Goal: Transaction & Acquisition: Purchase product/service

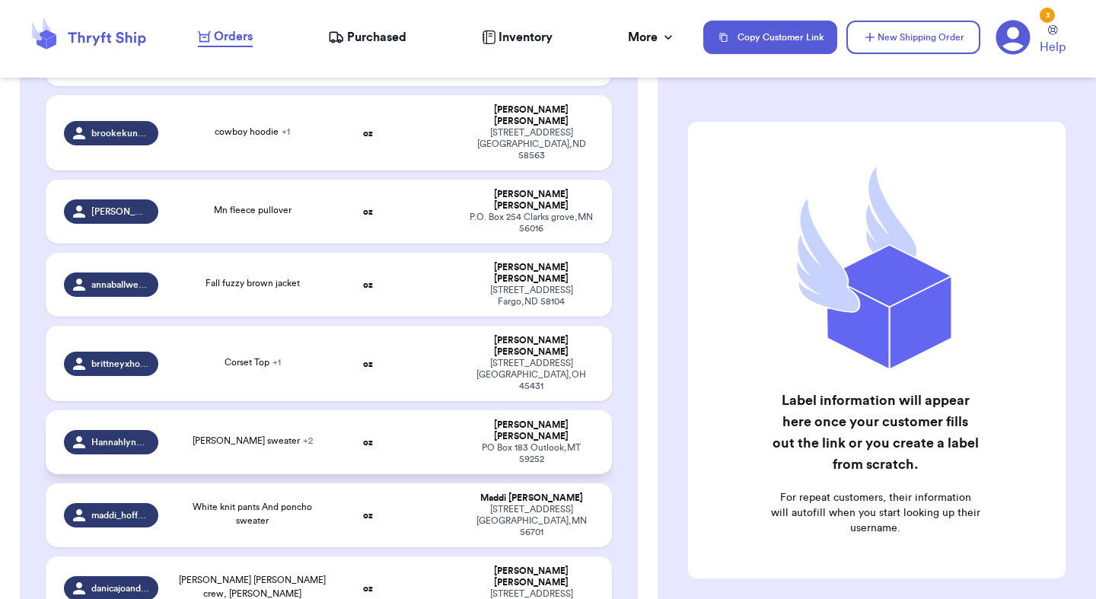
scroll to position [479, 0]
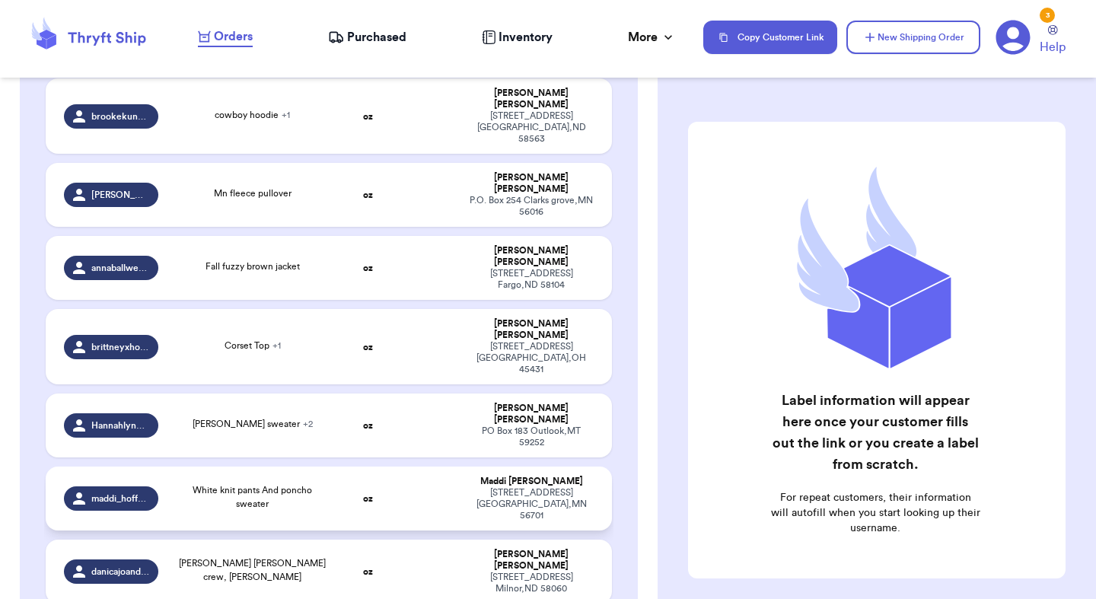
click at [237, 483] on div "White knit pants And poncho sweater" at bounding box center [253, 498] width 152 height 30
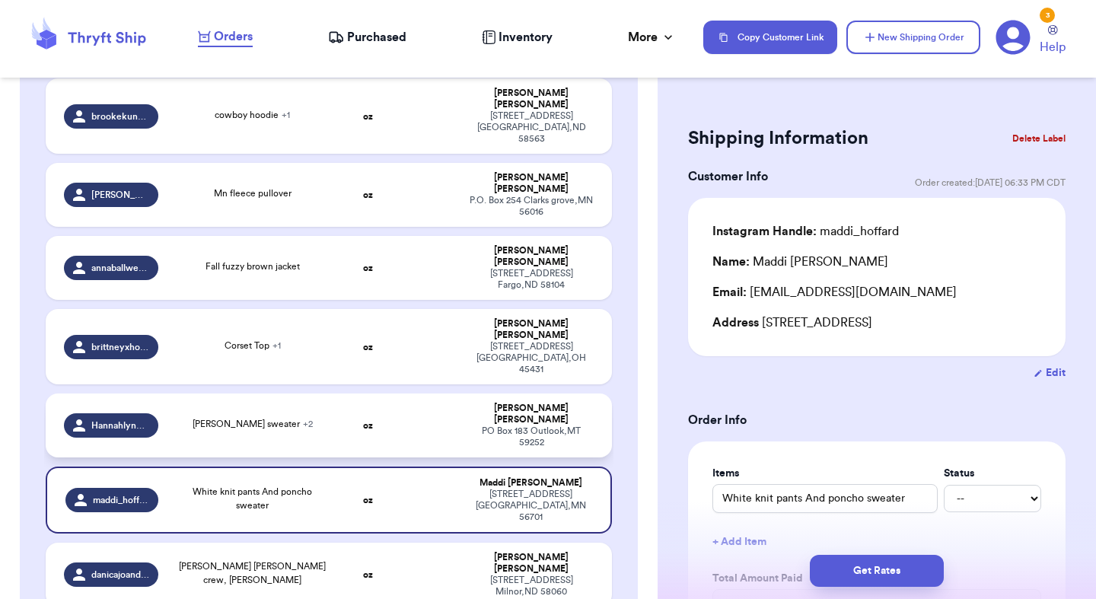
click at [240, 394] on td "Tan cardigan sweater + 2" at bounding box center [252, 426] width 170 height 64
type input "Tan cardigan sweater"
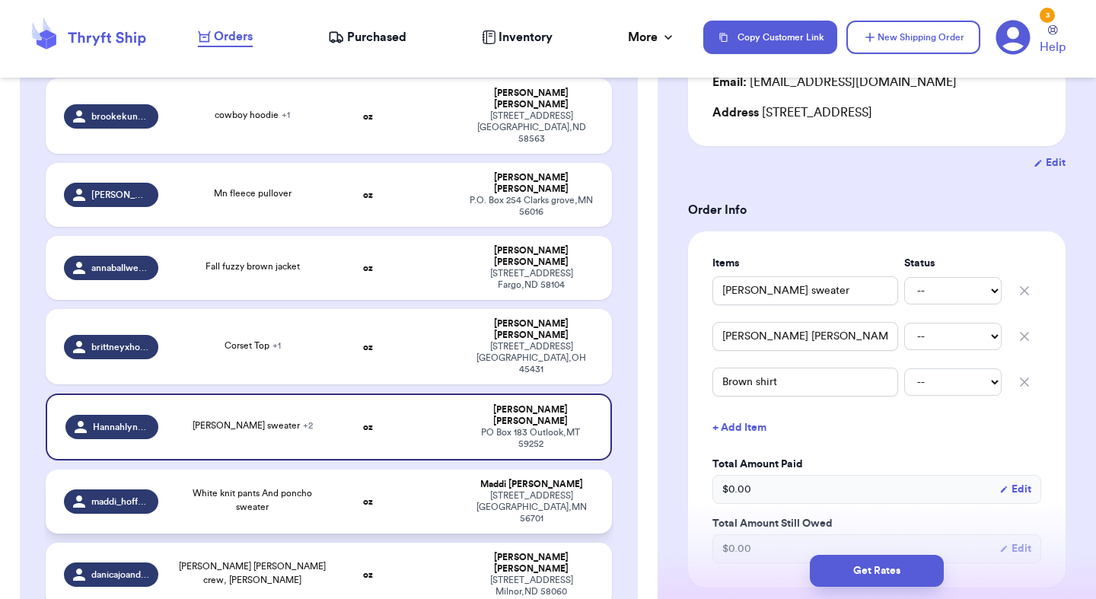
scroll to position [442, 0]
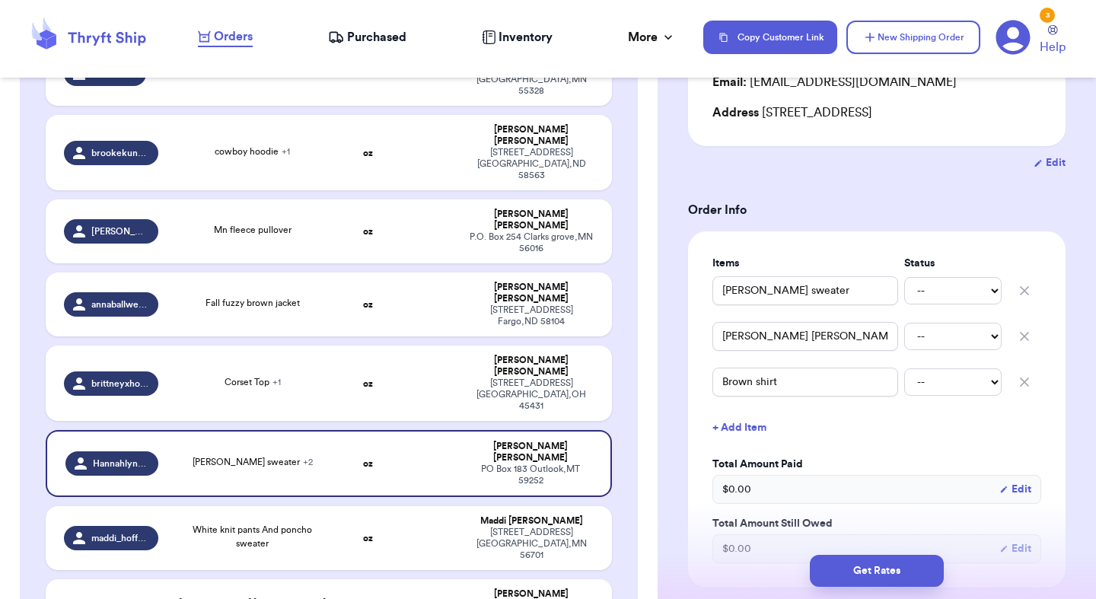
click at [312, 341] on table "Handle Product Weight Package Type Address alyssakkilen Minnesota gophers sweat…" at bounding box center [328, 304] width 569 height 862
click at [310, 375] on div "Corset Top + 1" at bounding box center [253, 383] width 152 height 17
type input "Corset Top"
type input "Brown Poncho"
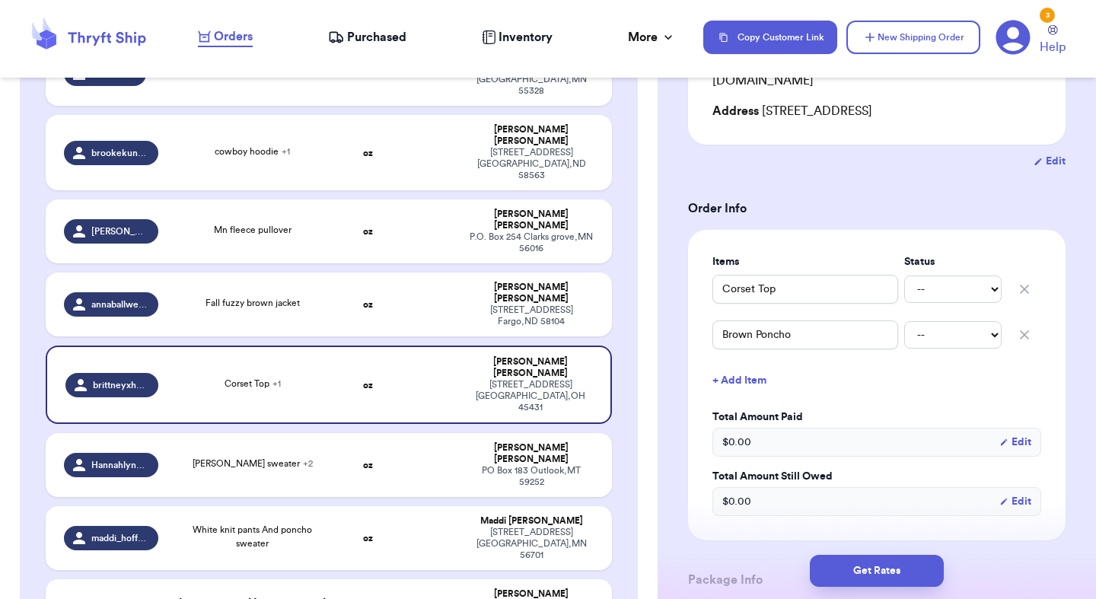
scroll to position [235, 0]
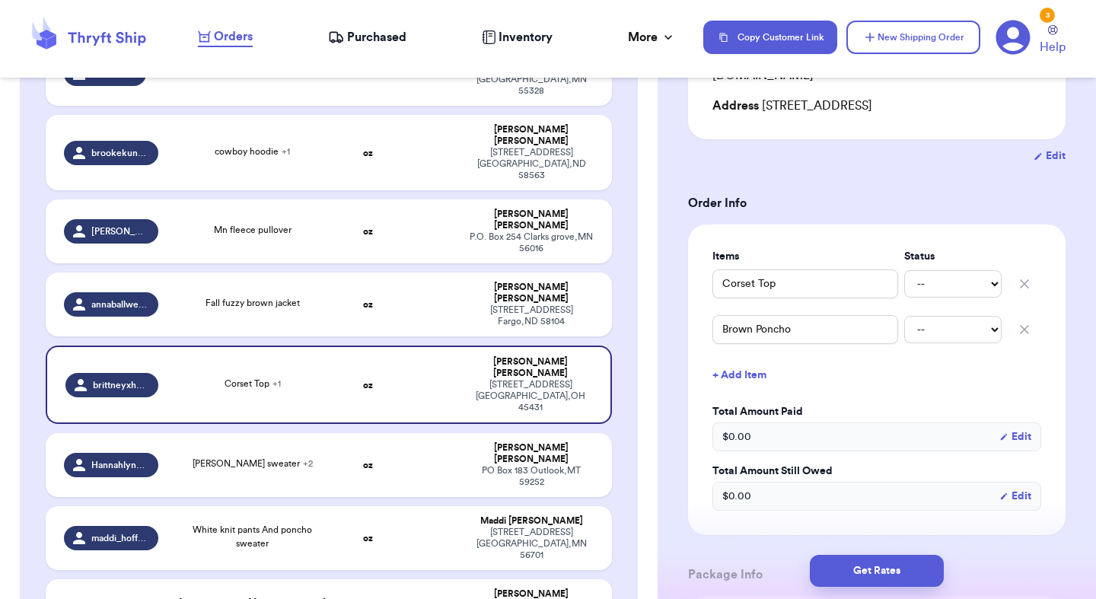
click at [399, 413] on table "Handle Product Weight Package Type Address alyssakkilen Minnesota gophers sweat…" at bounding box center [328, 304] width 569 height 862
click at [398, 433] on td "oz" at bounding box center [368, 465] width 61 height 64
type input "Tan cardigan sweater"
type input "Calvin Klein sweater"
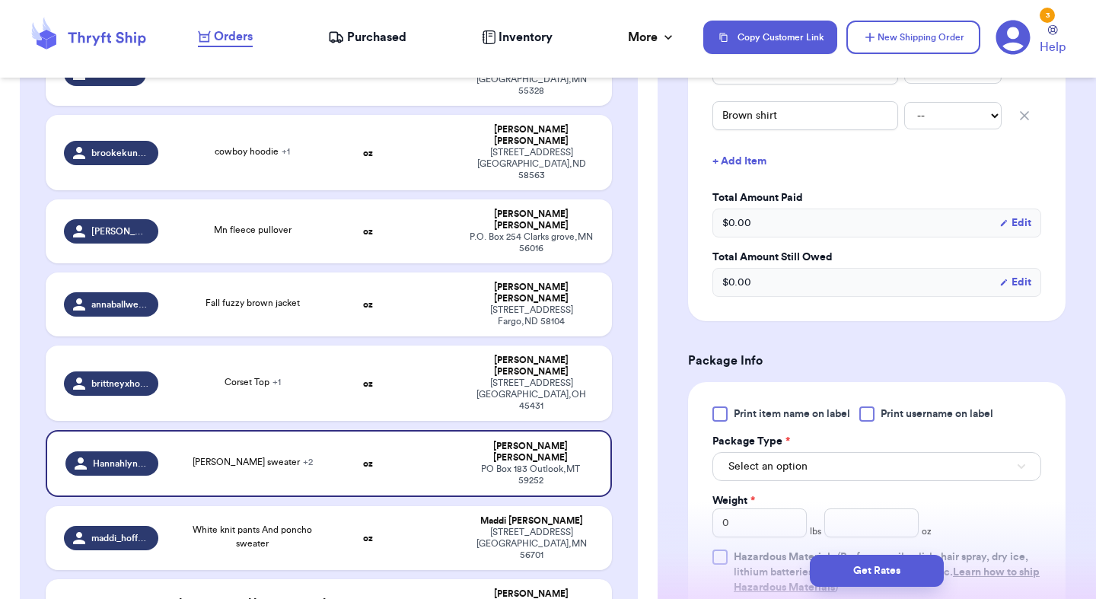
scroll to position [0, 0]
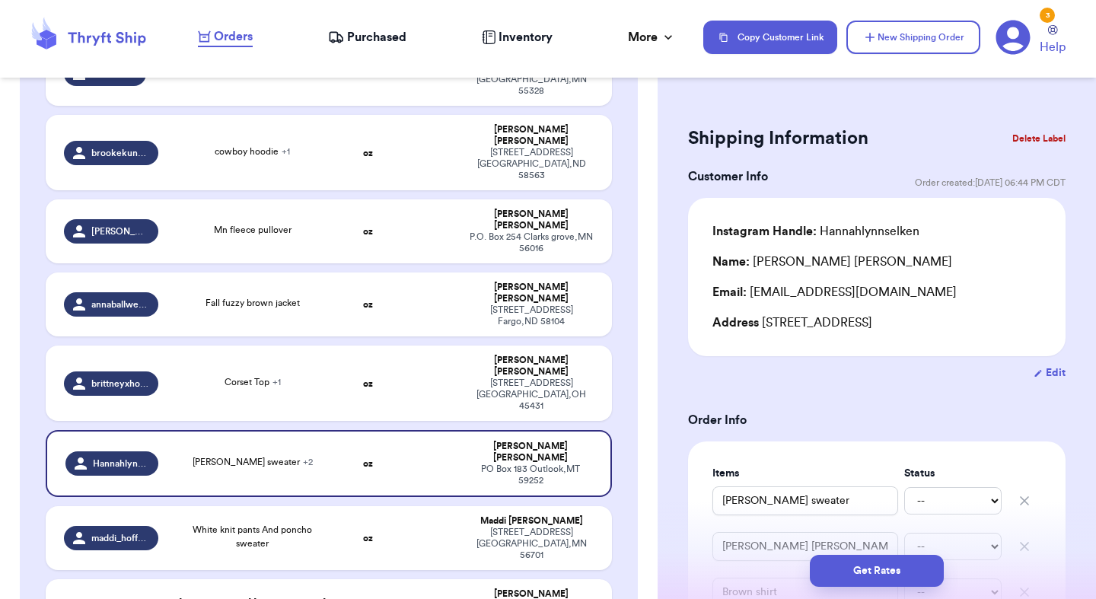
click at [1035, 139] on button "Delete Label" at bounding box center [1038, 138] width 65 height 33
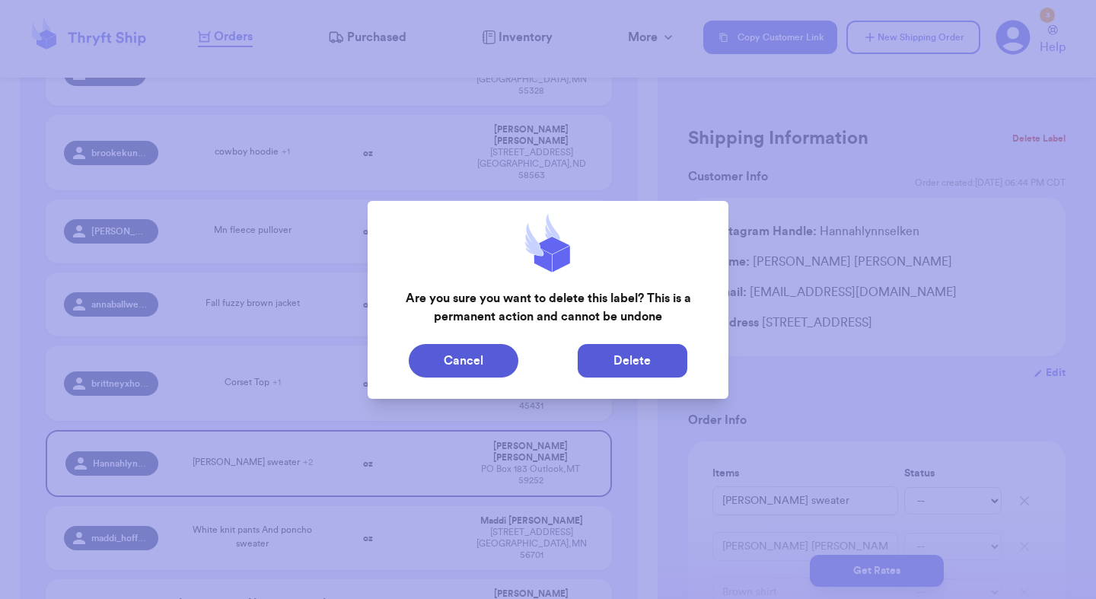
click at [664, 354] on button "Delete" at bounding box center [633, 360] width 110 height 33
click at [646, 368] on button "Delete" at bounding box center [633, 360] width 110 height 33
type input "Minnesota gophers sweathsirt"
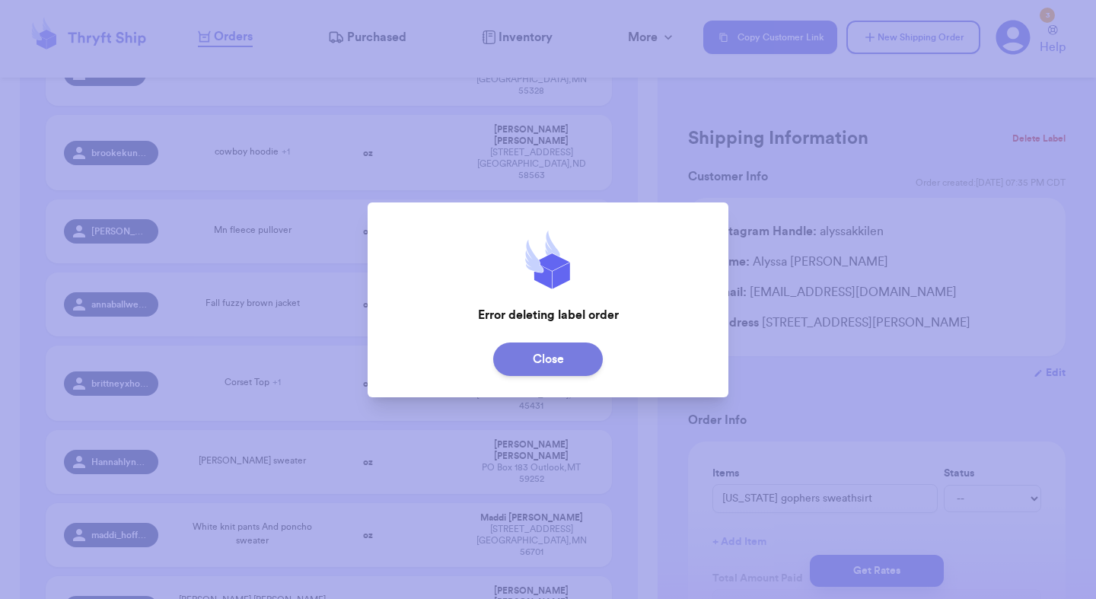
click at [547, 347] on button "Close" at bounding box center [548, 359] width 110 height 33
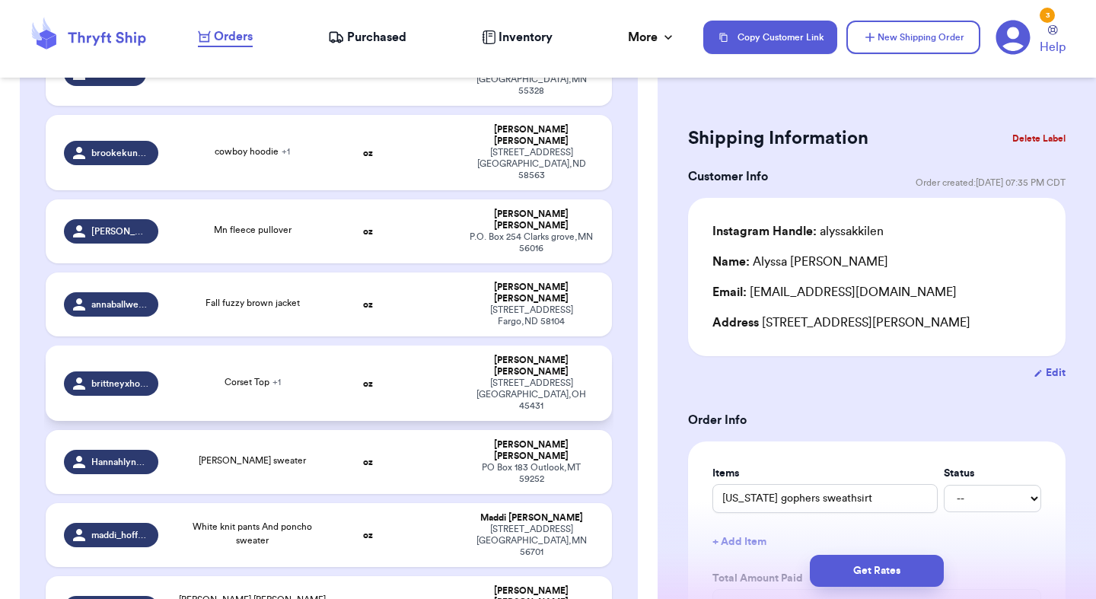
click at [283, 346] on td "Corset Top + 1" at bounding box center [252, 383] width 170 height 75
type input "Corset Top"
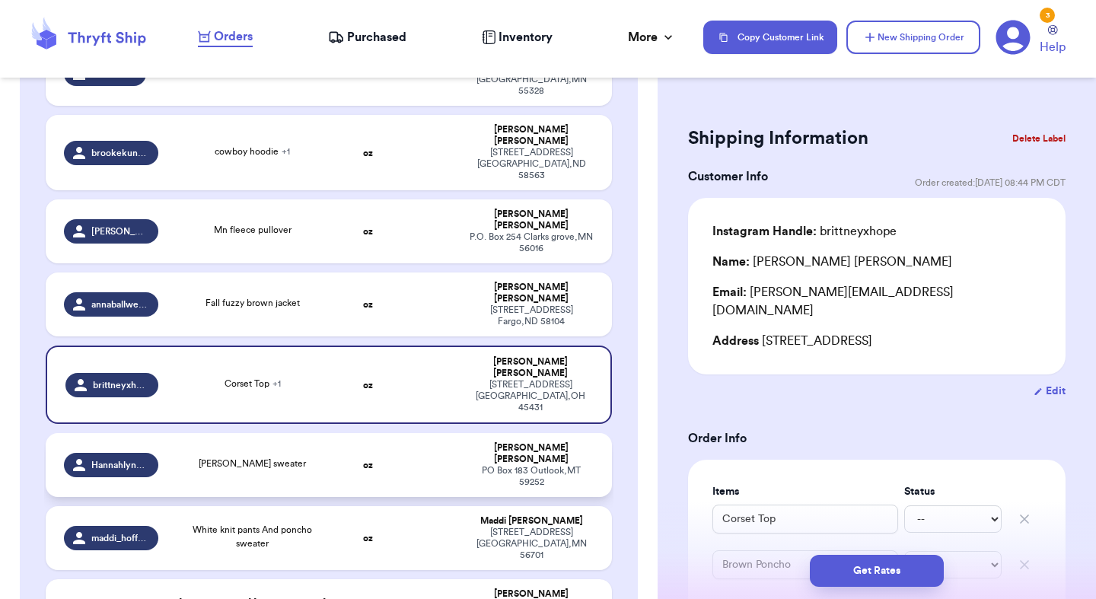
click at [276, 457] on div "Tan cardigan sweater" at bounding box center [253, 465] width 152 height 17
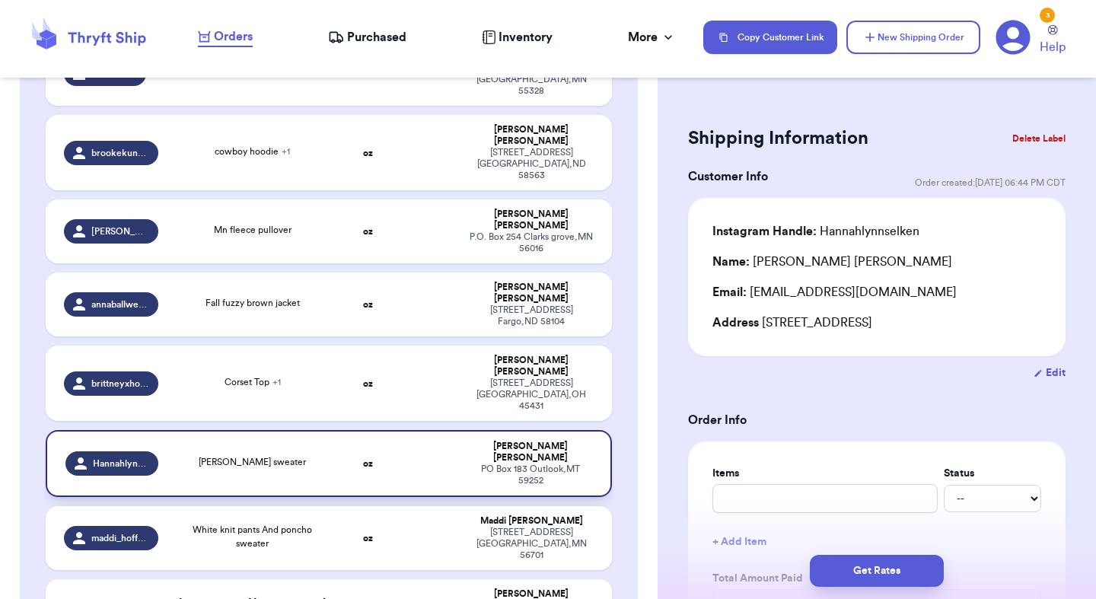
click at [547, 441] on div "Hannah Selken" at bounding box center [530, 452] width 123 height 23
click at [1055, 145] on button "Delete Label" at bounding box center [1038, 138] width 65 height 33
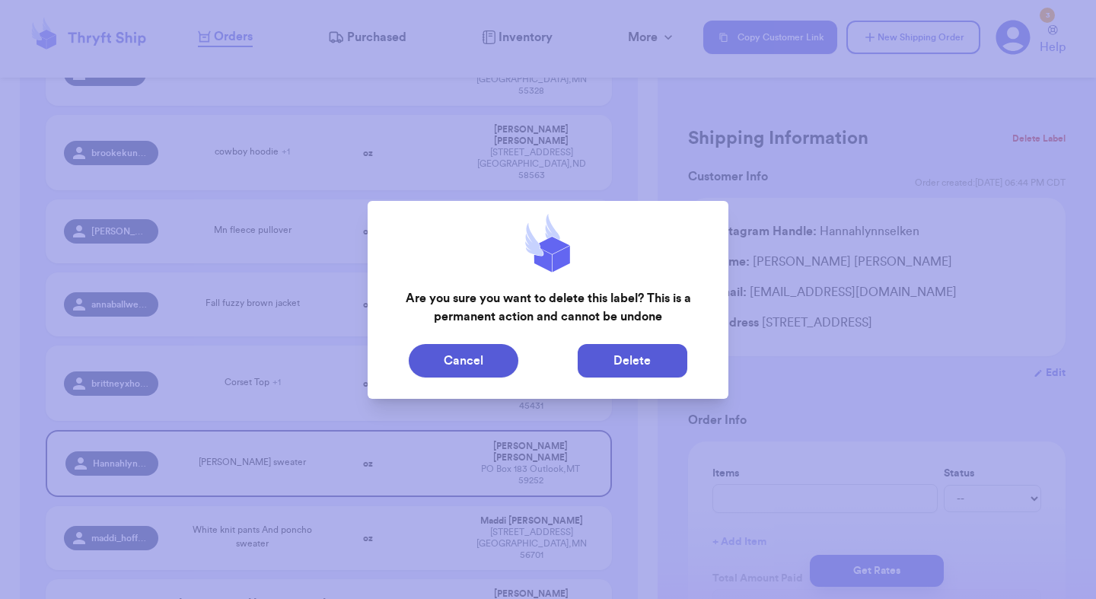
click at [653, 360] on button "Delete" at bounding box center [633, 360] width 110 height 33
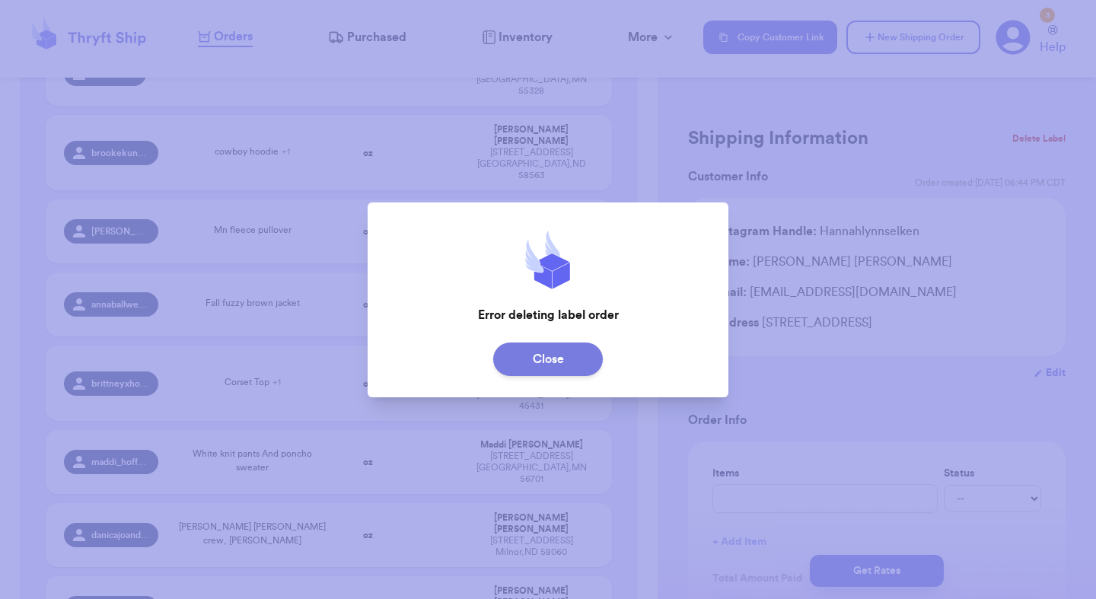
click at [552, 367] on button "Close" at bounding box center [548, 359] width 110 height 33
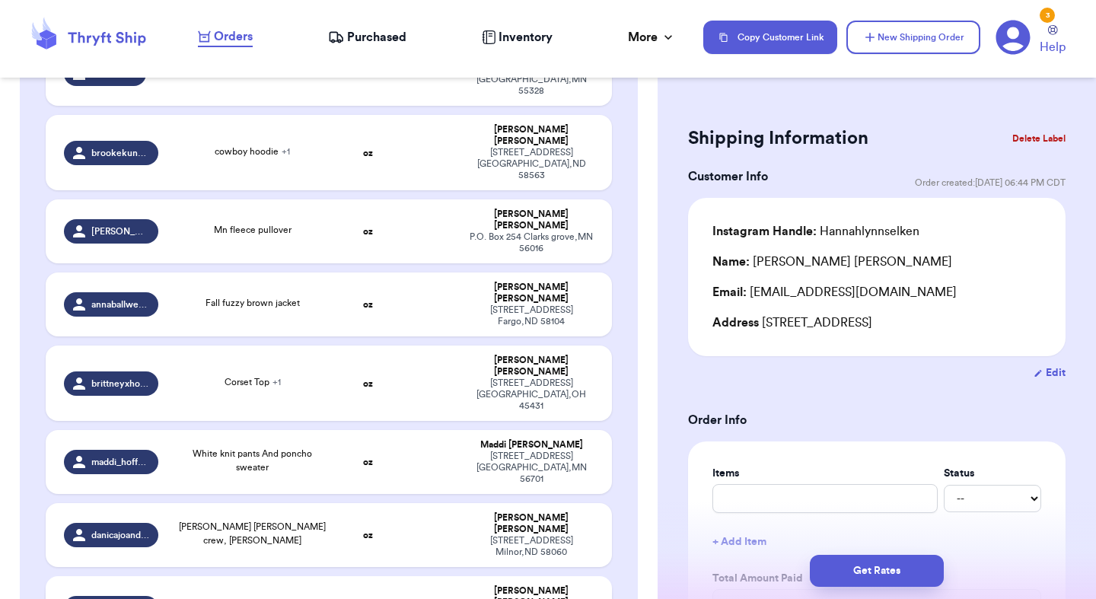
click at [399, 576] on td "oz" at bounding box center [368, 608] width 61 height 64
type input "Brown Jacket"
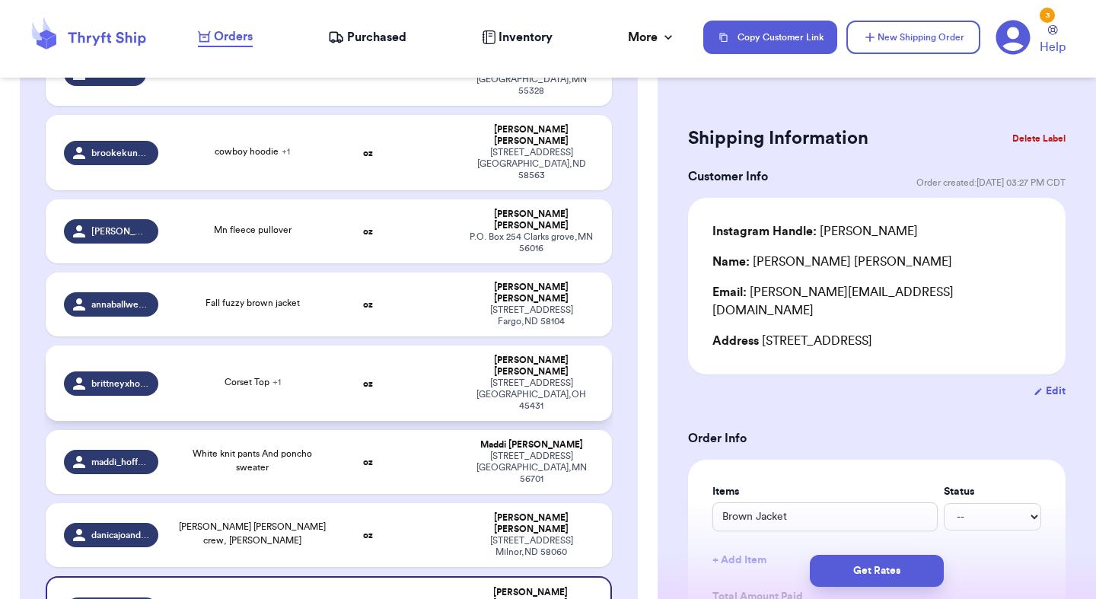
click at [263, 346] on td "Corset Top + 1" at bounding box center [252, 383] width 170 height 75
type input "Corset Top"
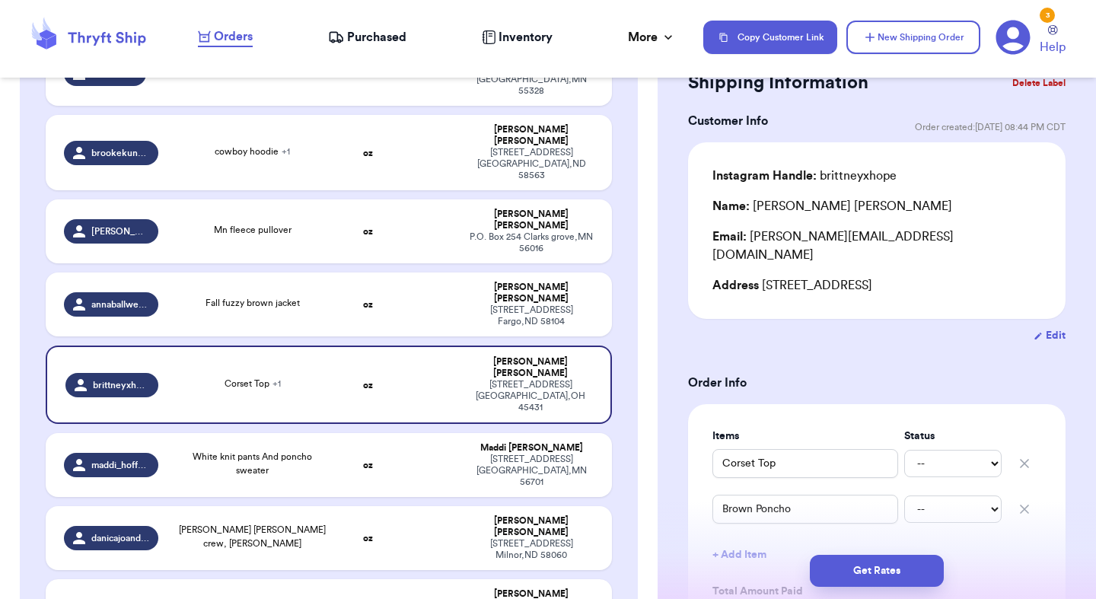
scroll to position [56, 0]
click at [224, 506] on td "eddie bauer crew, green cardigan" at bounding box center [252, 538] width 170 height 64
type input "eddie bauer crew, green cardigan"
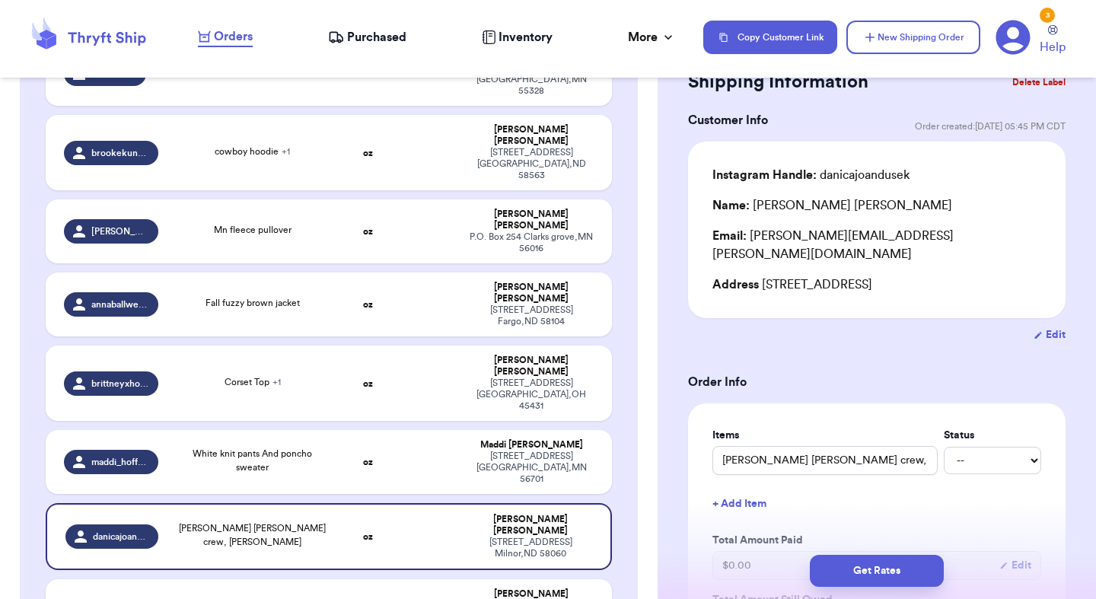
scroll to position [0, 0]
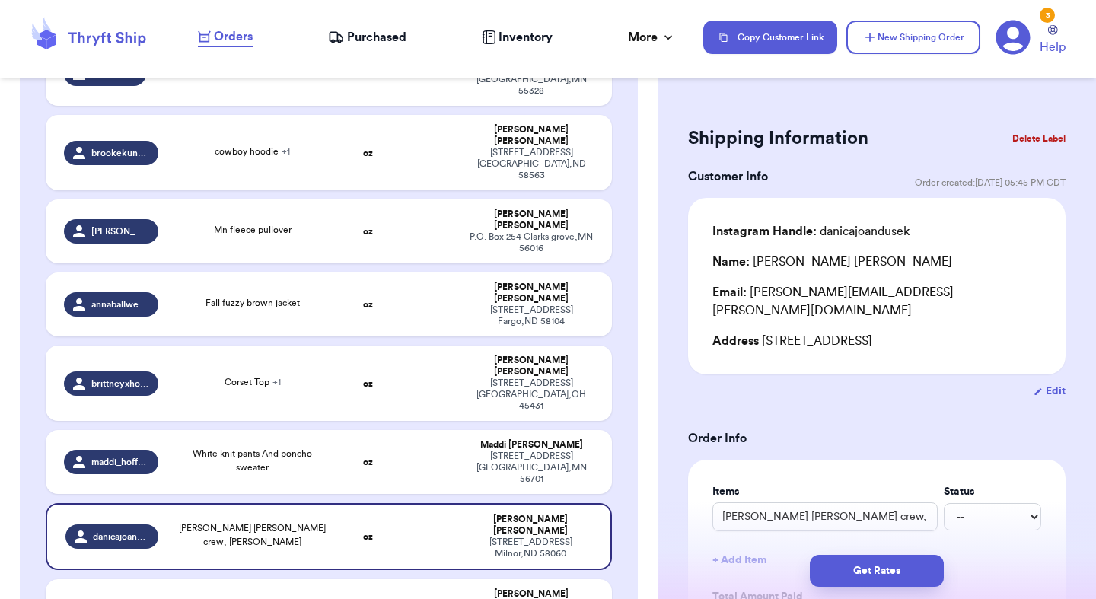
click at [1037, 139] on button "Delete Label" at bounding box center [1038, 138] width 65 height 33
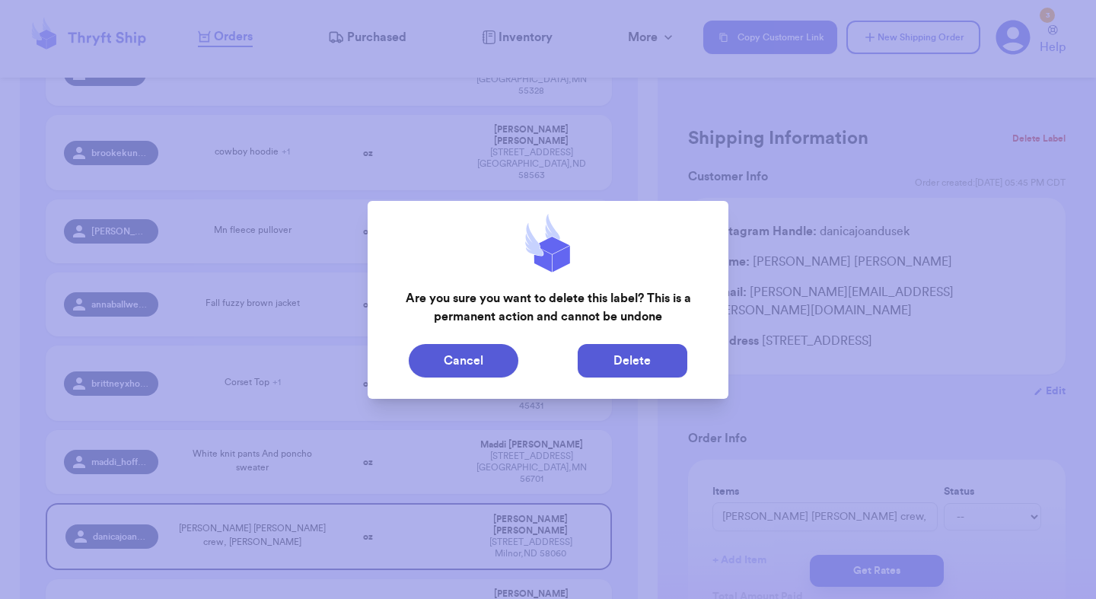
click at [640, 358] on button "Delete" at bounding box center [633, 360] width 110 height 33
type input "Minnesota gophers sweathsirt"
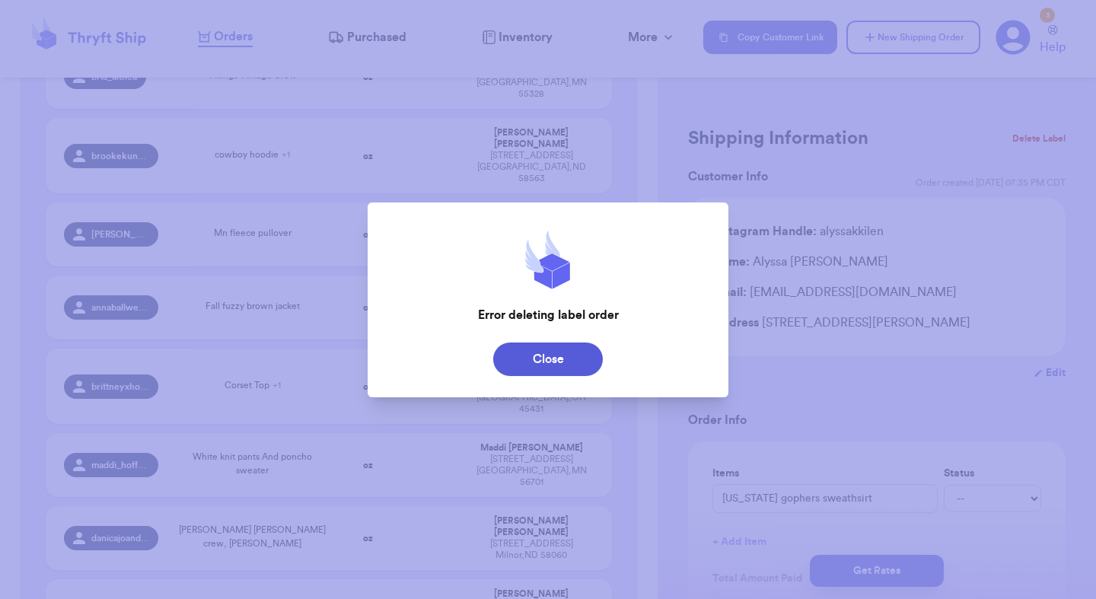
scroll to position [445, 0]
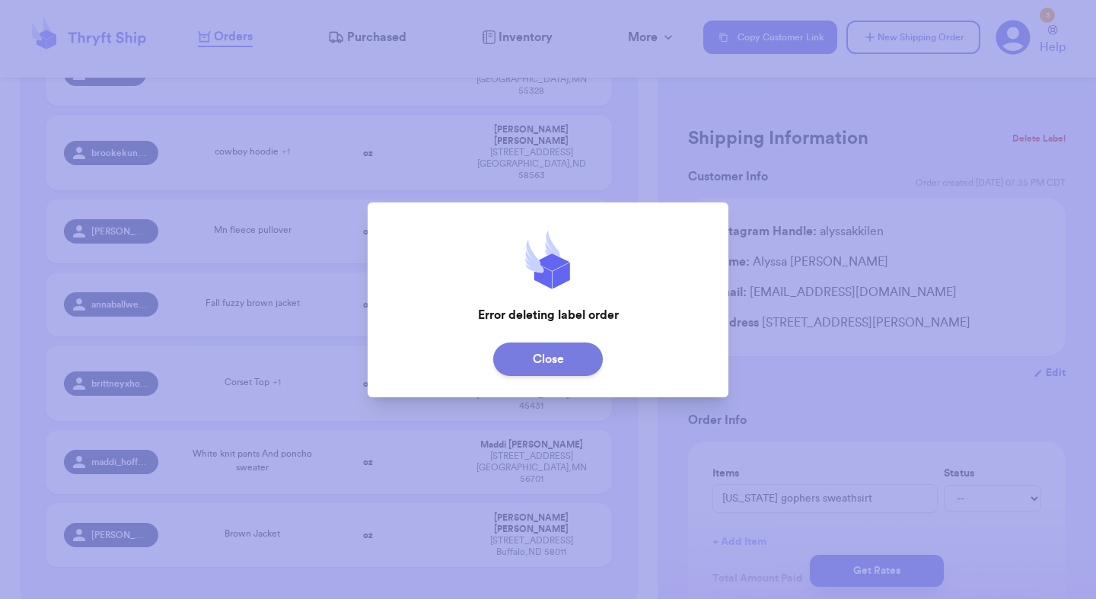
click at [531, 356] on button "Close" at bounding box center [548, 359] width 110 height 33
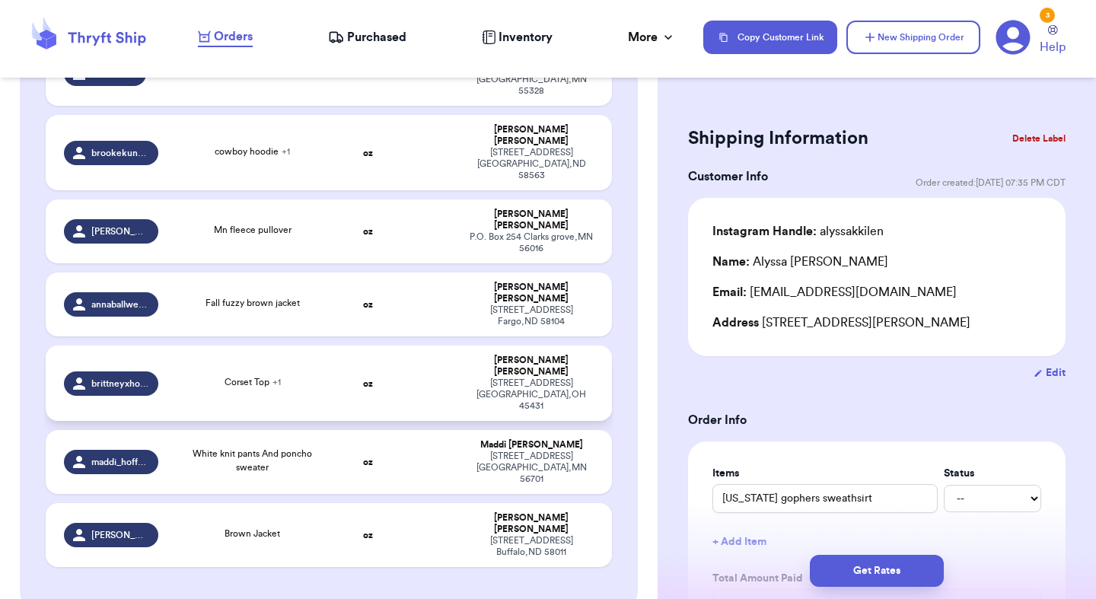
click at [337, 346] on td "Corset Top + 1" at bounding box center [252, 383] width 170 height 75
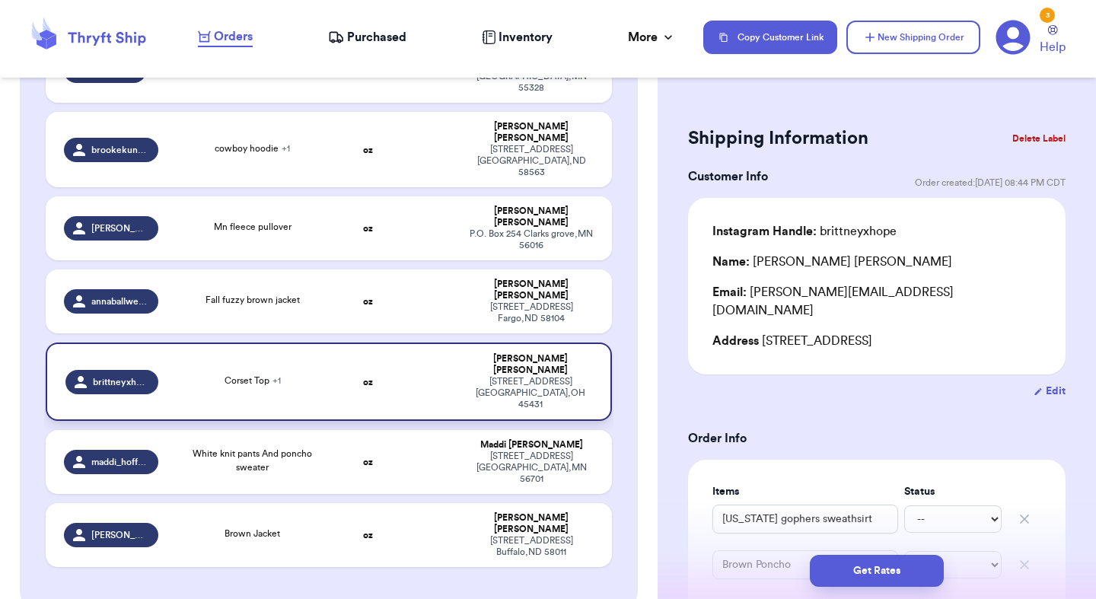
type input "Corset Top"
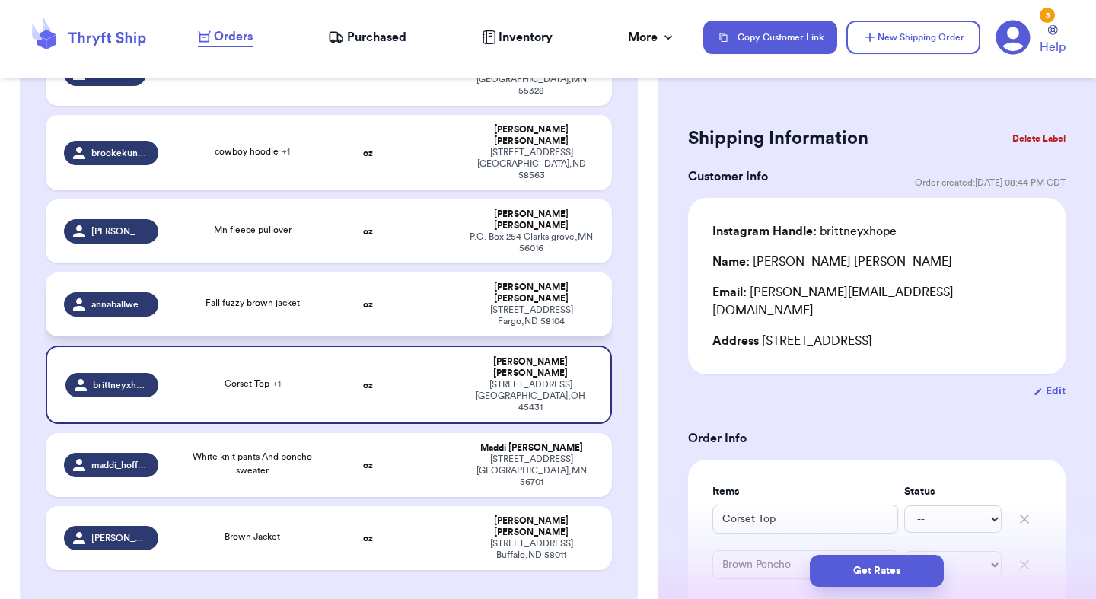
click at [292, 296] on div "Fall fuzzy brown jacket" at bounding box center [253, 304] width 152 height 17
type input "Fall fuzzy brown jacket"
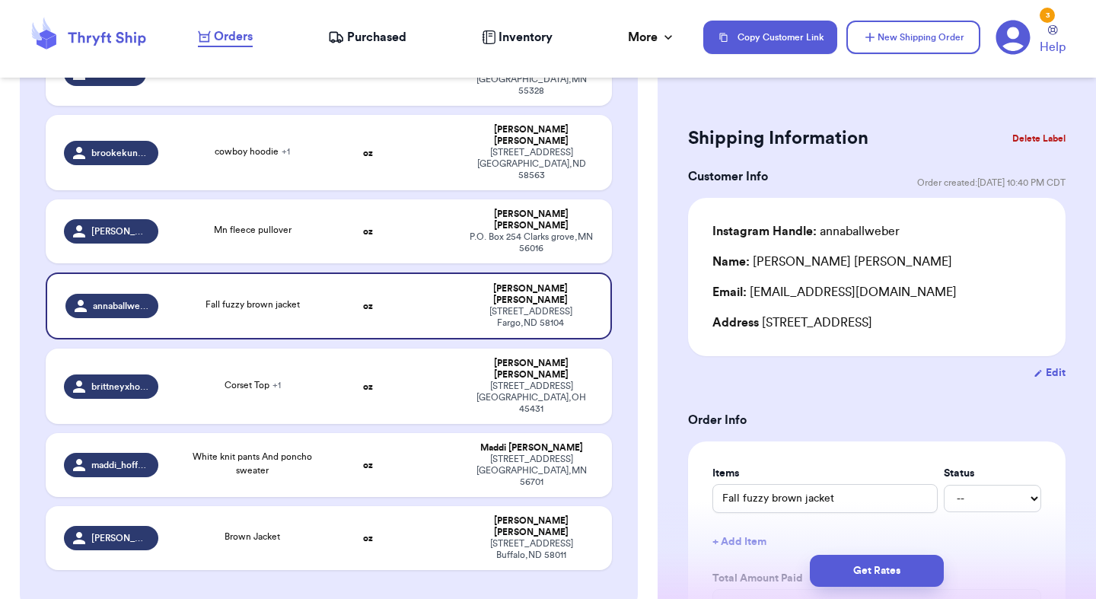
click at [1038, 135] on button "Delete Label" at bounding box center [1038, 138] width 65 height 33
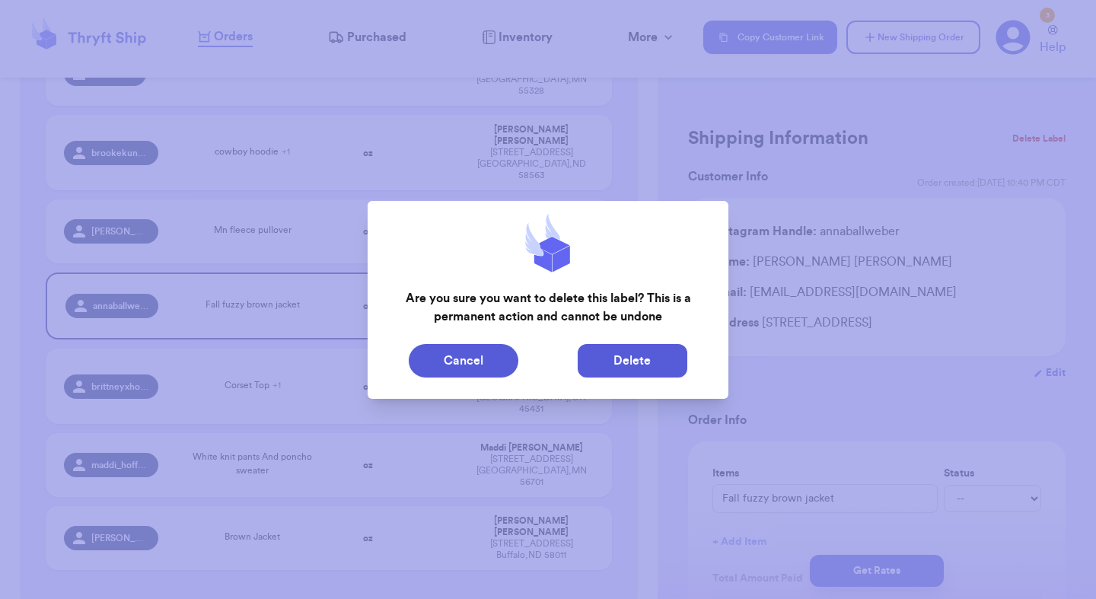
click at [680, 359] on button "Delete" at bounding box center [633, 360] width 110 height 33
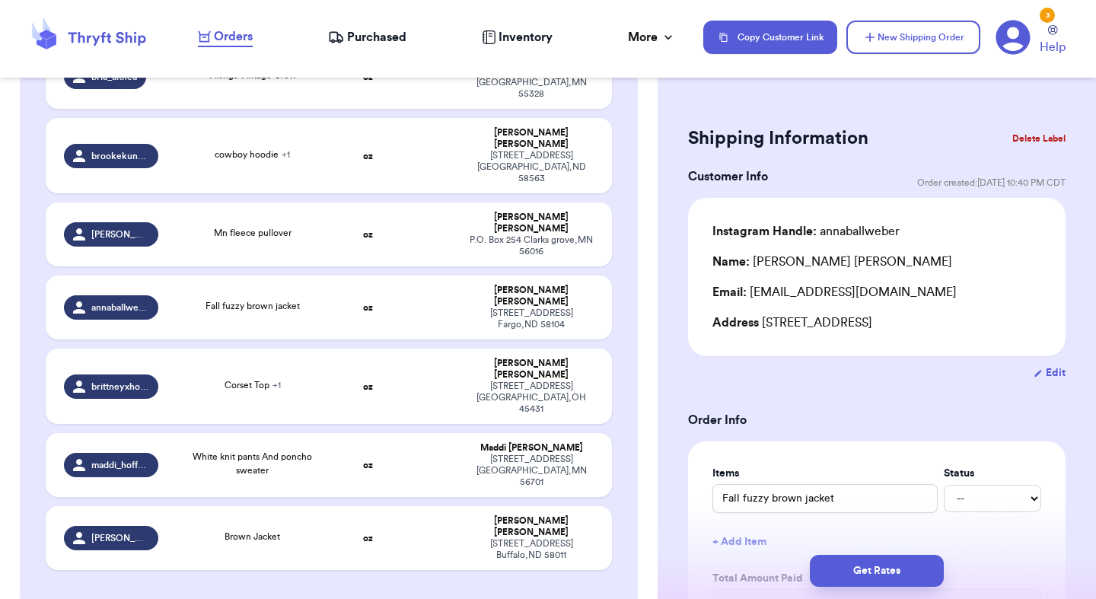
type input "Minnesota gophers sweathsirt"
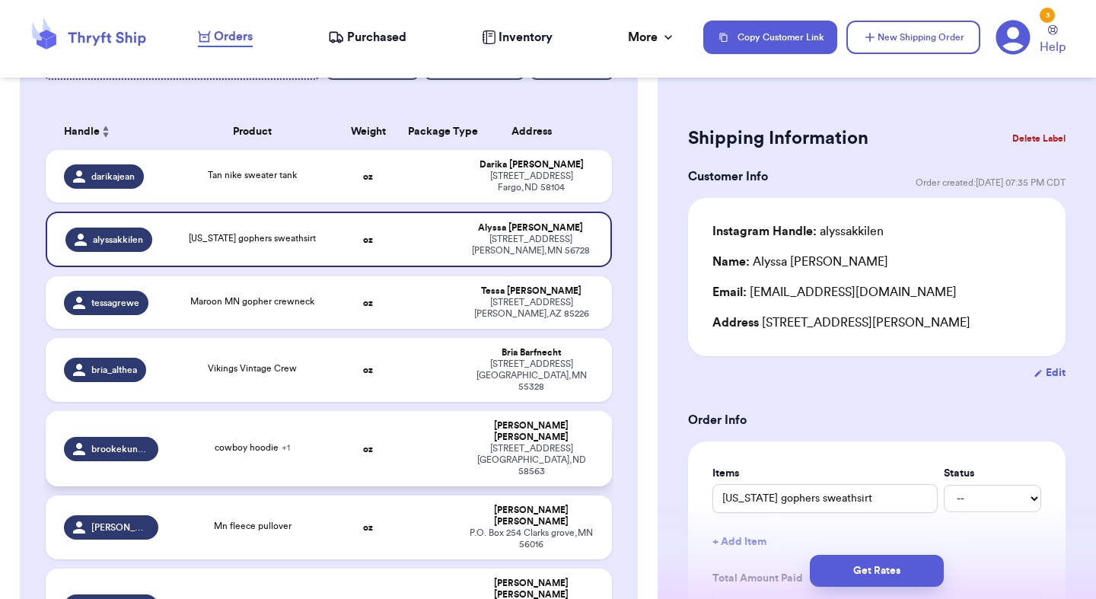
scroll to position [214, 0]
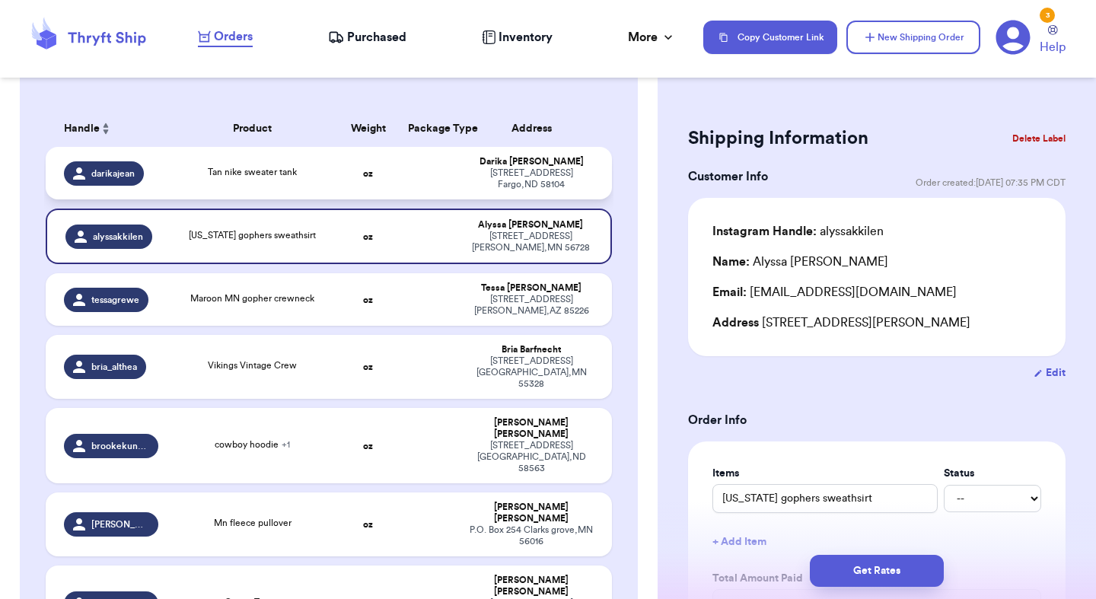
click at [436, 185] on td at bounding box center [429, 173] width 61 height 53
type input "Tan nike sweater tank"
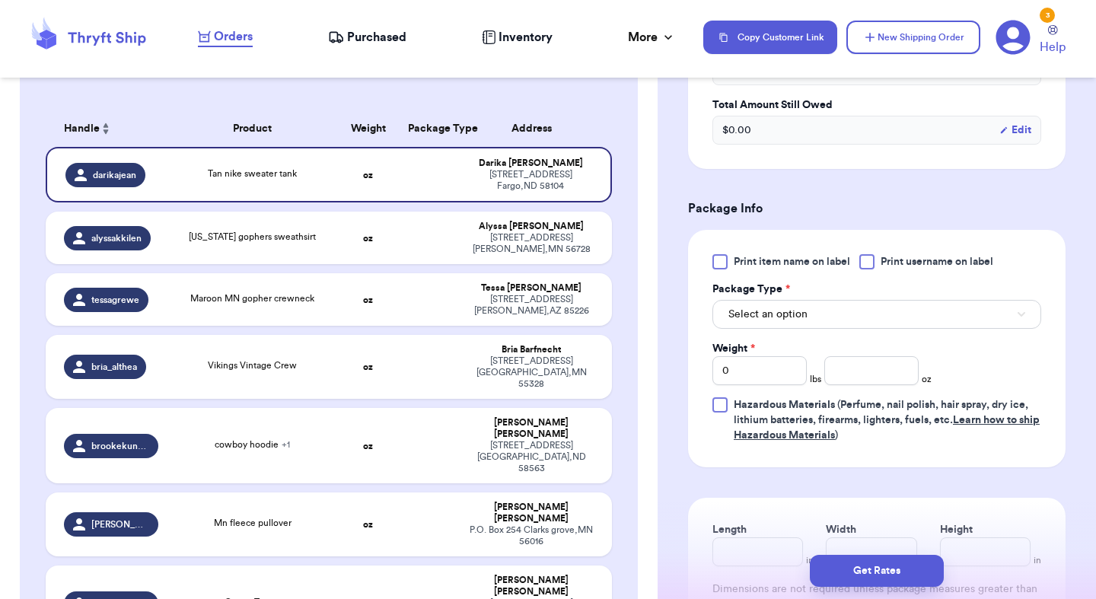
scroll to position [534, 0]
click at [768, 313] on span "Select an option" at bounding box center [767, 312] width 79 height 15
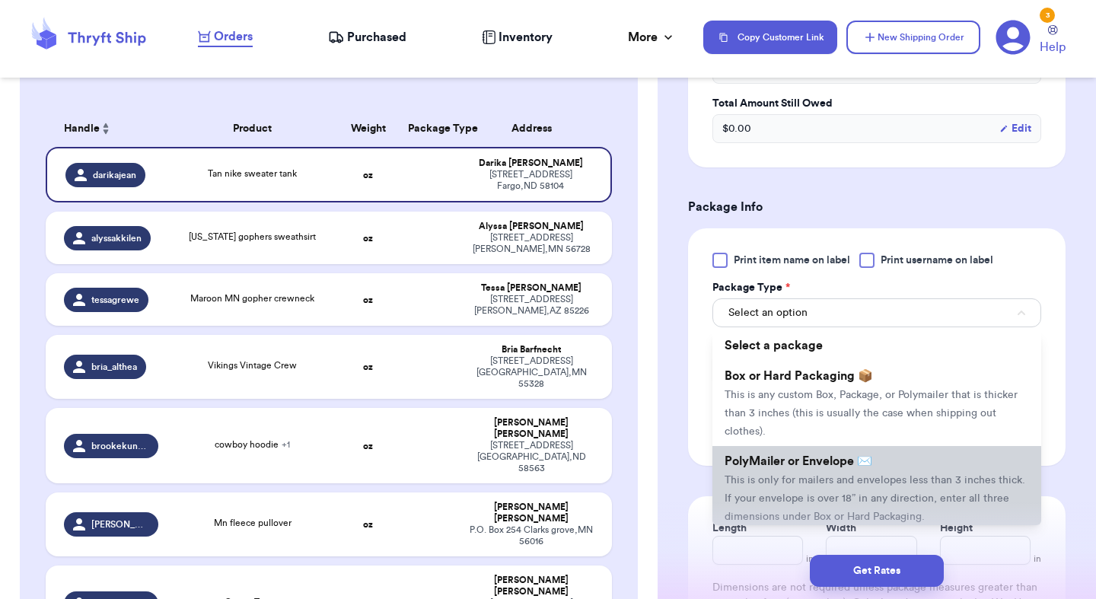
click at [782, 461] on span "PolyMailer or Envelope ✉️" at bounding box center [799, 461] width 148 height 12
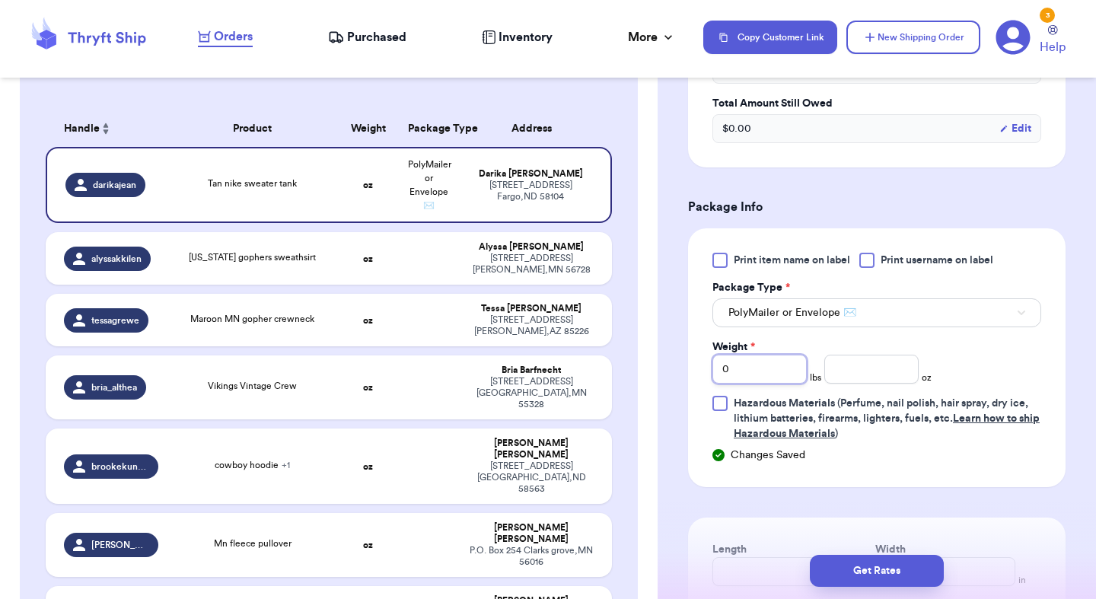
click at [761, 373] on input "0" at bounding box center [759, 369] width 94 height 29
type input "13"
type input "13.6"
click at [891, 578] on button "Get Rates" at bounding box center [877, 571] width 134 height 32
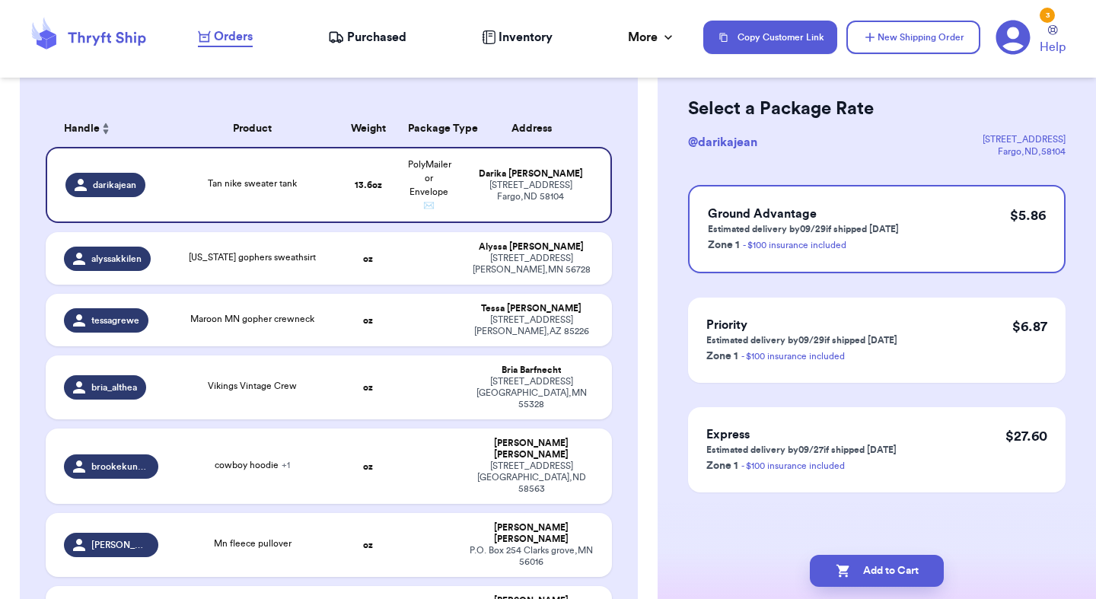
scroll to position [59, 0]
click at [869, 568] on button "Add to Cart" at bounding box center [877, 571] width 134 height 32
checkbox input "true"
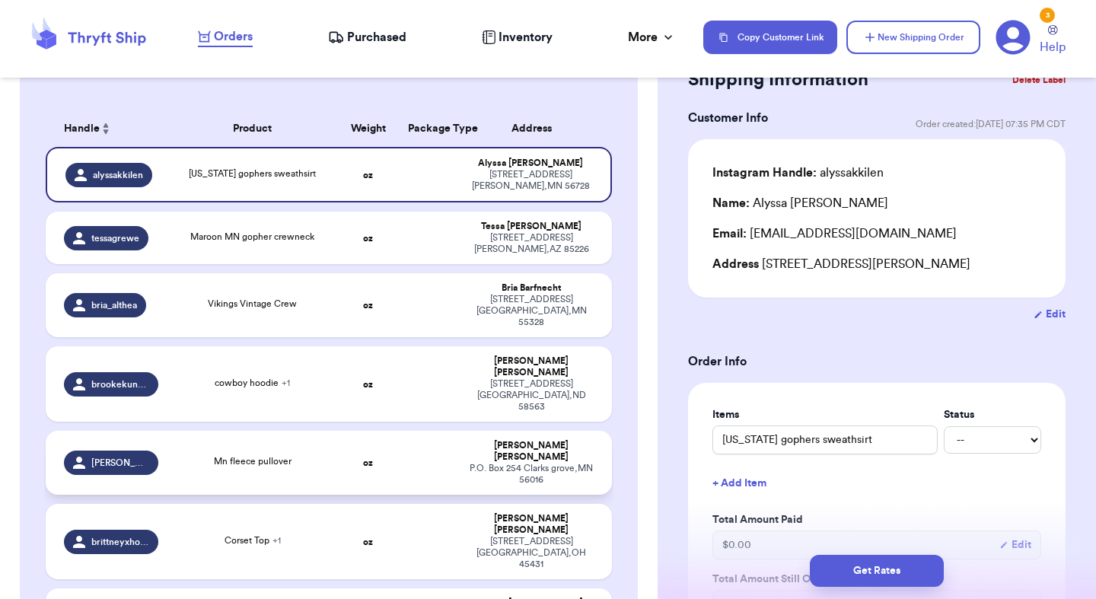
click at [444, 435] on td at bounding box center [429, 463] width 61 height 64
type input "Mn fleece pullover"
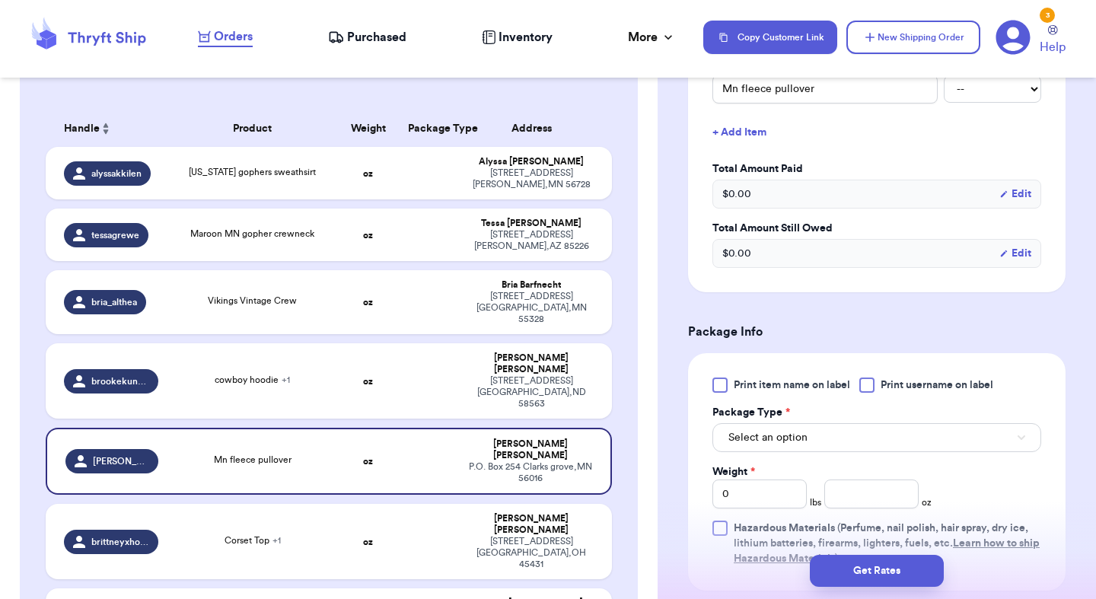
scroll to position [444, 0]
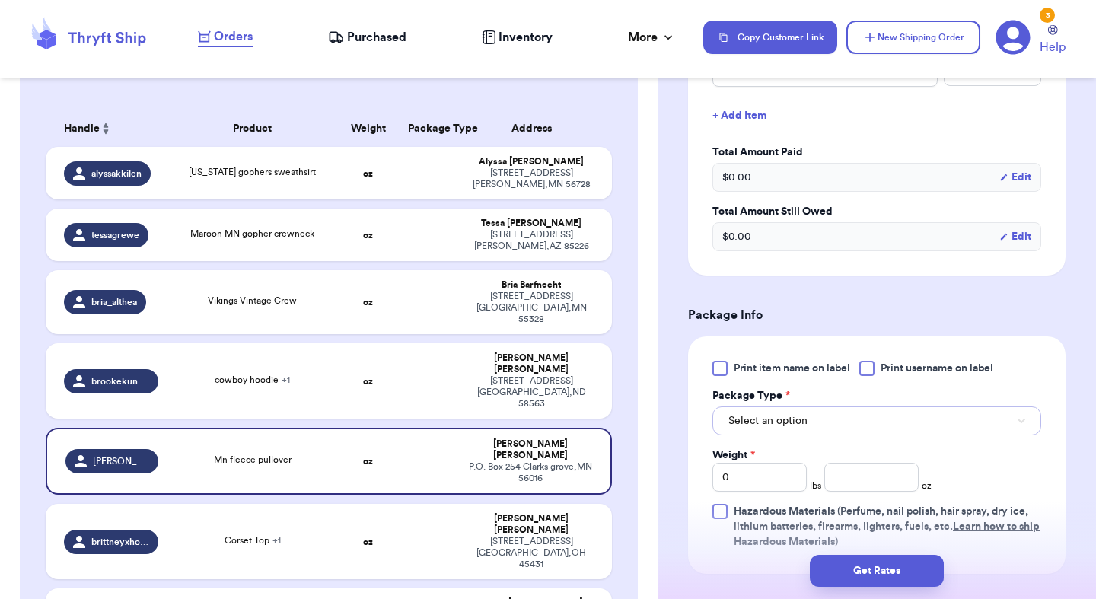
click at [788, 412] on button "Select an option" at bounding box center [876, 420] width 329 height 29
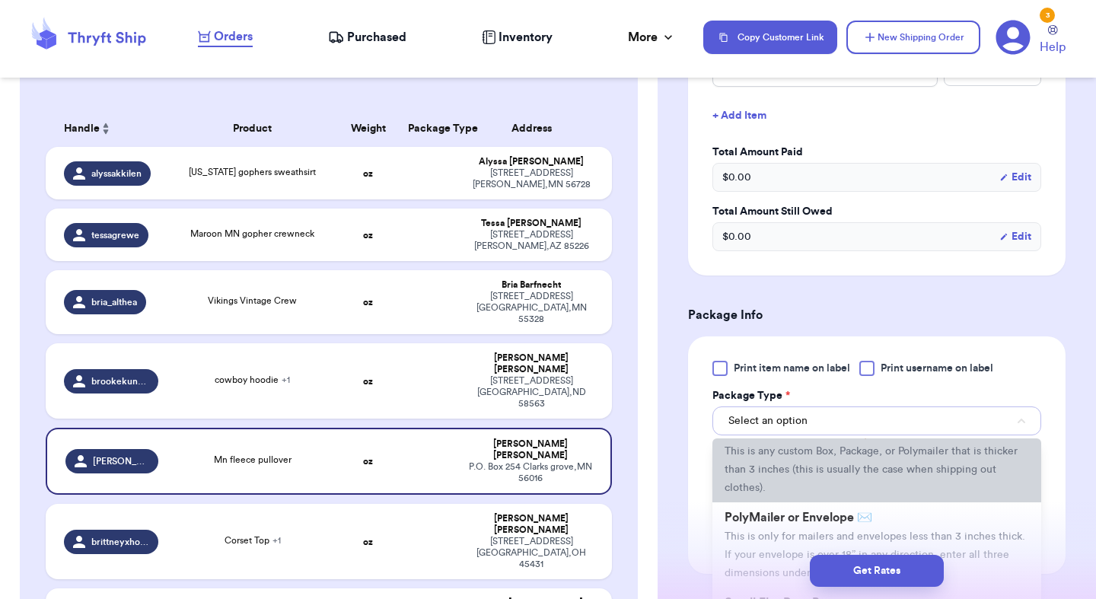
scroll to position [53, 0]
click at [788, 511] on span "PolyMailer or Envelope ✉️" at bounding box center [799, 517] width 148 height 12
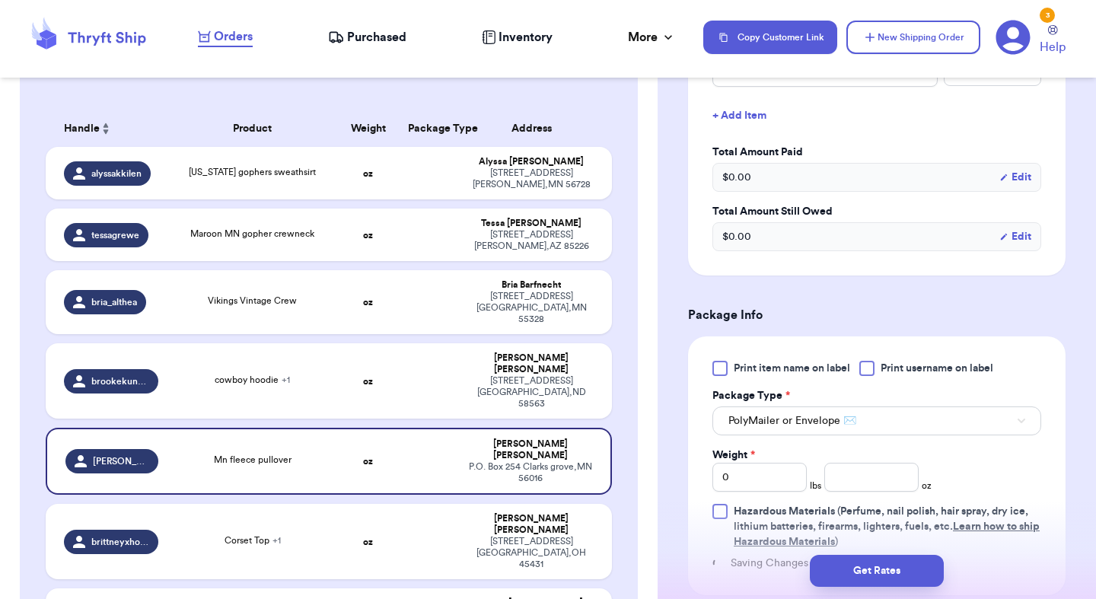
click at [757, 473] on div "Print item name on label Print username on label Package Type * PolyMailer or E…" at bounding box center [876, 455] width 329 height 189
click at [757, 472] on input "0" at bounding box center [759, 477] width 94 height 29
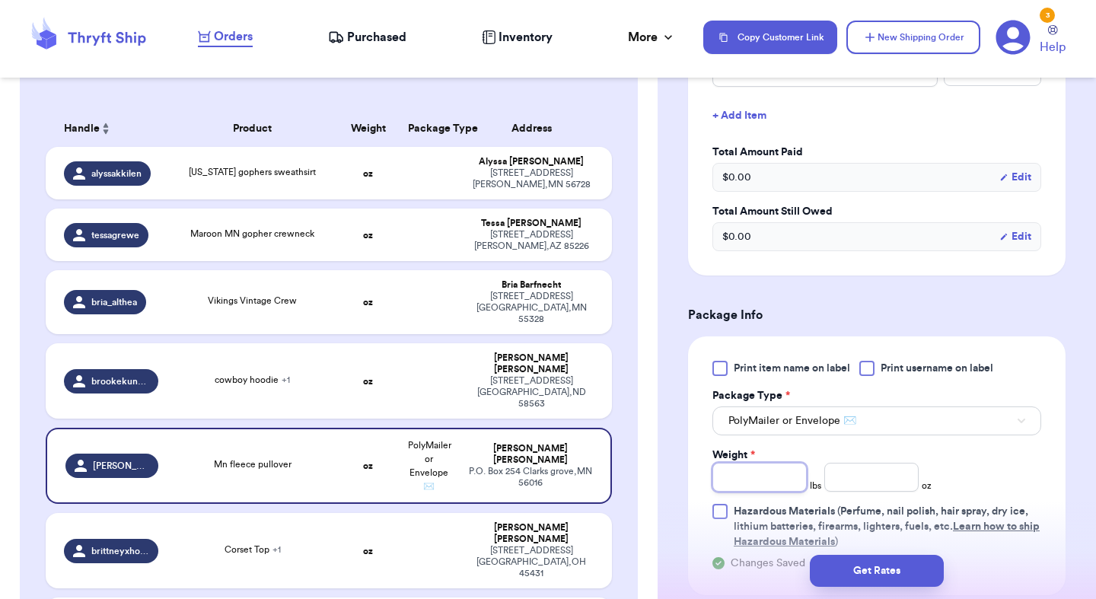
type input "1"
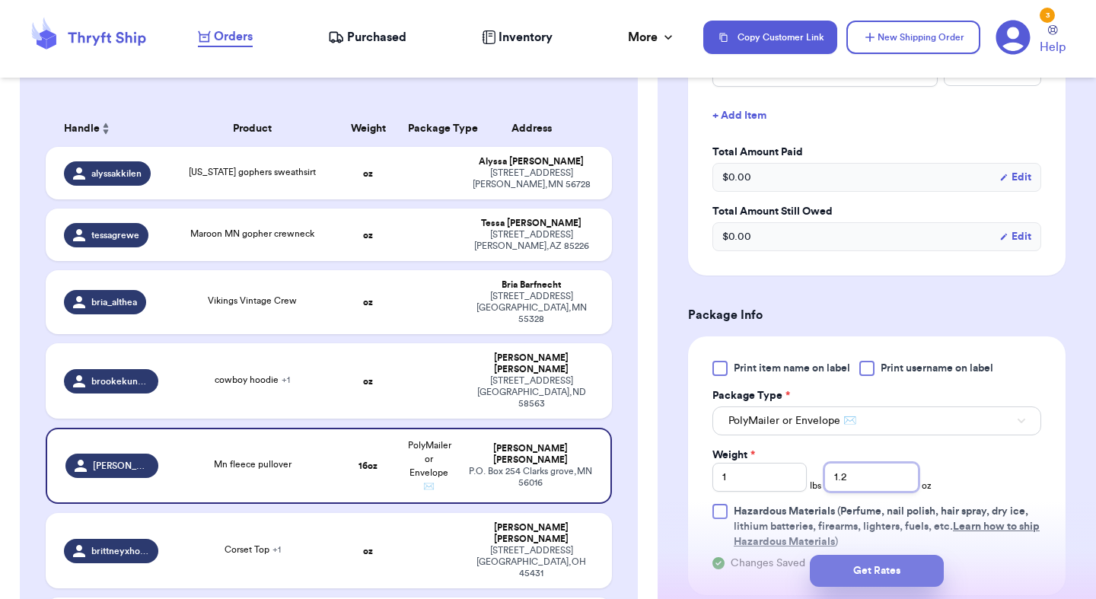
type input "1.2"
click at [908, 567] on button "Get Rates" at bounding box center [877, 571] width 134 height 32
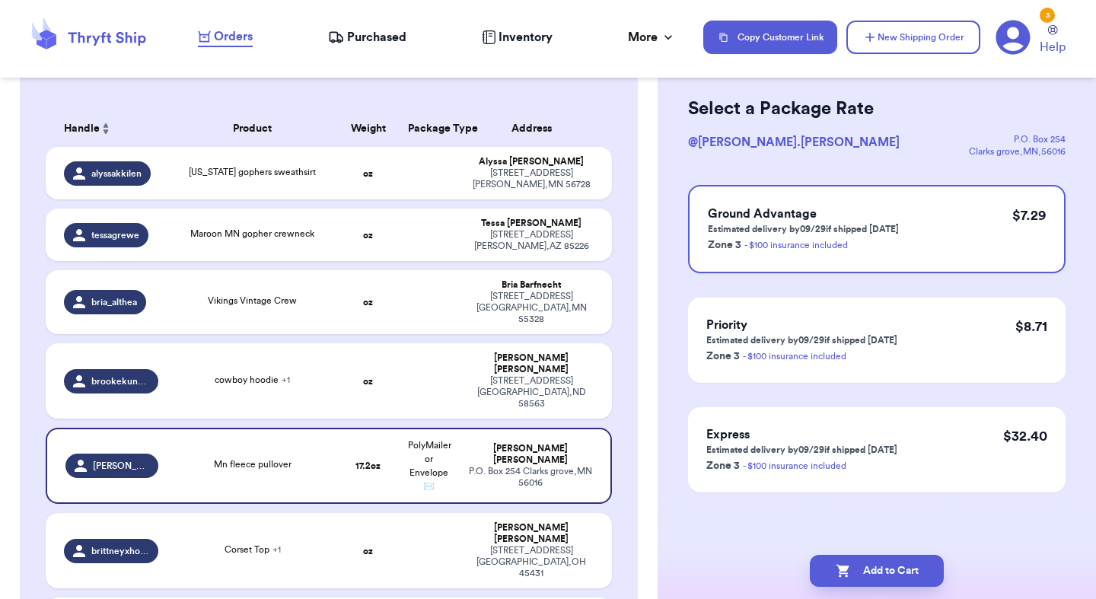
scroll to position [0, 0]
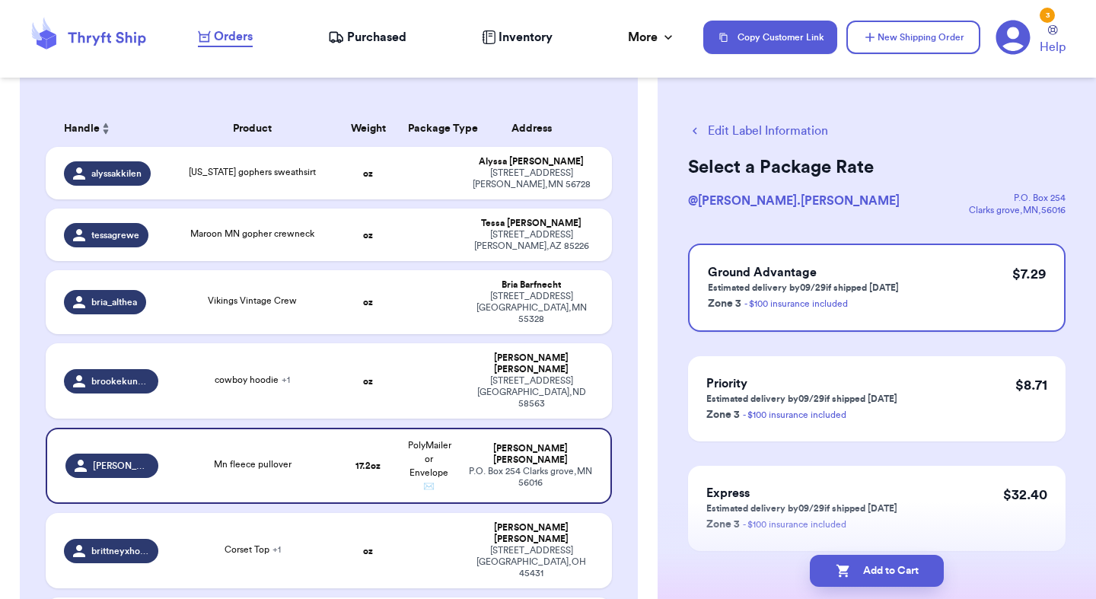
click at [908, 567] on button "Add to Cart" at bounding box center [877, 571] width 134 height 32
checkbox input "true"
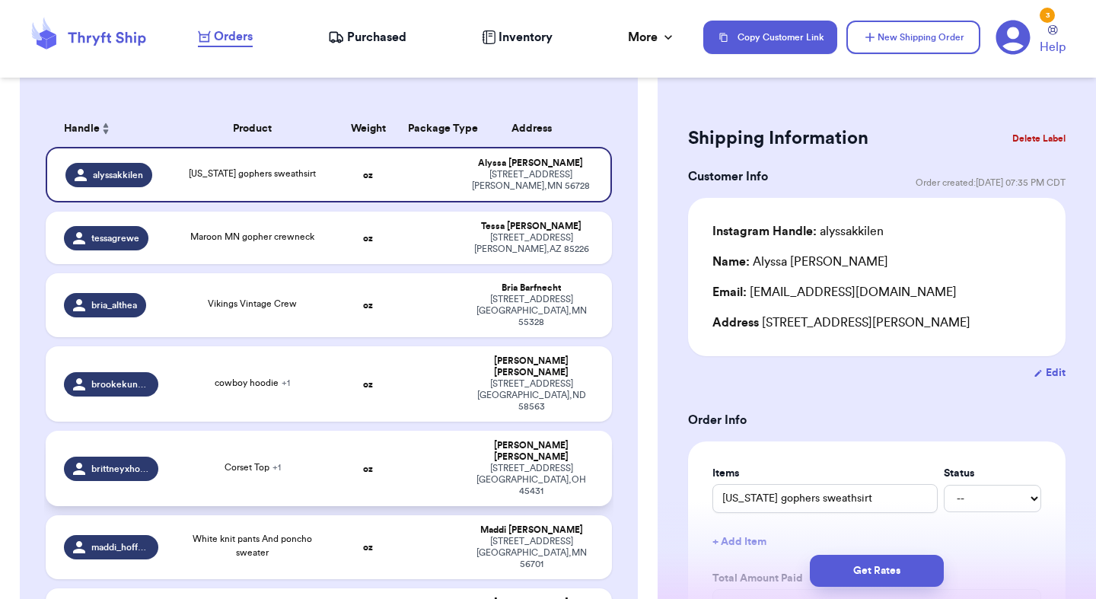
click at [444, 435] on td at bounding box center [429, 468] width 61 height 75
type input "Corset Top"
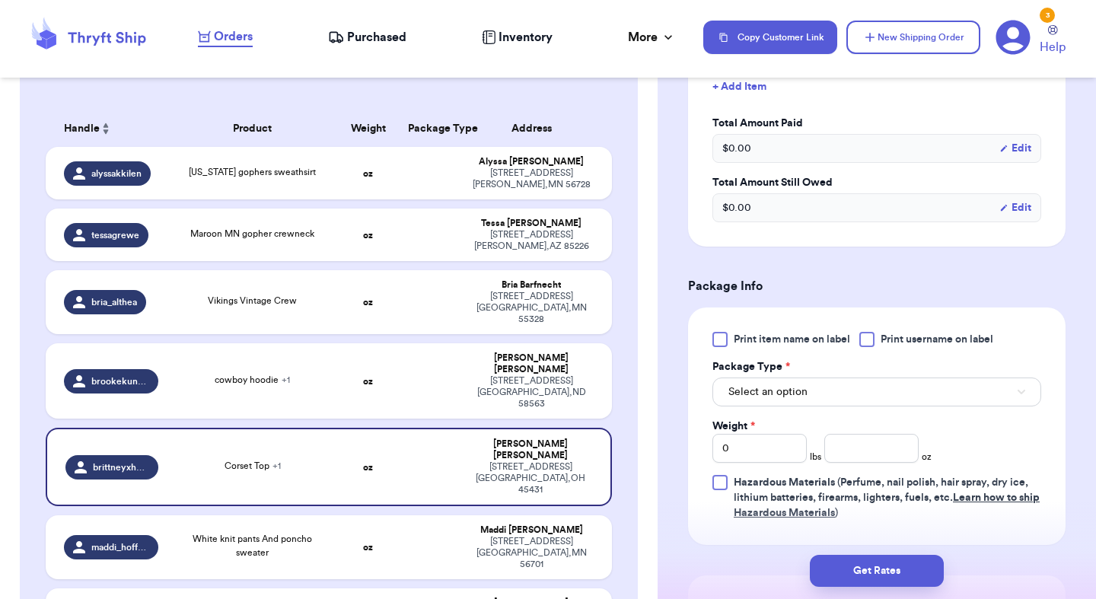
scroll to position [530, 0]
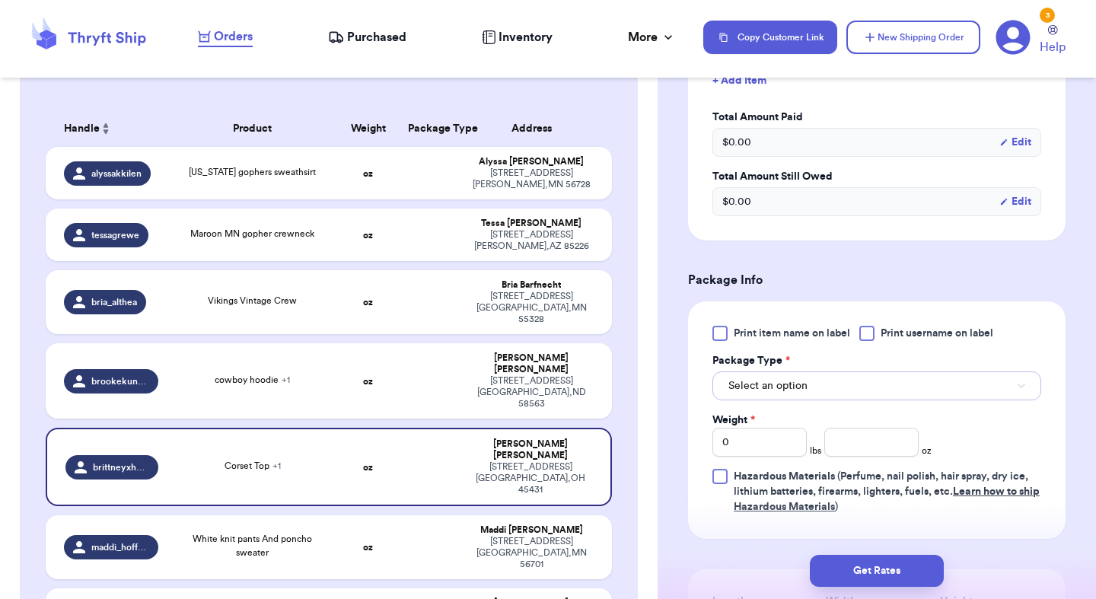
click at [776, 378] on span "Select an option" at bounding box center [767, 385] width 79 height 15
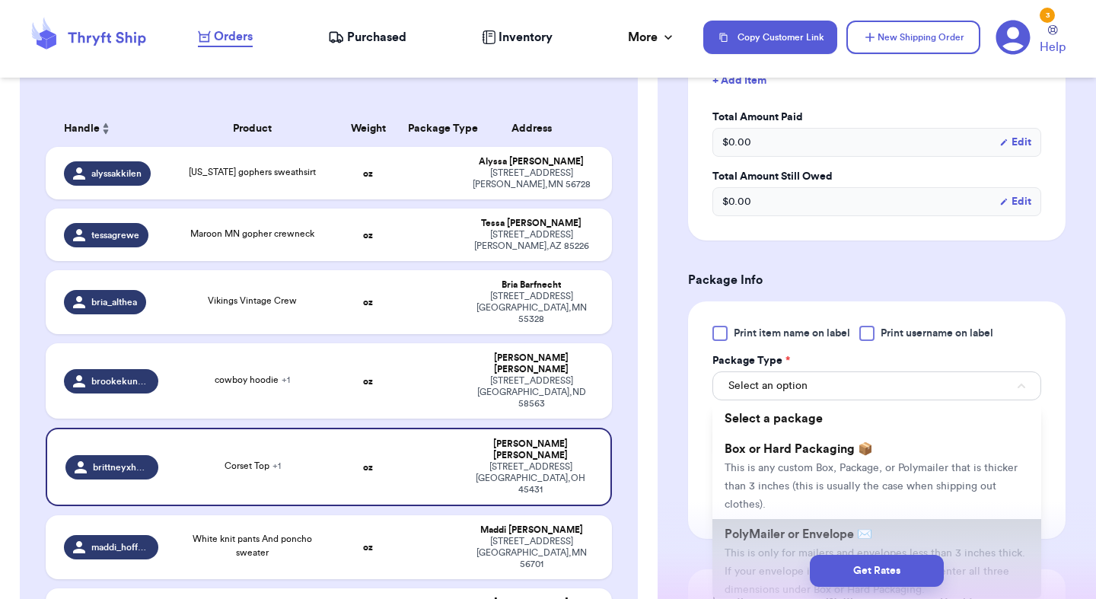
click at [769, 528] on span "PolyMailer or Envelope ✉️" at bounding box center [799, 534] width 148 height 12
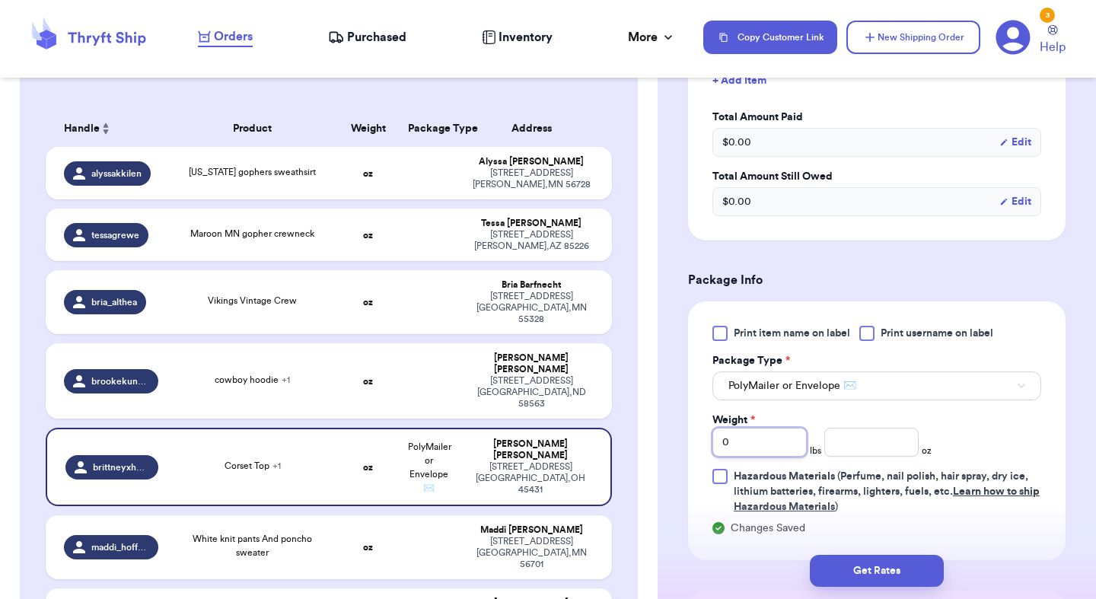
click at [757, 428] on input "0" at bounding box center [759, 442] width 94 height 29
type input "01"
click at [724, 428] on input "01" at bounding box center [759, 442] width 94 height 29
click at [728, 428] on input "01" at bounding box center [759, 442] width 94 height 29
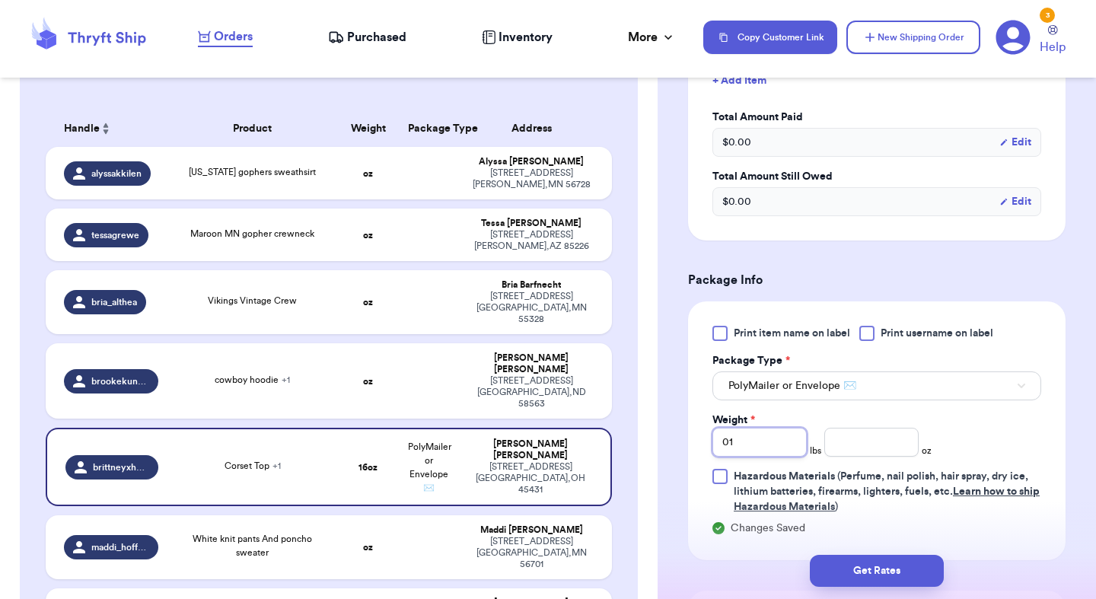
type input "1"
click at [841, 432] on input "number" at bounding box center [871, 442] width 94 height 29
type input "0"
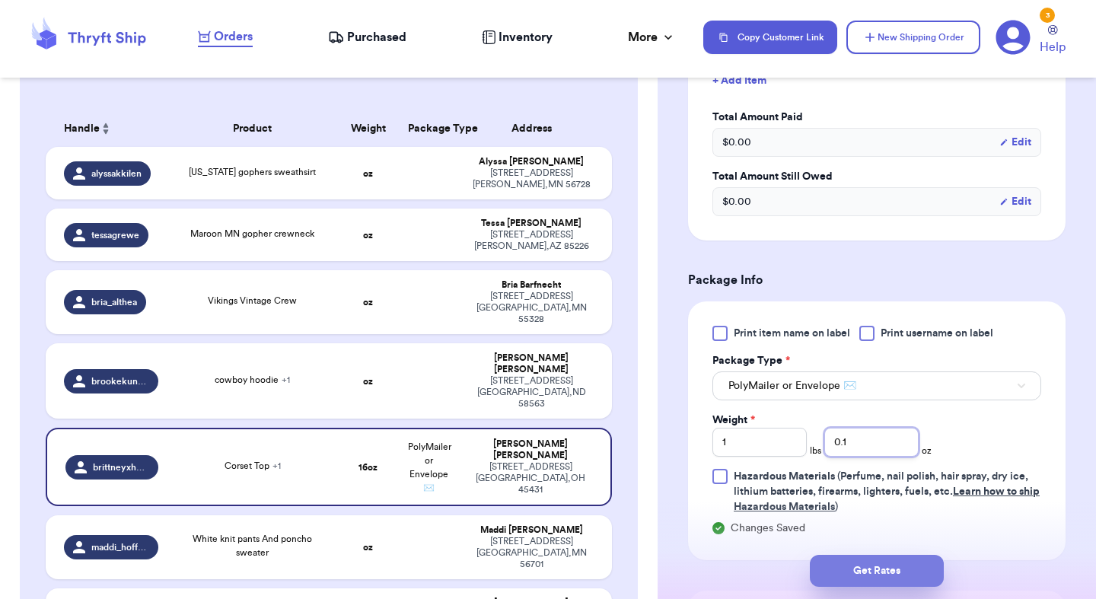
type input "0.1"
click at [883, 566] on button "Get Rates" at bounding box center [877, 571] width 134 height 32
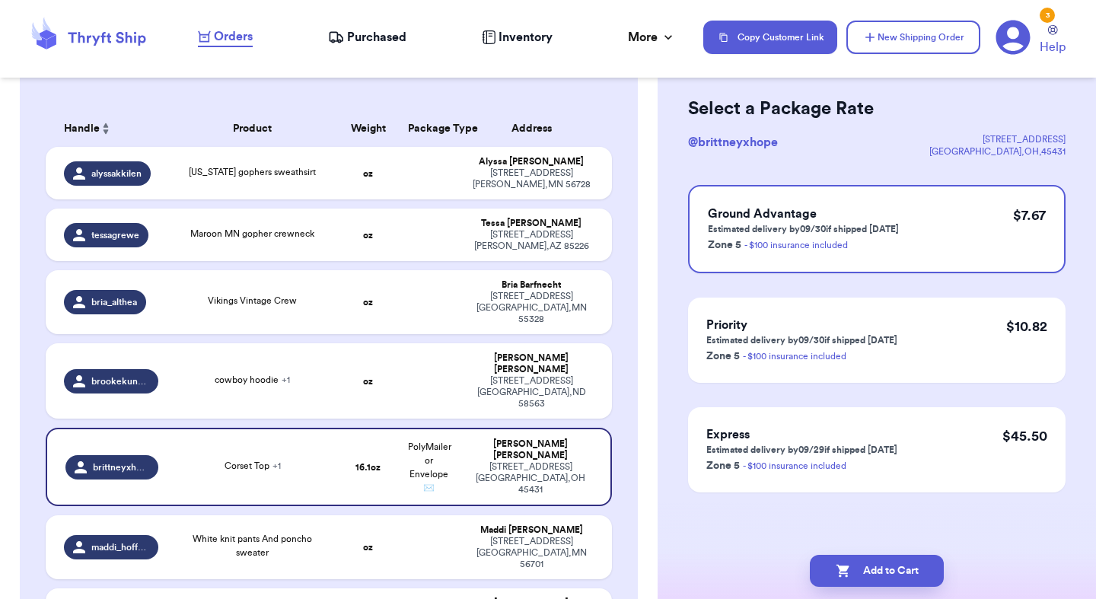
scroll to position [0, 0]
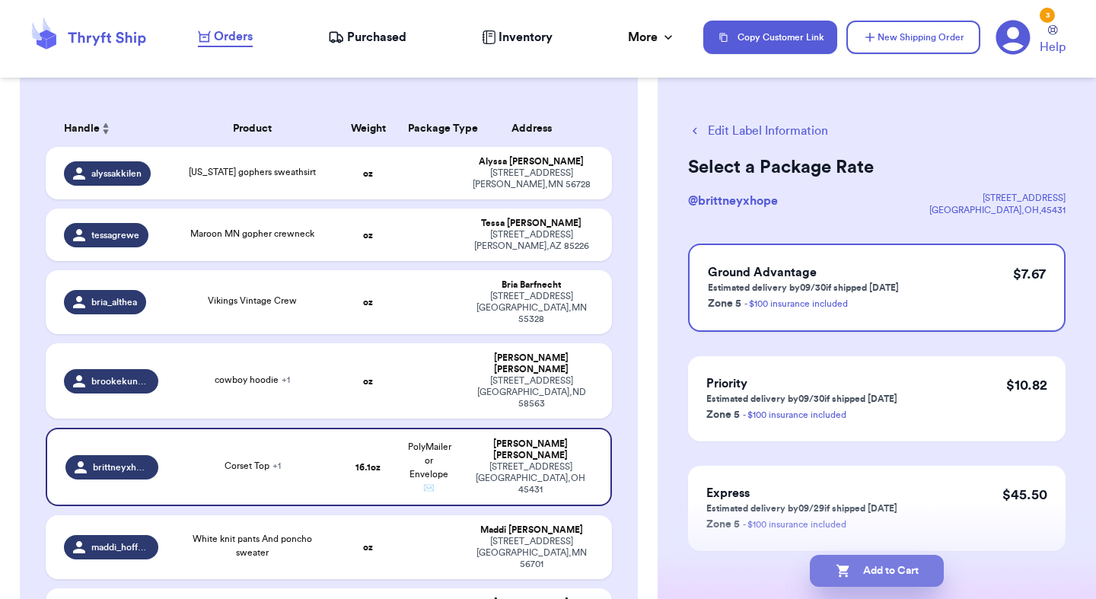
click at [861, 585] on button "Add to Cart" at bounding box center [877, 571] width 134 height 32
checkbox input "true"
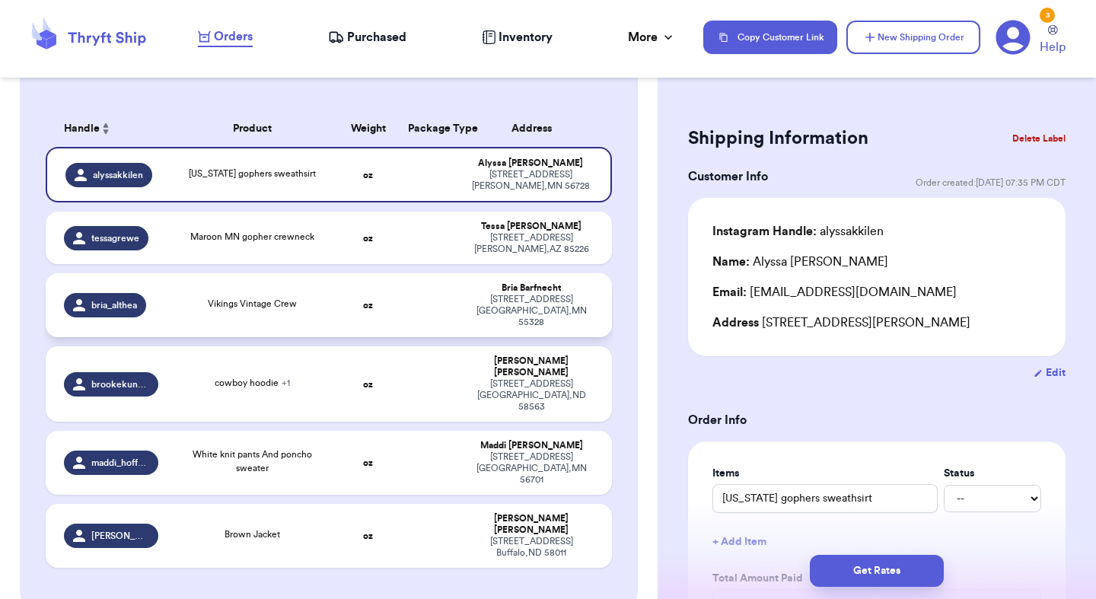
click at [296, 302] on span "Vikings Vintage Crew" at bounding box center [252, 303] width 89 height 9
type input "Vikings Vintage Crew"
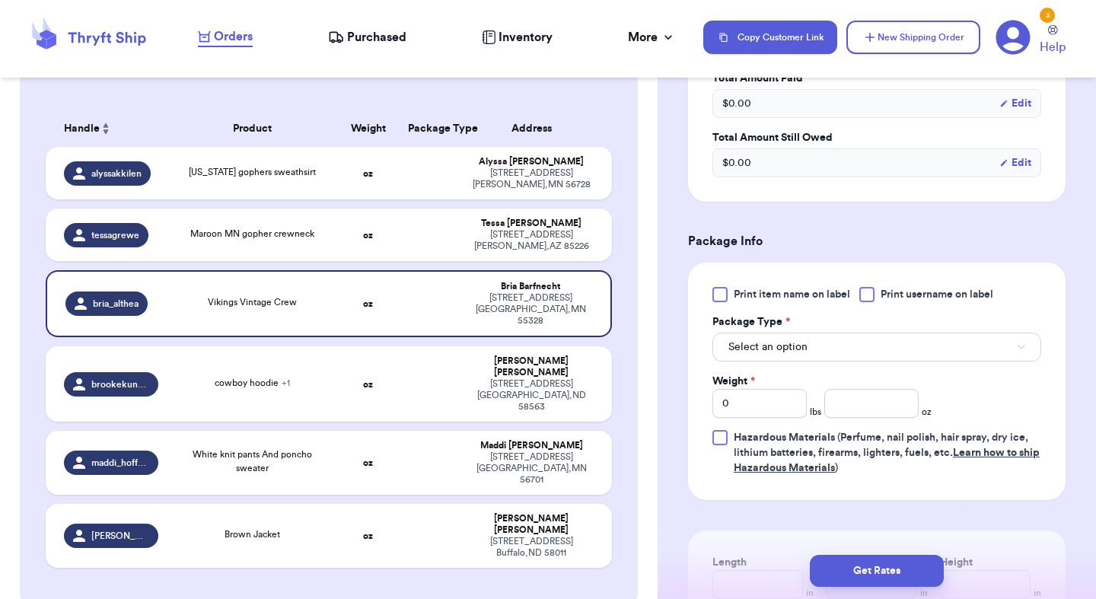
scroll to position [533, 0]
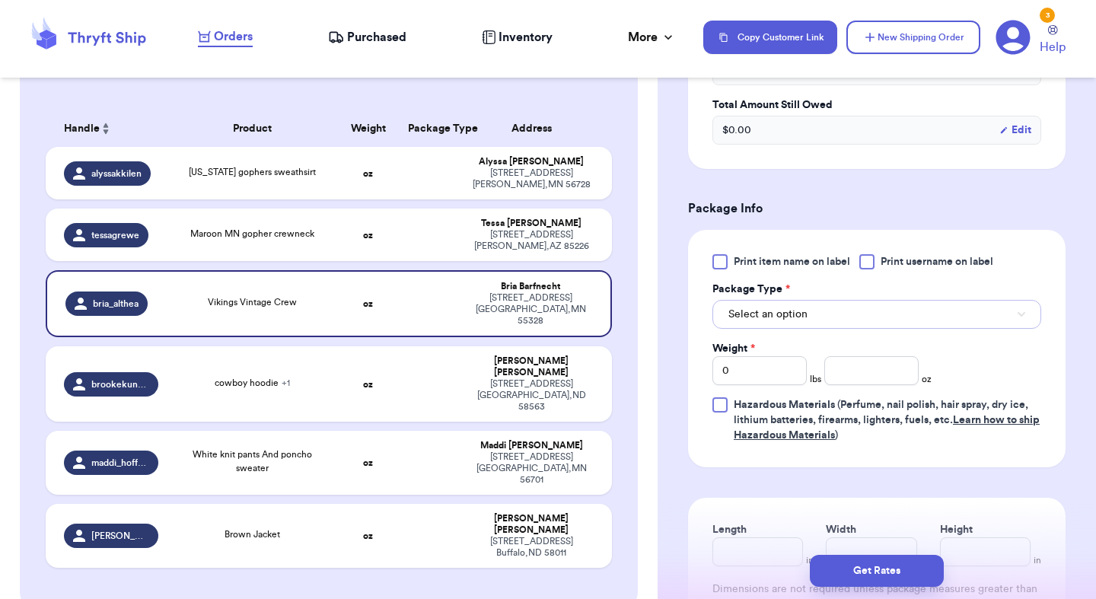
click at [769, 323] on button "Select an option" at bounding box center [876, 314] width 329 height 29
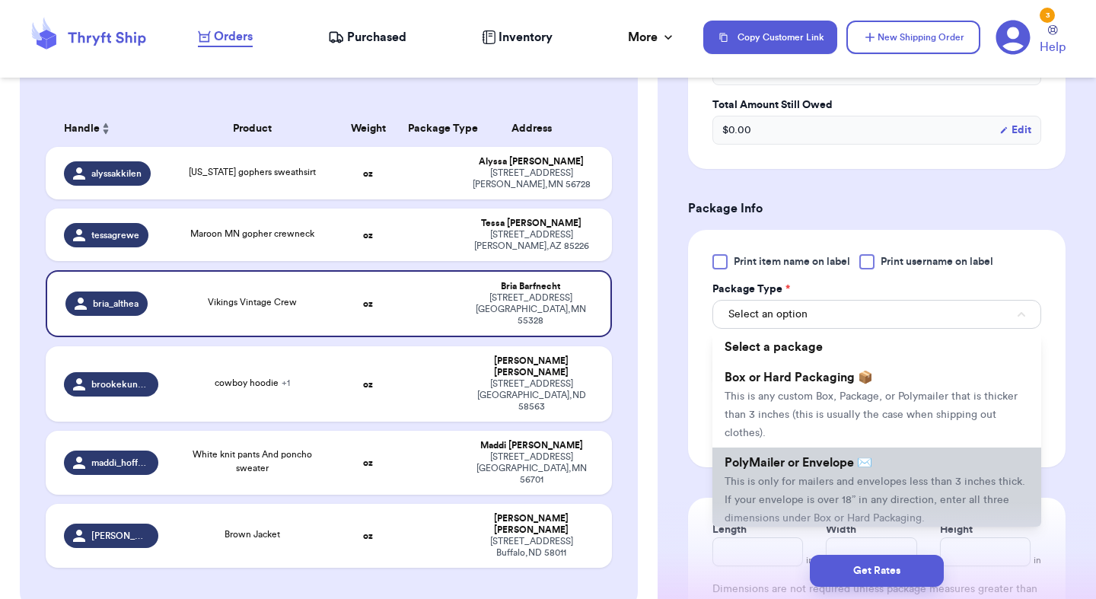
click at [774, 474] on li "PolyMailer or Envelope ✉️ This is only for mailers and envelopes less than 3 in…" at bounding box center [876, 490] width 329 height 85
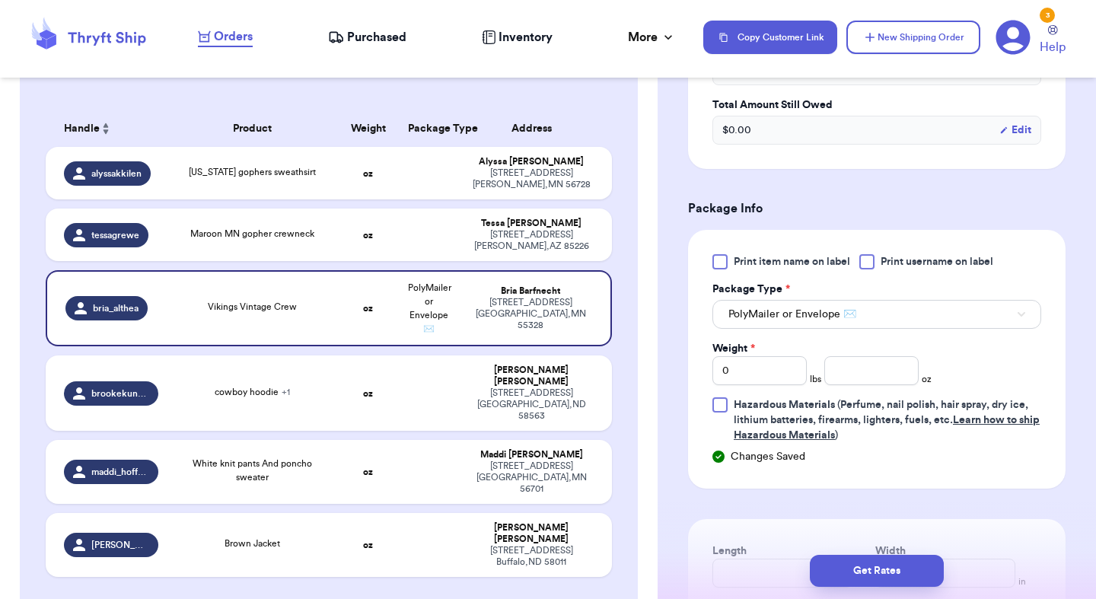
click at [772, 352] on div "Weight *" at bounding box center [759, 348] width 94 height 15
click at [769, 375] on input "0" at bounding box center [759, 370] width 94 height 29
type input "1"
type input "4"
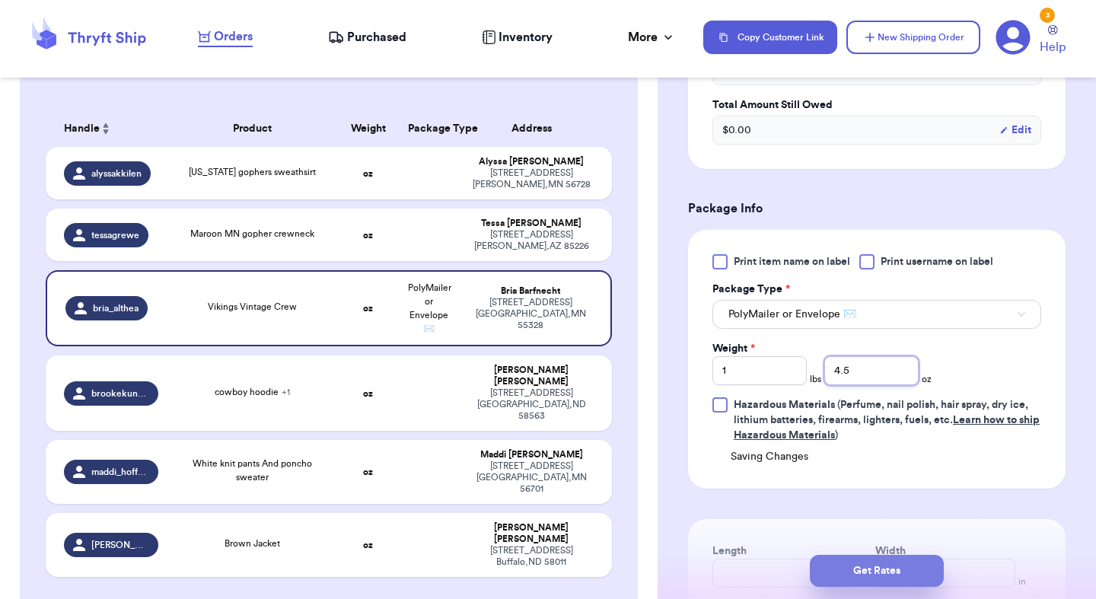
type input "4.5"
click at [859, 559] on button "Get Rates" at bounding box center [877, 571] width 134 height 32
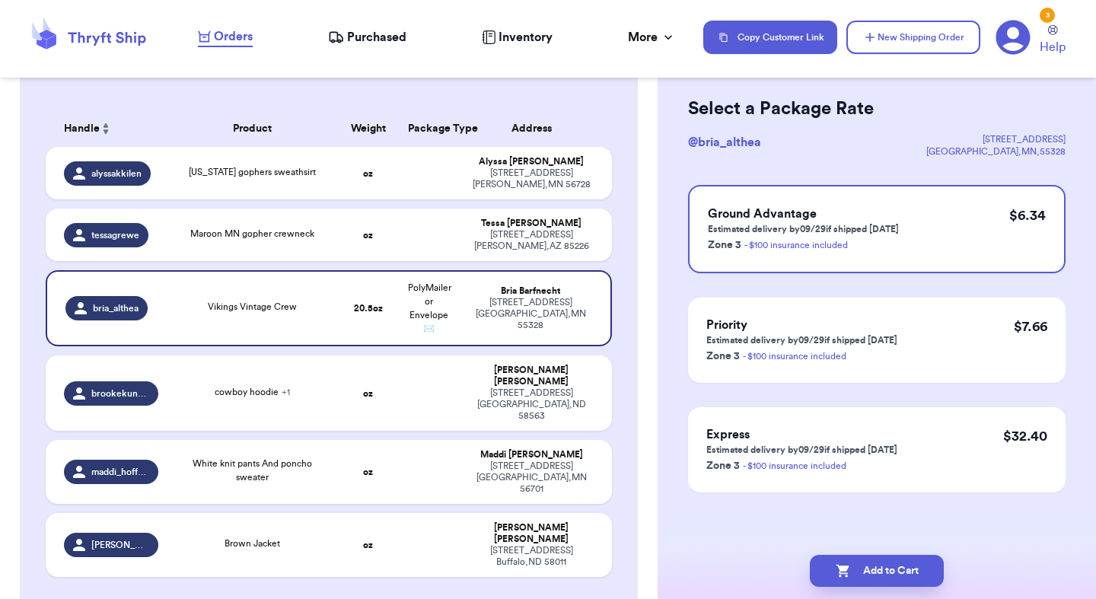
scroll to position [0, 0]
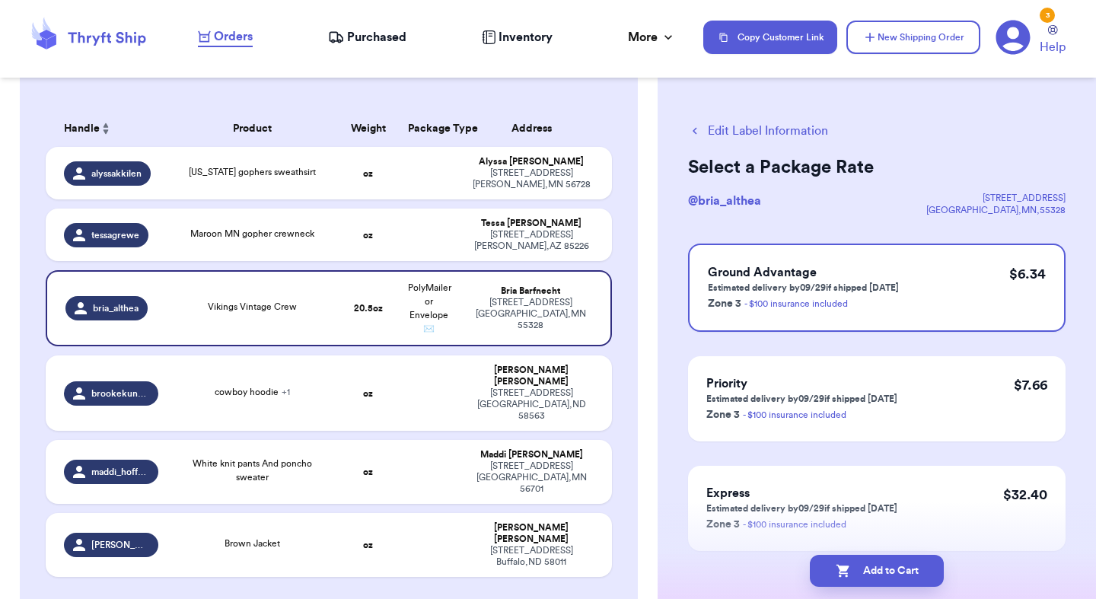
click at [859, 559] on button "Add to Cart" at bounding box center [877, 571] width 134 height 32
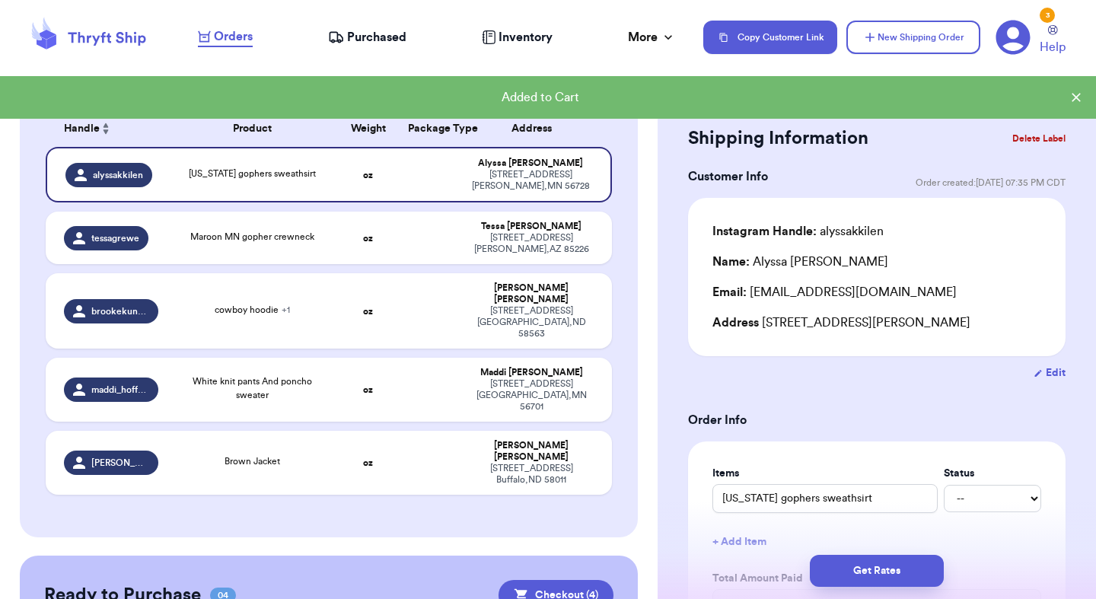
checkbox input "true"
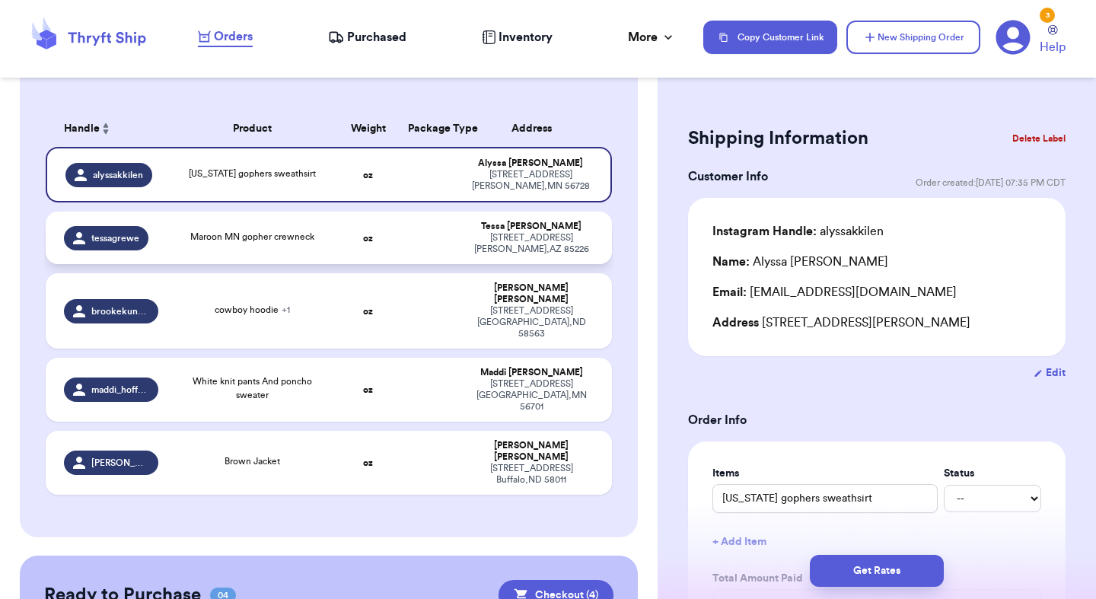
click at [384, 253] on td "oz" at bounding box center [368, 238] width 61 height 53
type input "Maroon MN gopher crewneck"
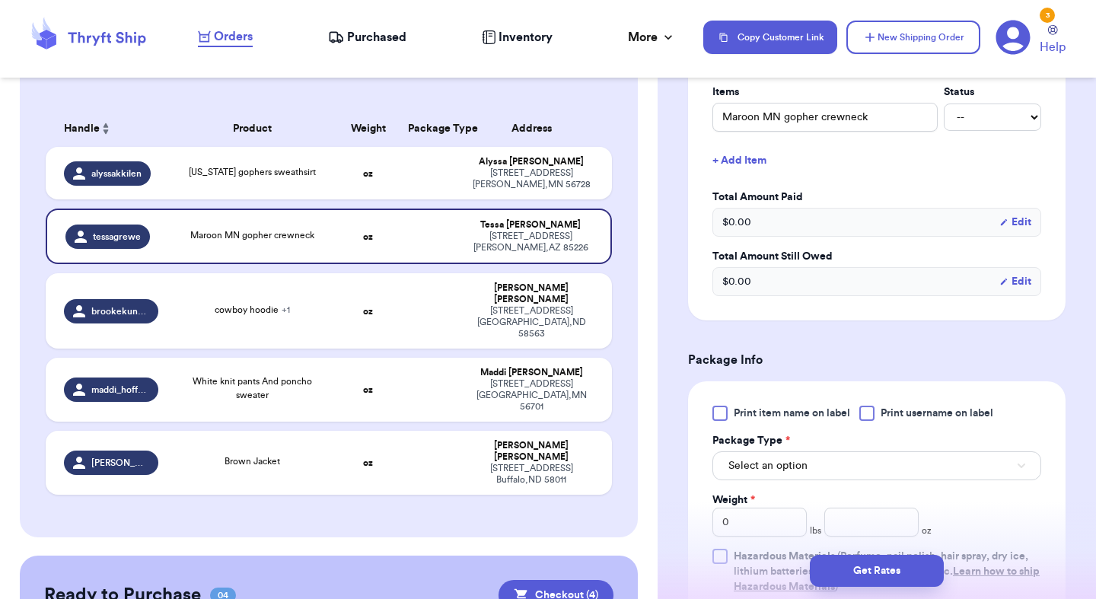
scroll to position [457, 0]
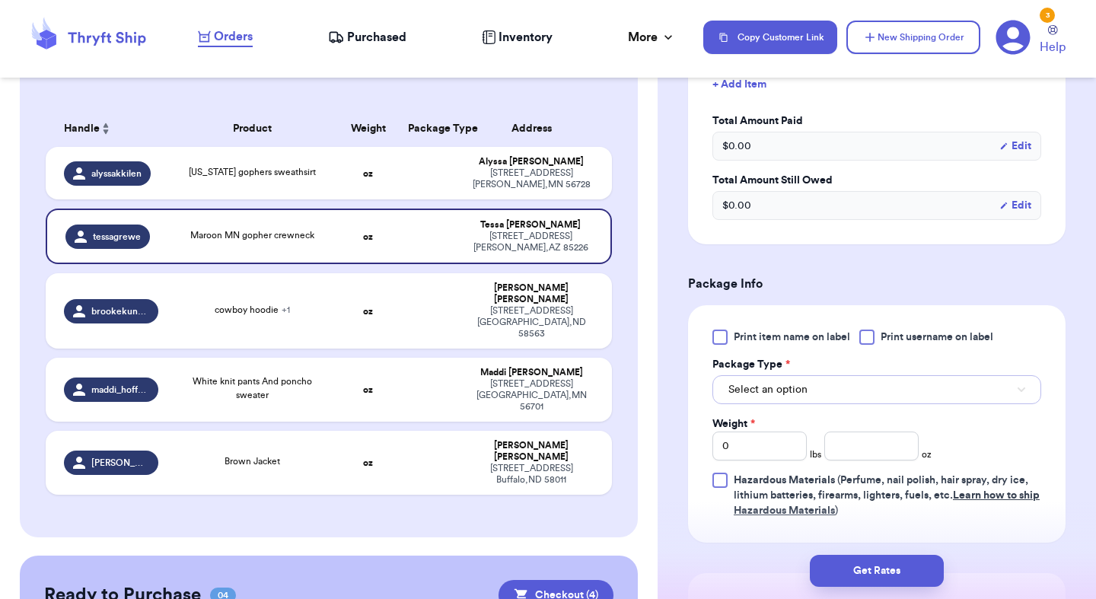
click at [825, 386] on button "Select an option" at bounding box center [876, 389] width 329 height 29
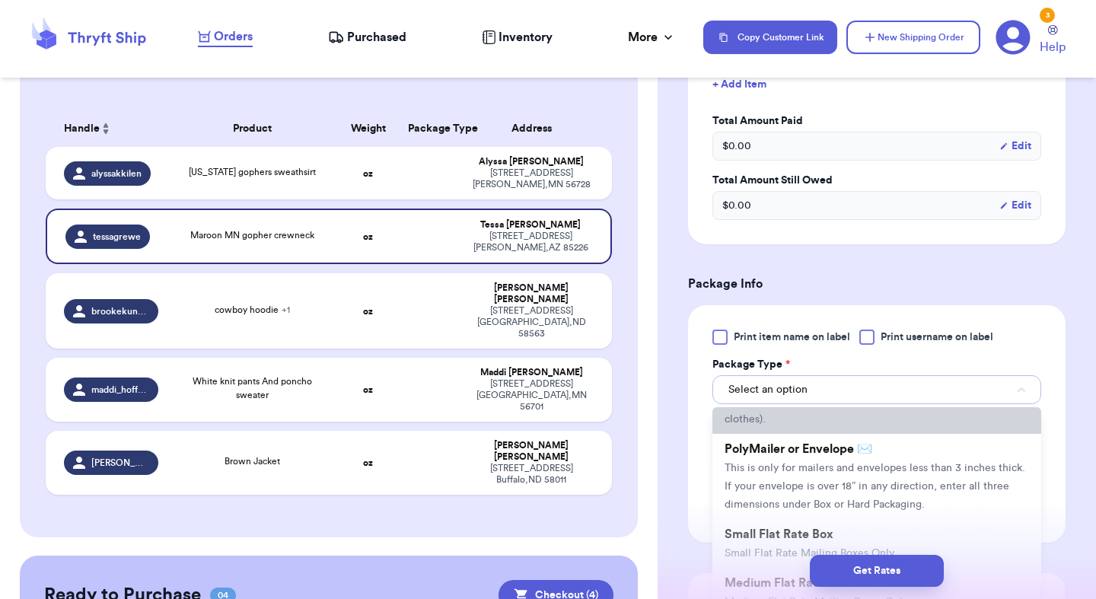
scroll to position [88, 0]
click at [792, 497] on li "PolyMailer or Envelope ✉️ This is only for mailers and envelopes less than 3 in…" at bounding box center [876, 477] width 329 height 85
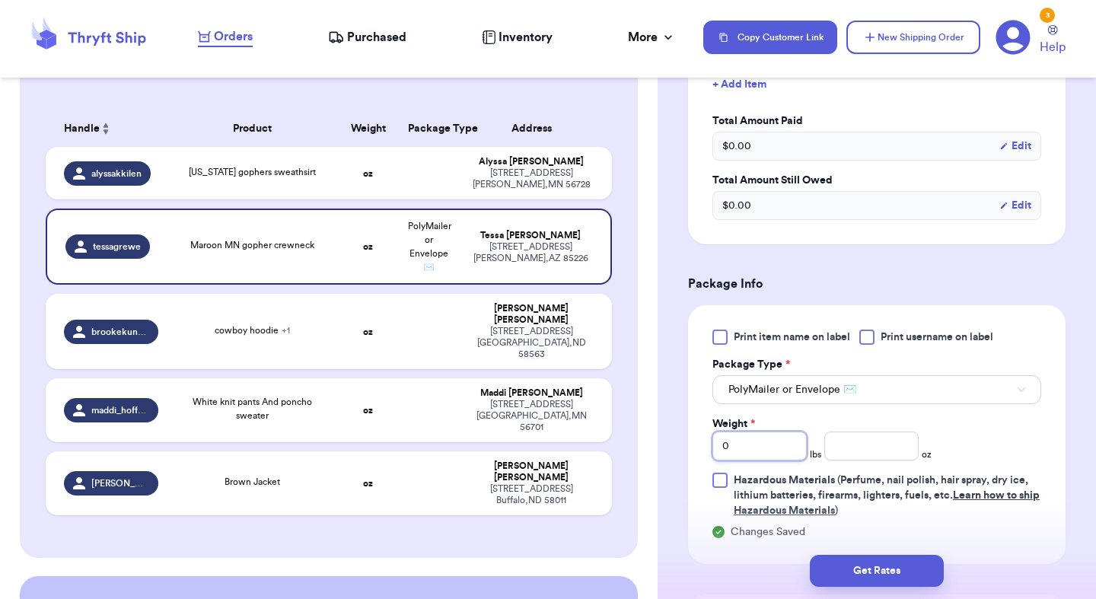
click at [761, 439] on input "0" at bounding box center [759, 446] width 94 height 29
type input "1"
type input "2"
type input "2.5"
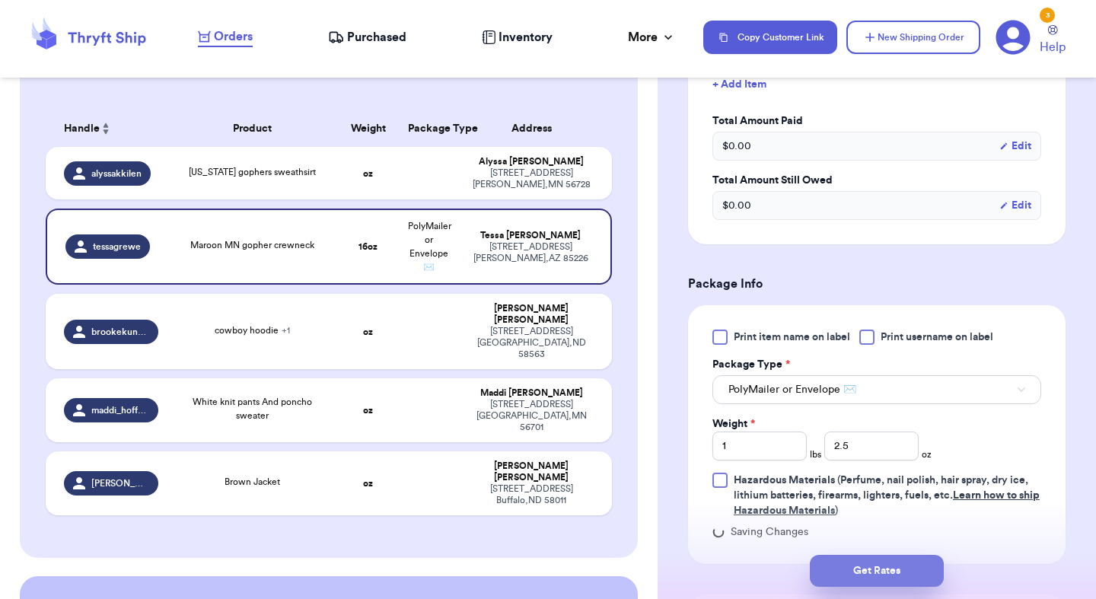
click at [866, 556] on button "Get Rates" at bounding box center [877, 571] width 134 height 32
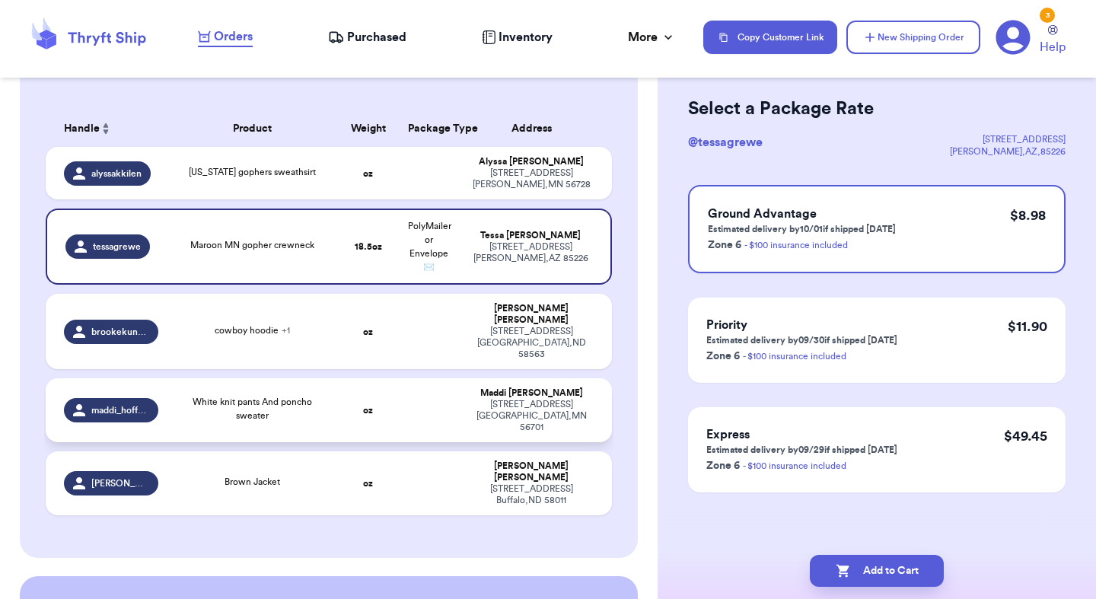
click at [468, 378] on td "Maddi Hoffard 1215 Edgewood Dr Thief River Falls , MN 56701" at bounding box center [536, 410] width 152 height 64
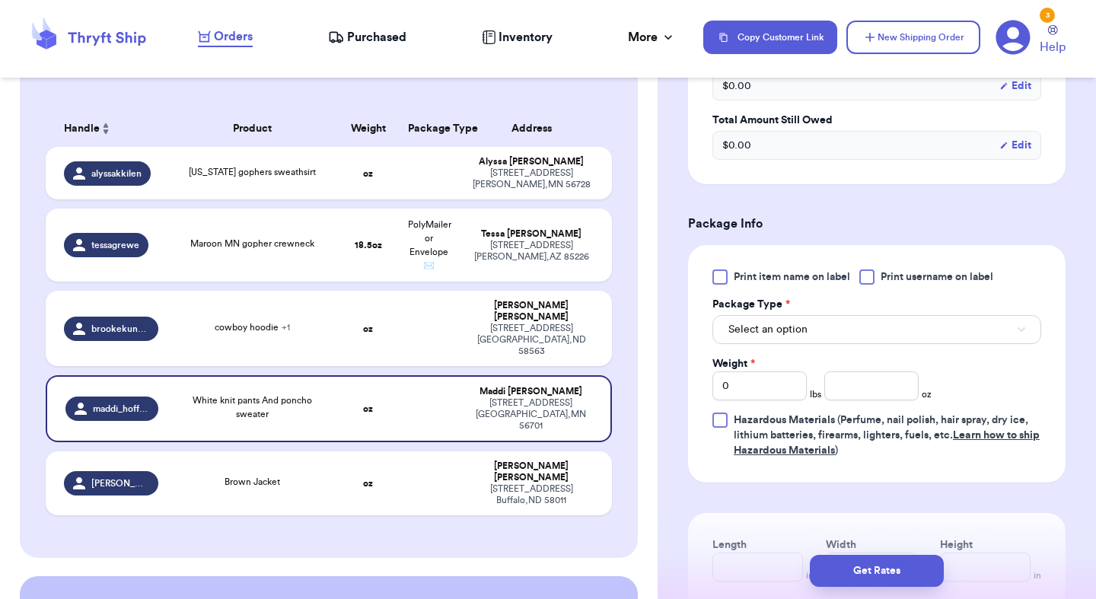
scroll to position [521, 0]
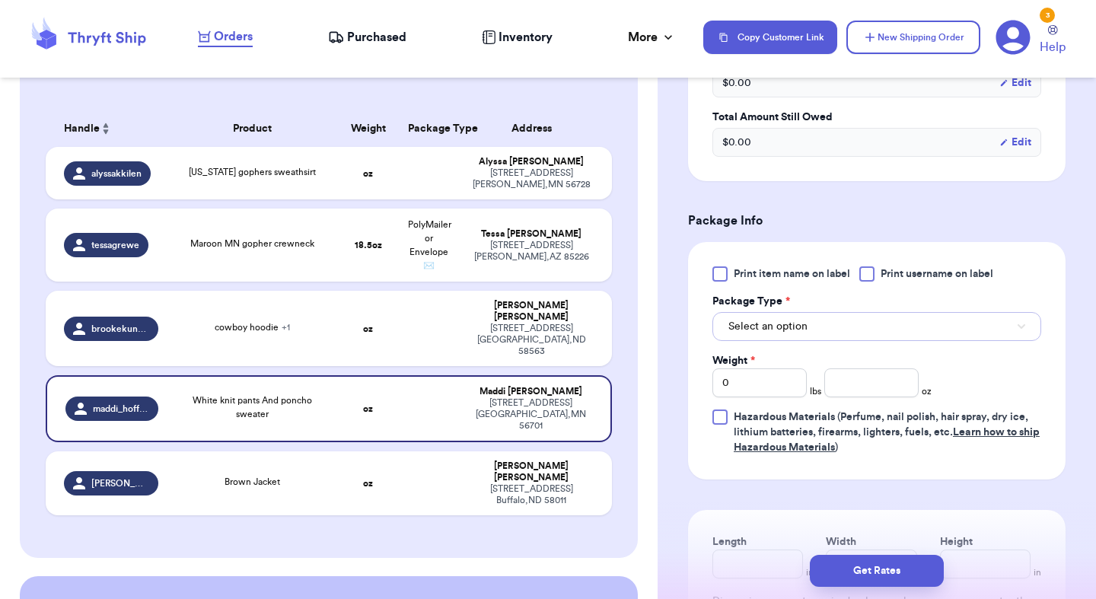
click at [775, 319] on span "Select an option" at bounding box center [767, 326] width 79 height 15
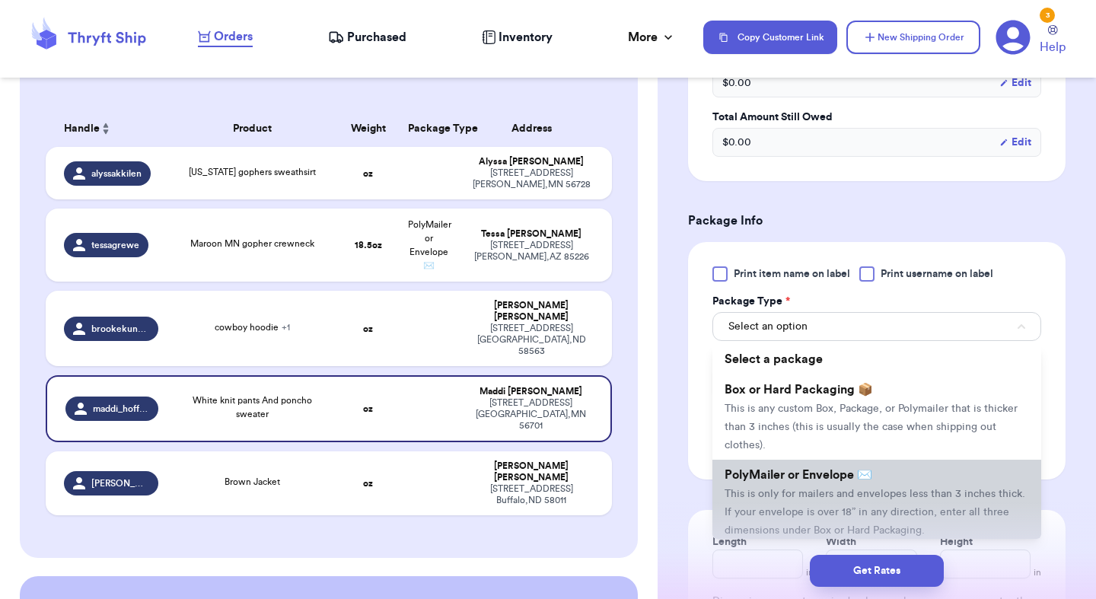
click at [782, 485] on li "PolyMailer or Envelope ✉️ This is only for mailers and envelopes less than 3 in…" at bounding box center [876, 502] width 329 height 85
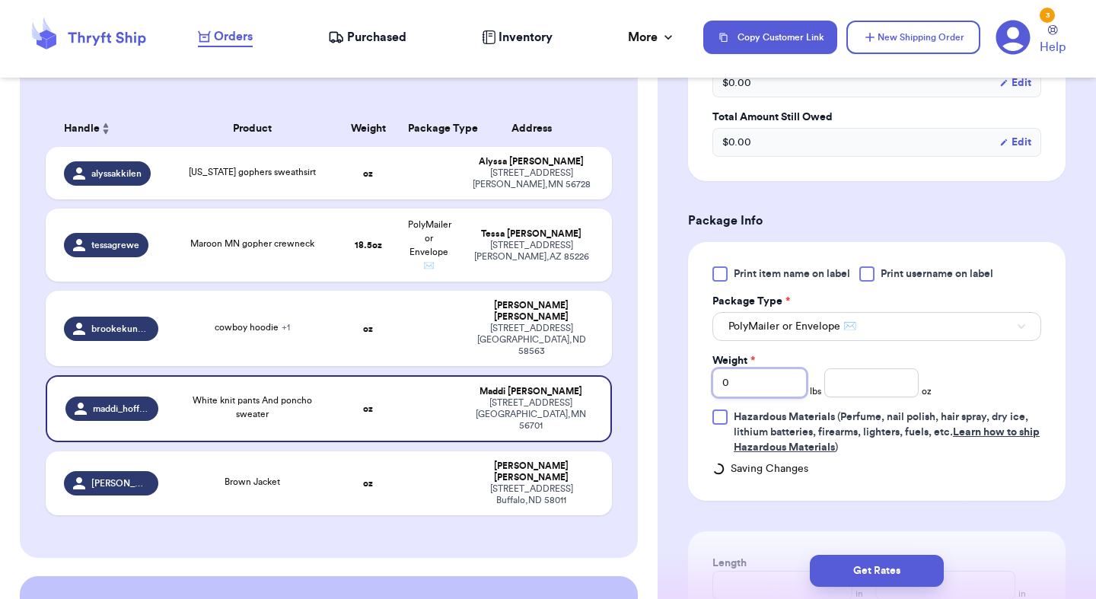
click at [766, 384] on input "0" at bounding box center [759, 382] width 94 height 29
type input "2"
type input "9"
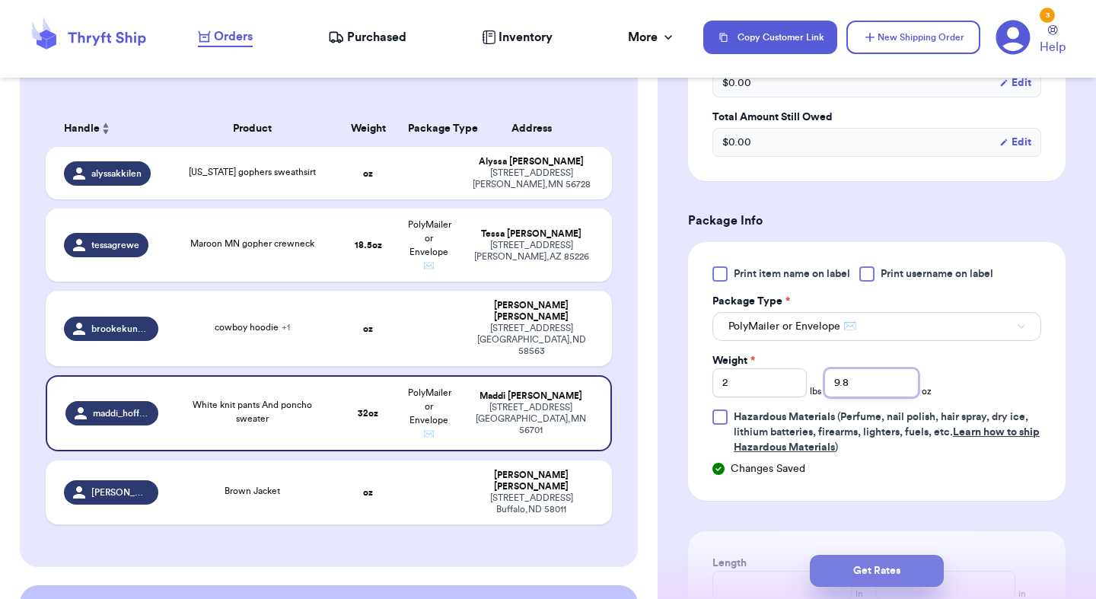
type input "9.8"
click at [894, 570] on button "Get Rates" at bounding box center [877, 571] width 134 height 32
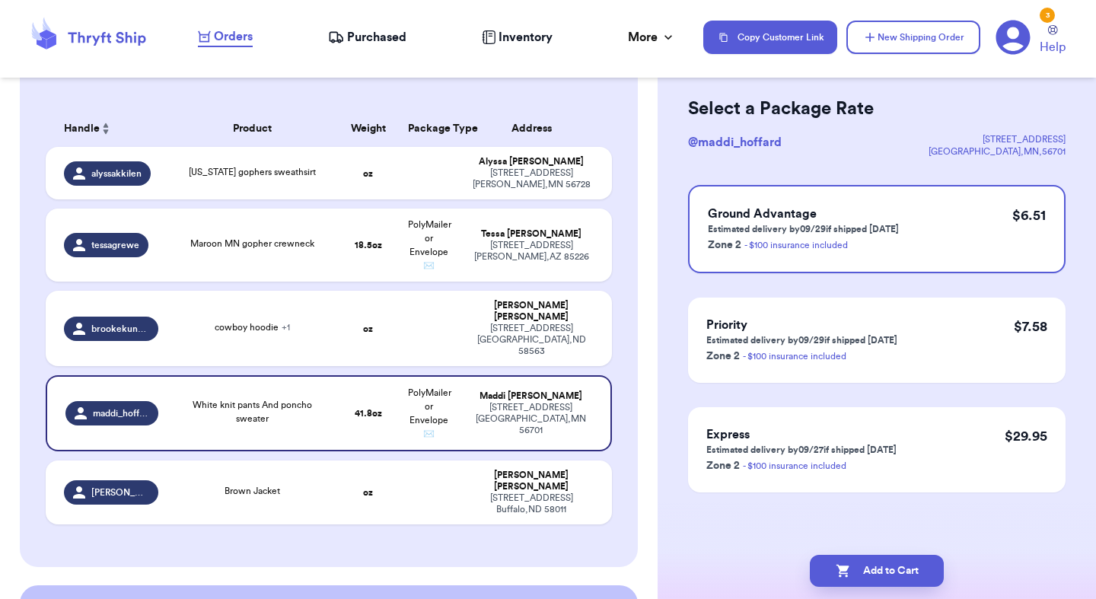
click at [894, 570] on button "Add to Cart" at bounding box center [877, 571] width 134 height 32
click at [377, 333] on td "oz" at bounding box center [368, 328] width 61 height 75
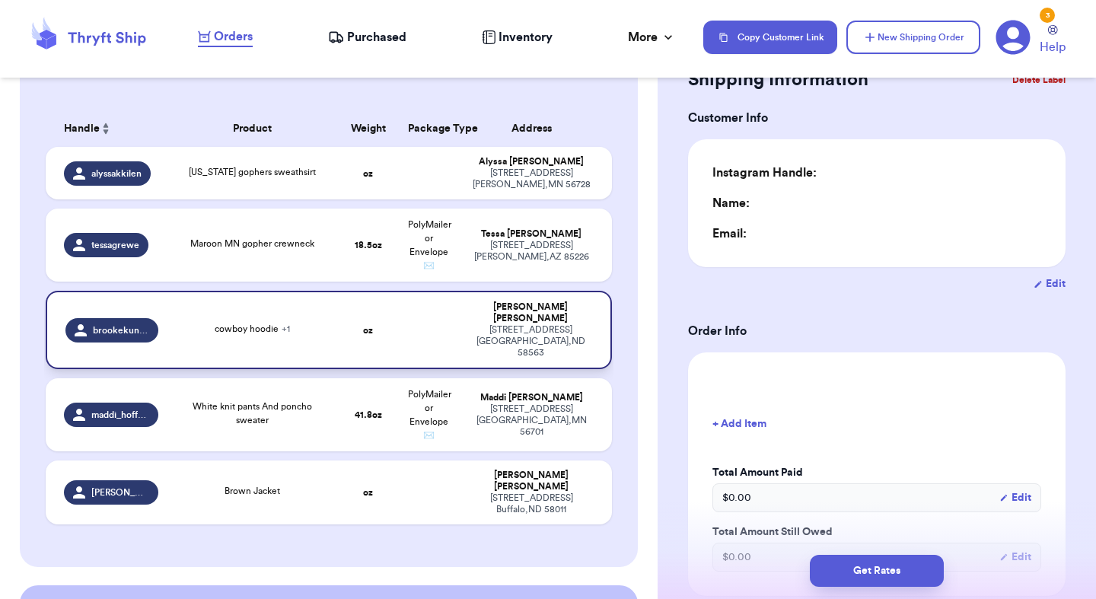
type input "0"
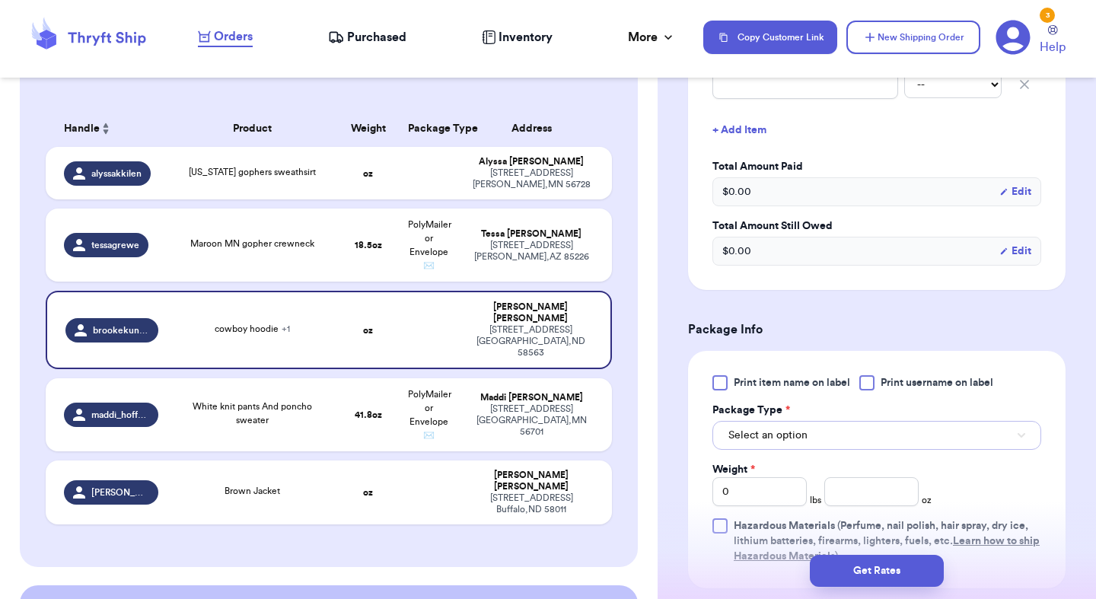
click at [814, 421] on button "Select an option" at bounding box center [876, 435] width 329 height 29
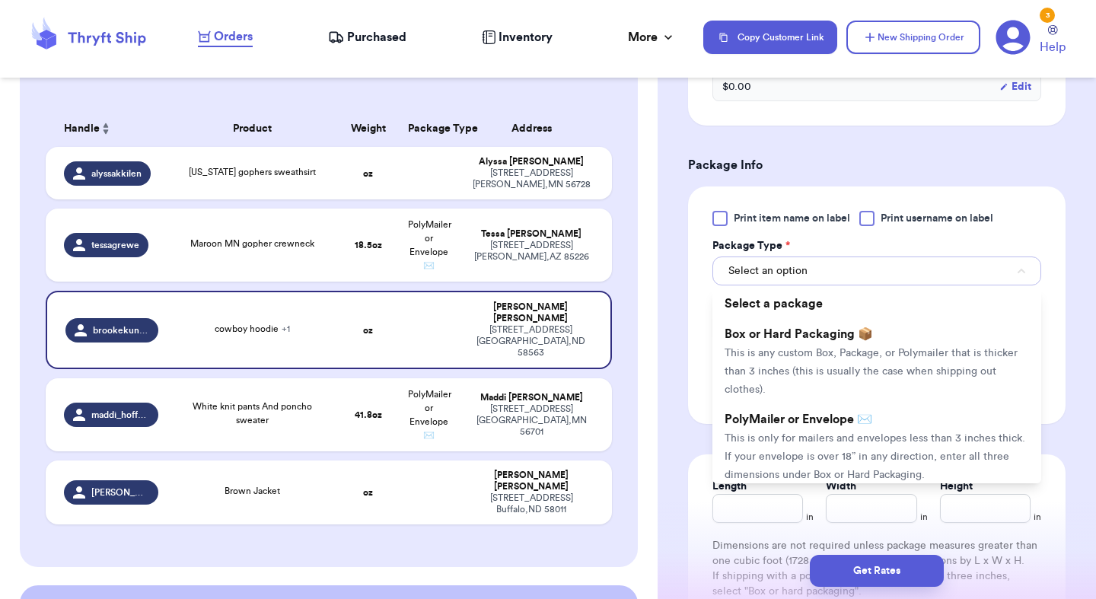
scroll to position [648, 0]
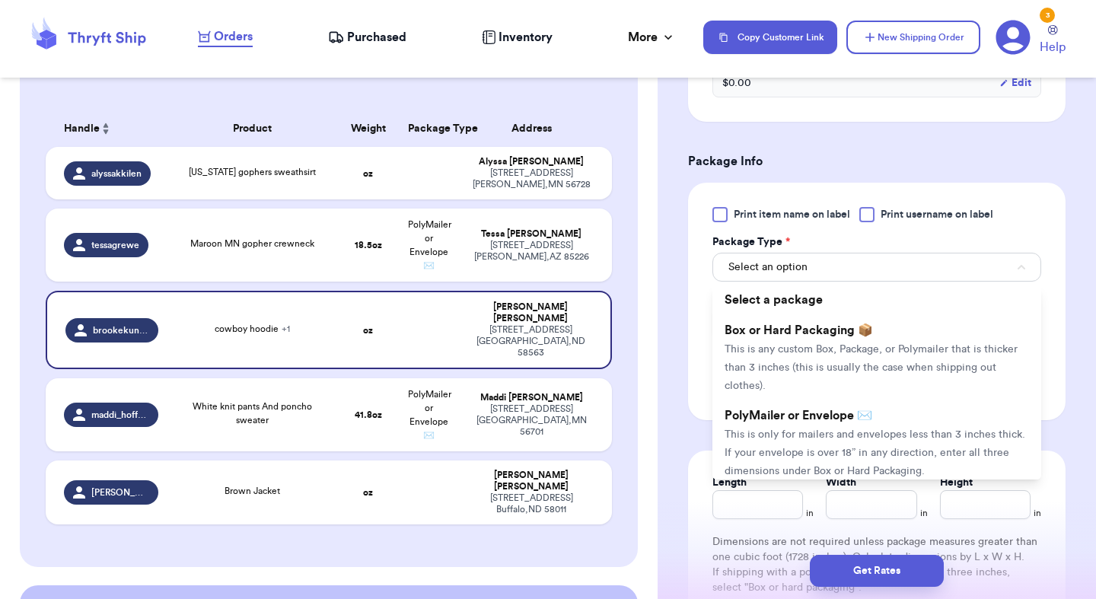
click at [814, 429] on span "This is only for mailers and envelopes less than 3 inches thick. If your envelo…" at bounding box center [875, 452] width 301 height 47
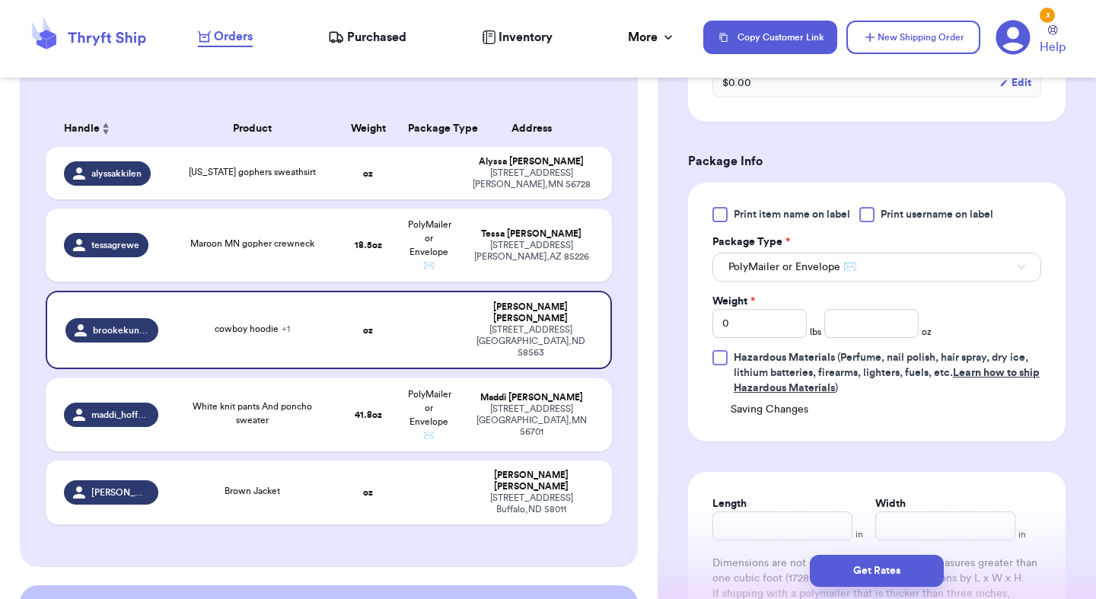
click at [750, 322] on div "Print item name on label Print username on label Package Type * PolyMailer or E…" at bounding box center [876, 301] width 329 height 189
click at [742, 310] on input "0" at bounding box center [759, 323] width 94 height 29
type input "1"
checkbox input "true"
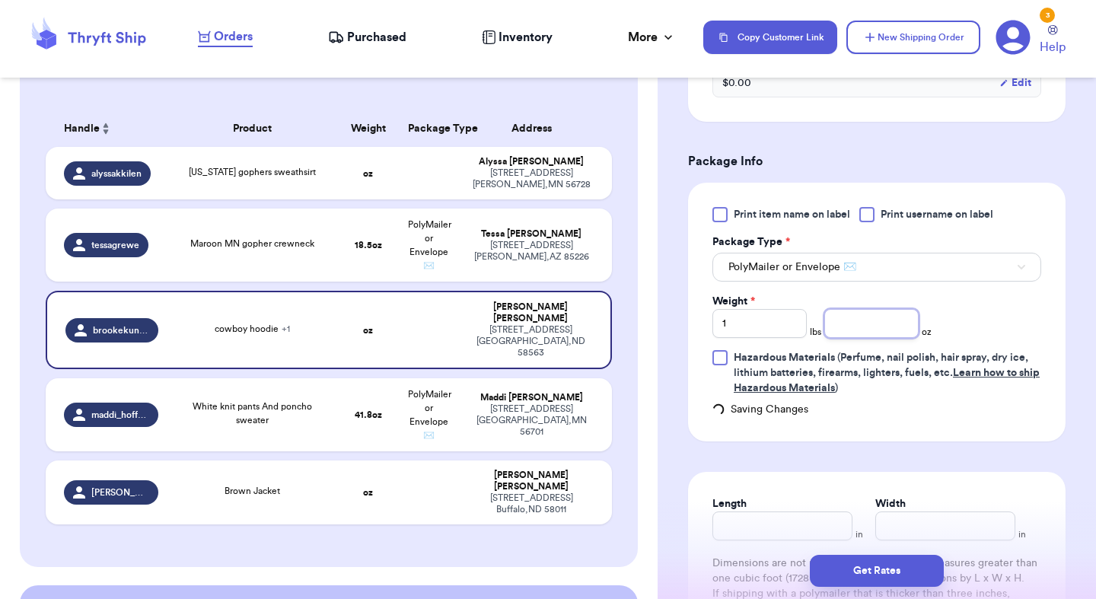
type input "0"
type input "Minnesota gophers sweathsirt"
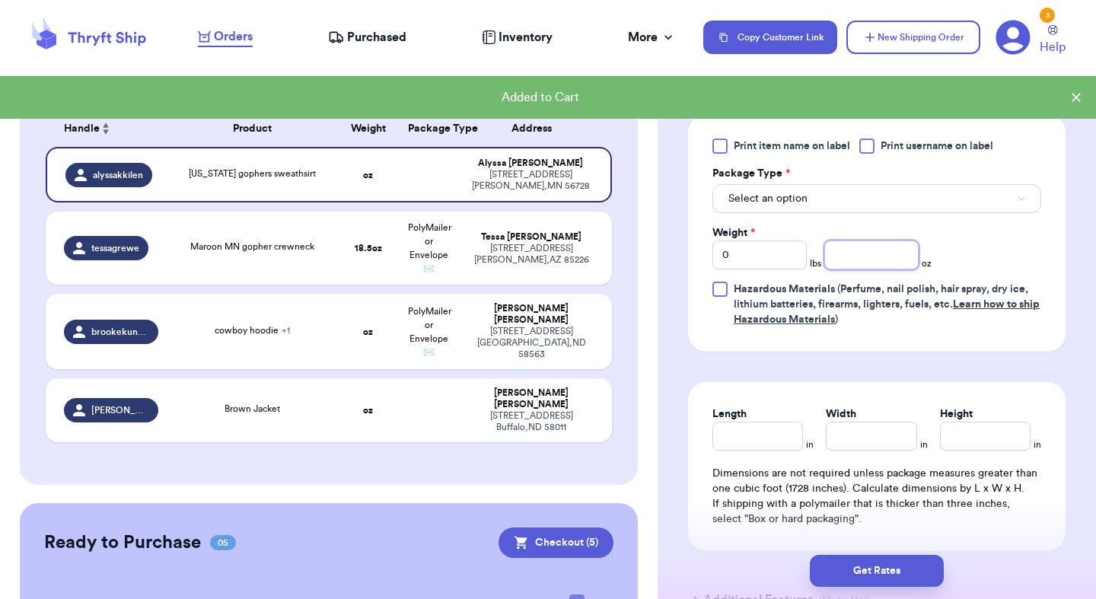
scroll to position [598, 0]
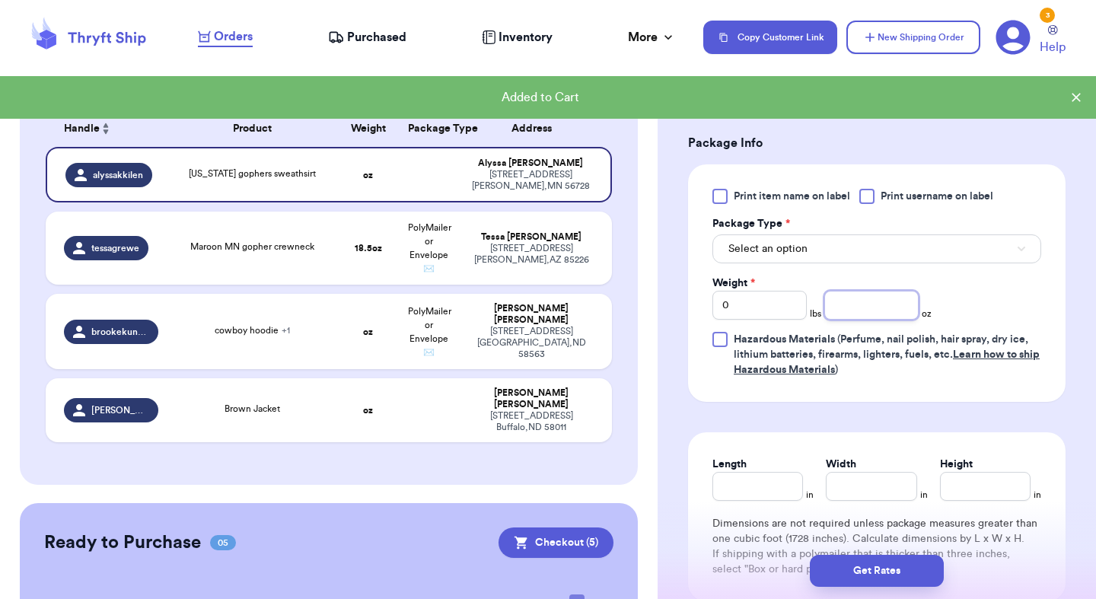
type input "6"
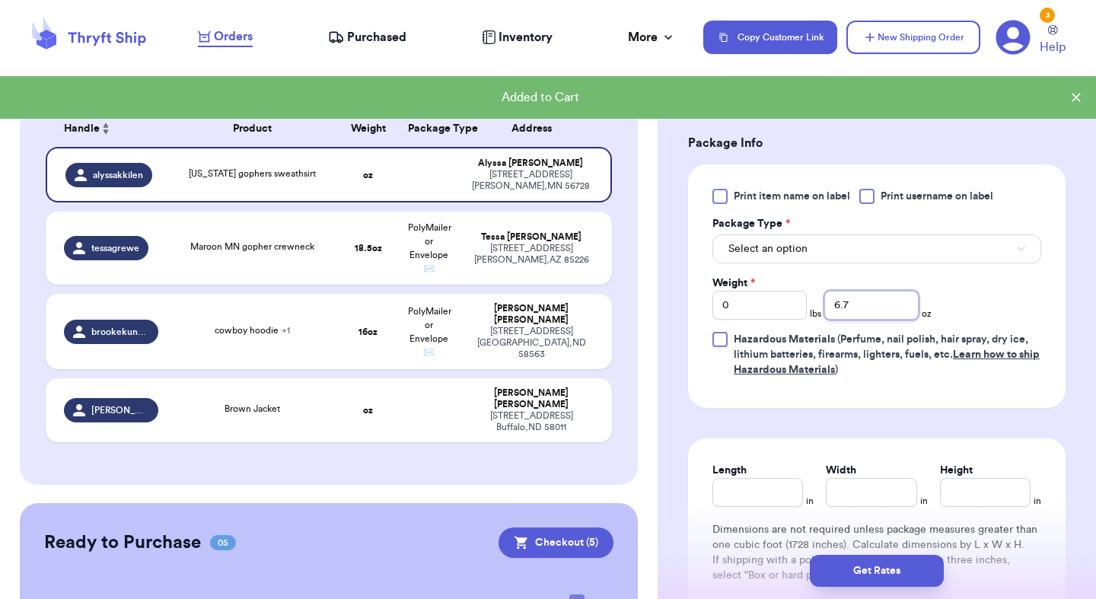
type input "6.7"
click at [735, 297] on input "0" at bounding box center [759, 305] width 94 height 29
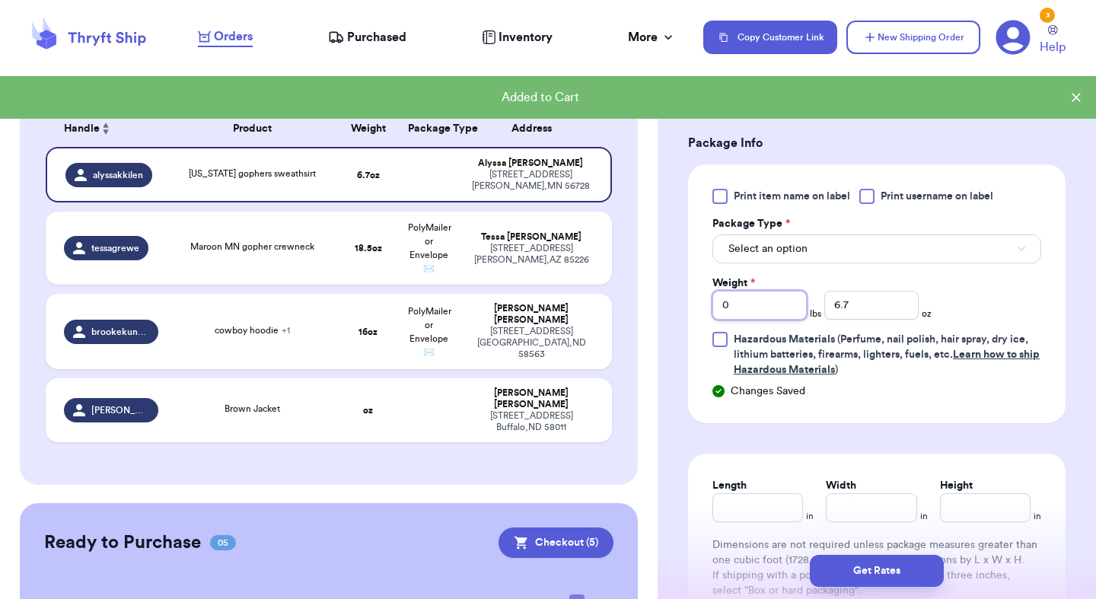
click at [738, 306] on input "0" at bounding box center [759, 305] width 94 height 29
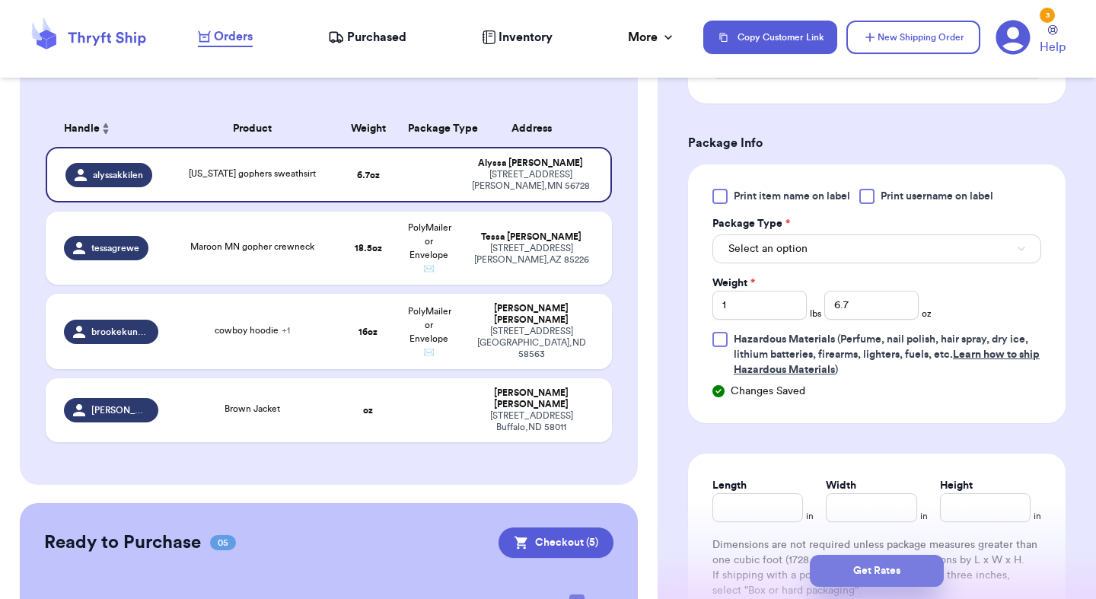
click at [899, 568] on button "Get Rates" at bounding box center [877, 571] width 134 height 32
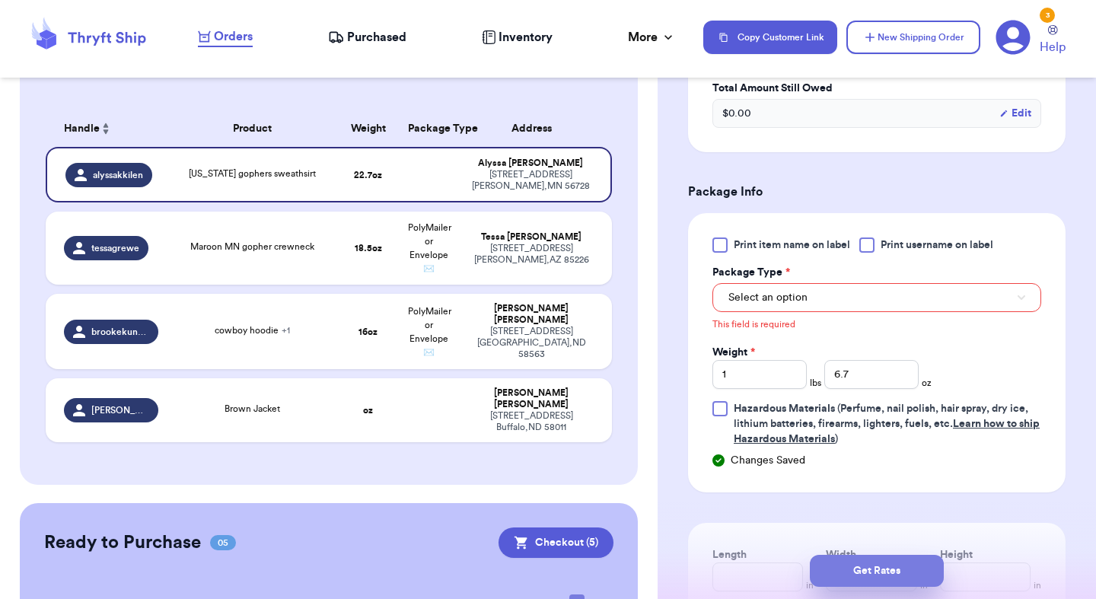
scroll to position [549, 0]
click at [333, 341] on td "cowboy hoodie + 1" at bounding box center [252, 331] width 170 height 75
type input "0"
type input "16"
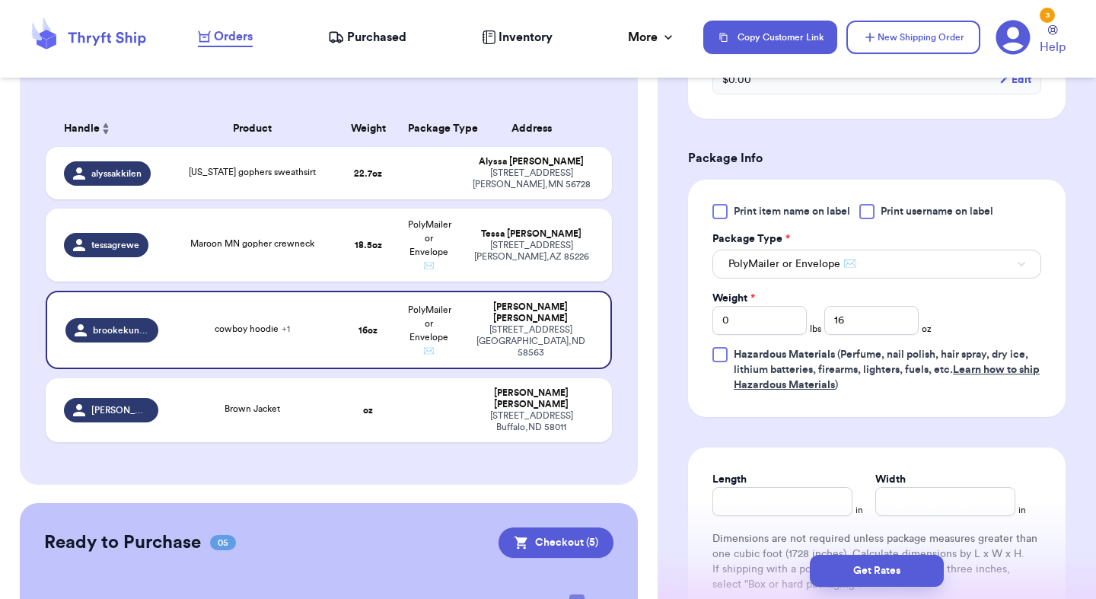
scroll to position [655, 0]
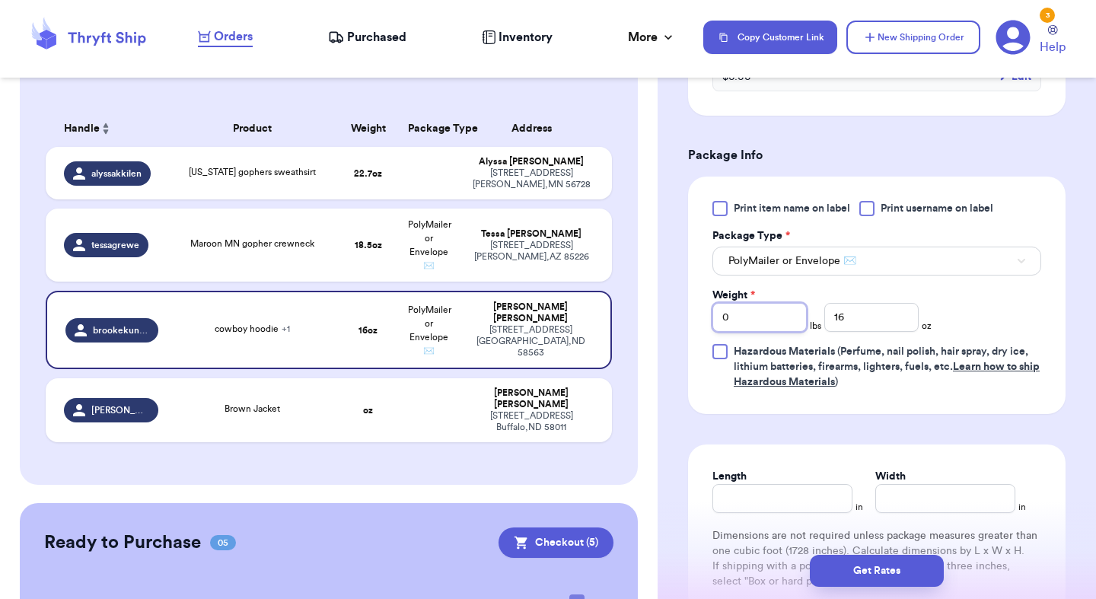
click at [748, 307] on input "0" at bounding box center [759, 317] width 94 height 29
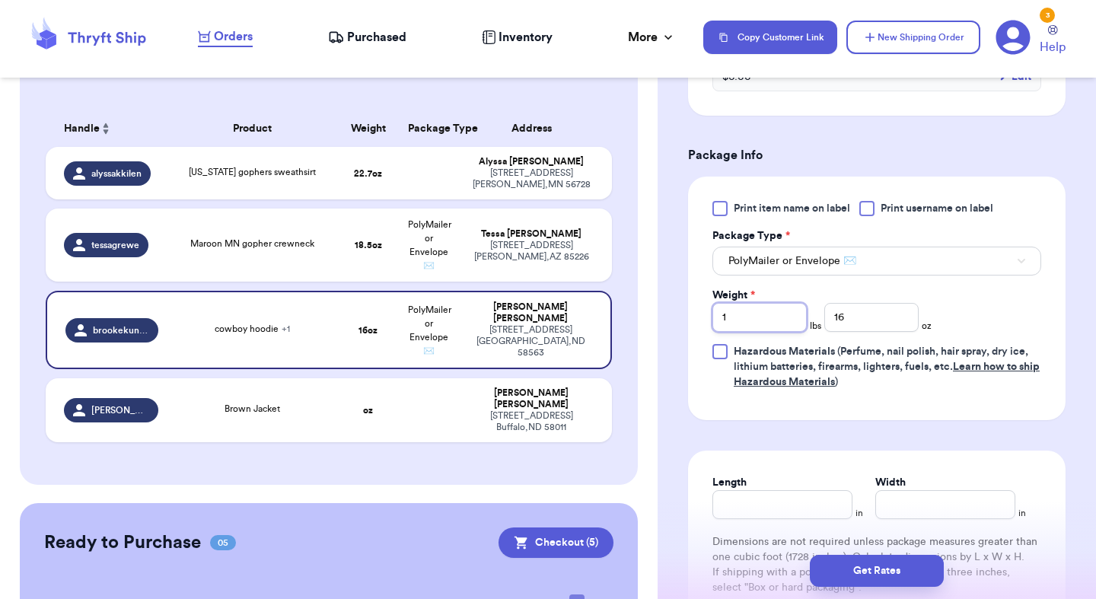
type input "1"
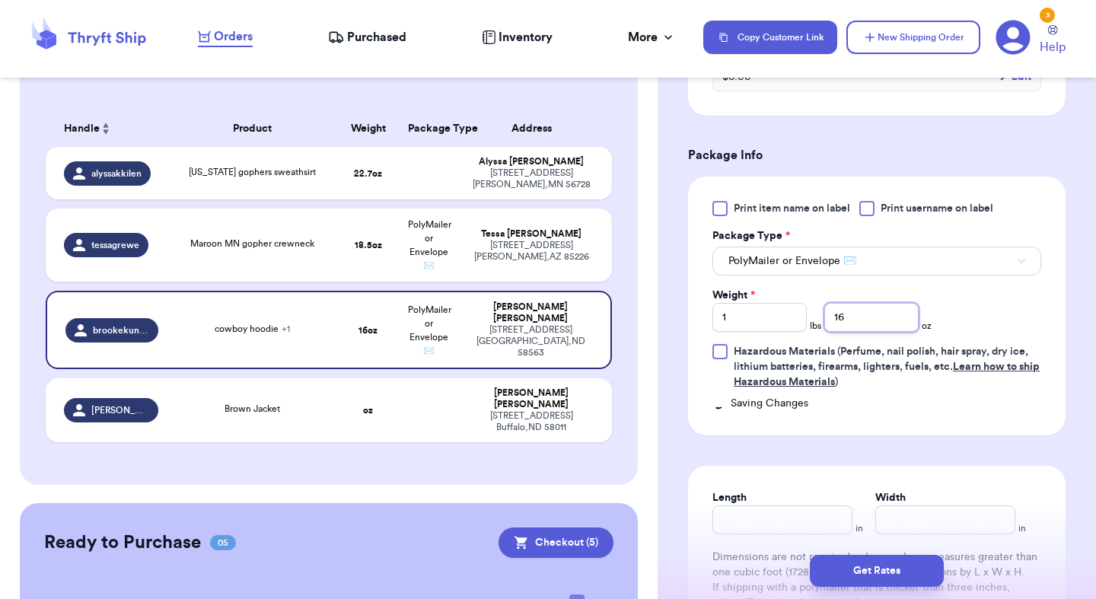
click at [877, 305] on input "16" at bounding box center [871, 317] width 94 height 29
type input "1"
type input "6"
type input "6.7"
click at [894, 566] on button "Get Rates" at bounding box center [877, 571] width 134 height 32
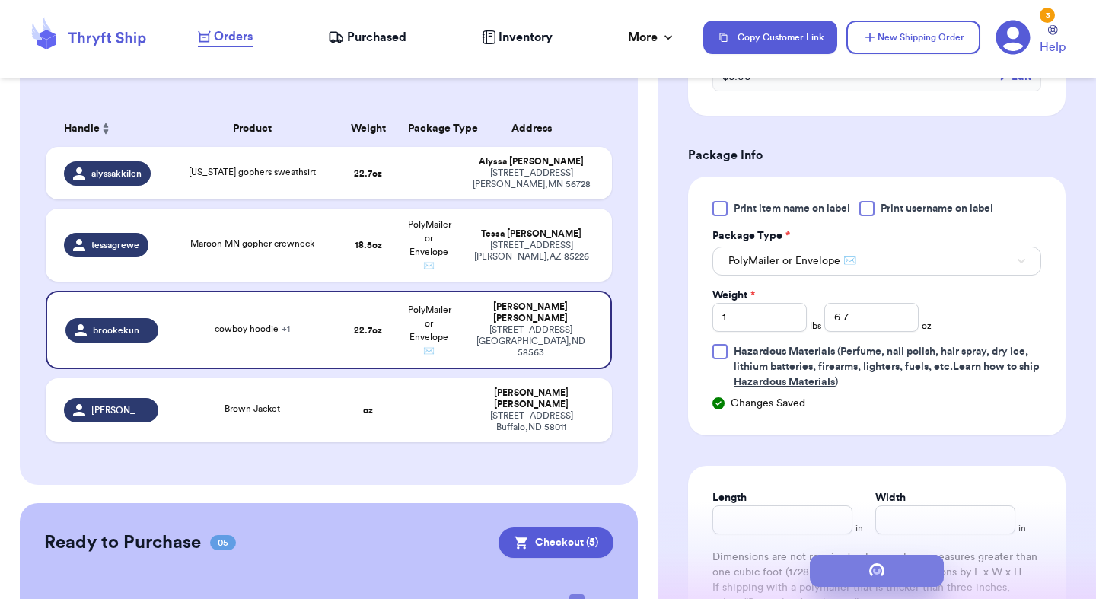
scroll to position [0, 0]
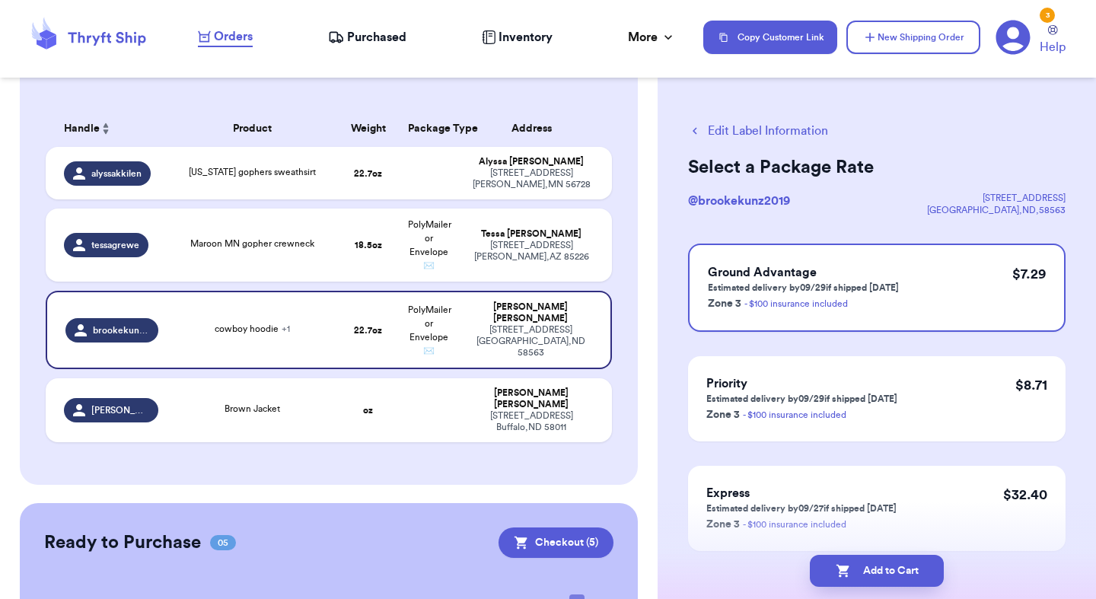
click at [894, 566] on button "Add to Cart" at bounding box center [877, 571] width 134 height 32
checkbox input "true"
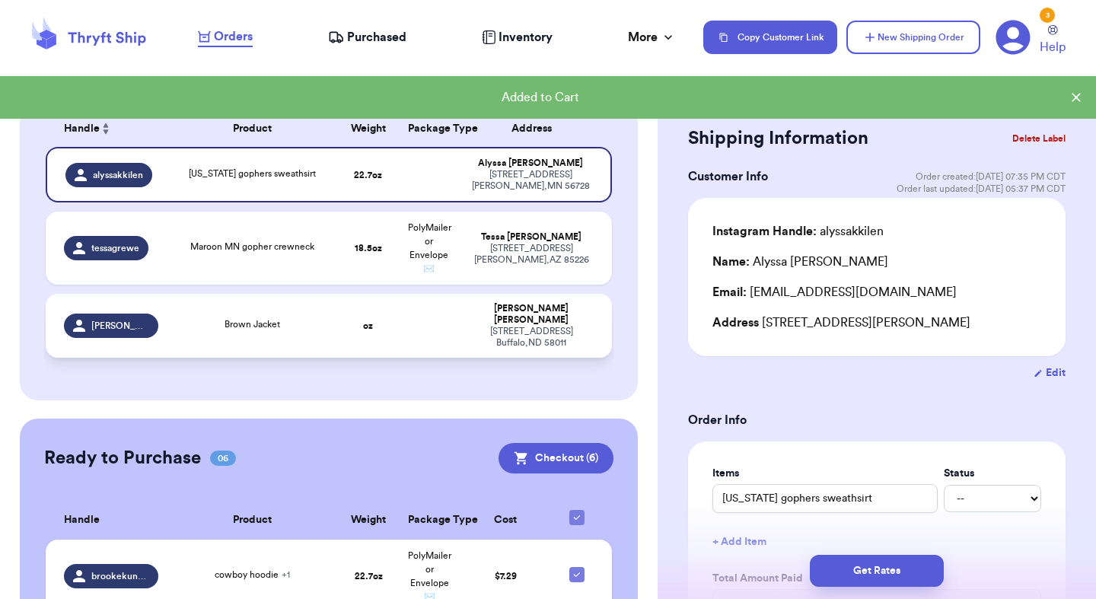
click at [304, 335] on td "Brown Jacket" at bounding box center [252, 326] width 170 height 64
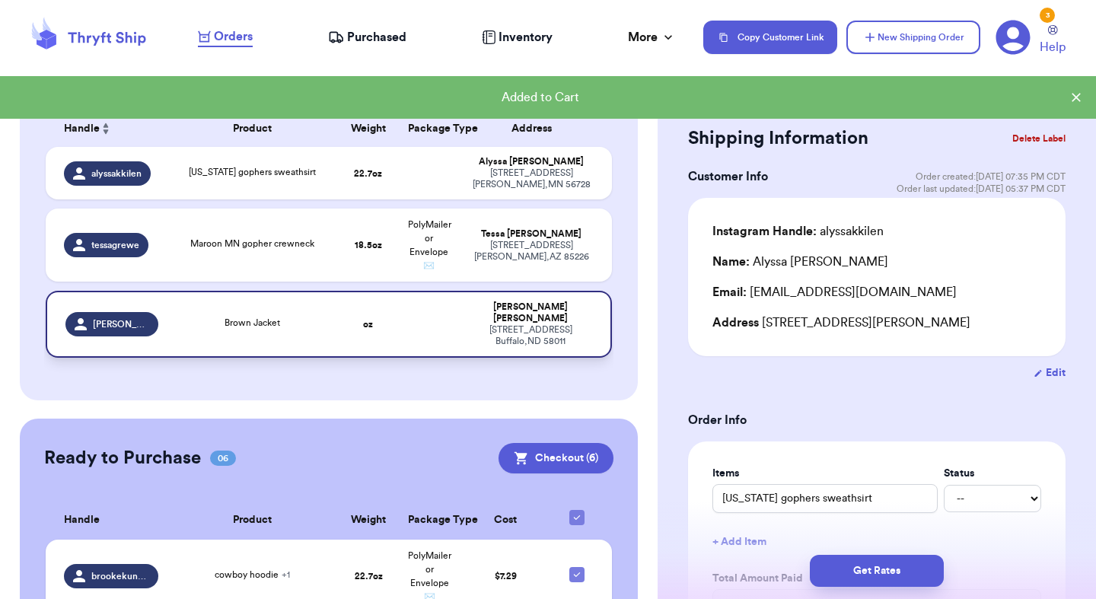
type input "Brown Jacket"
type input "0"
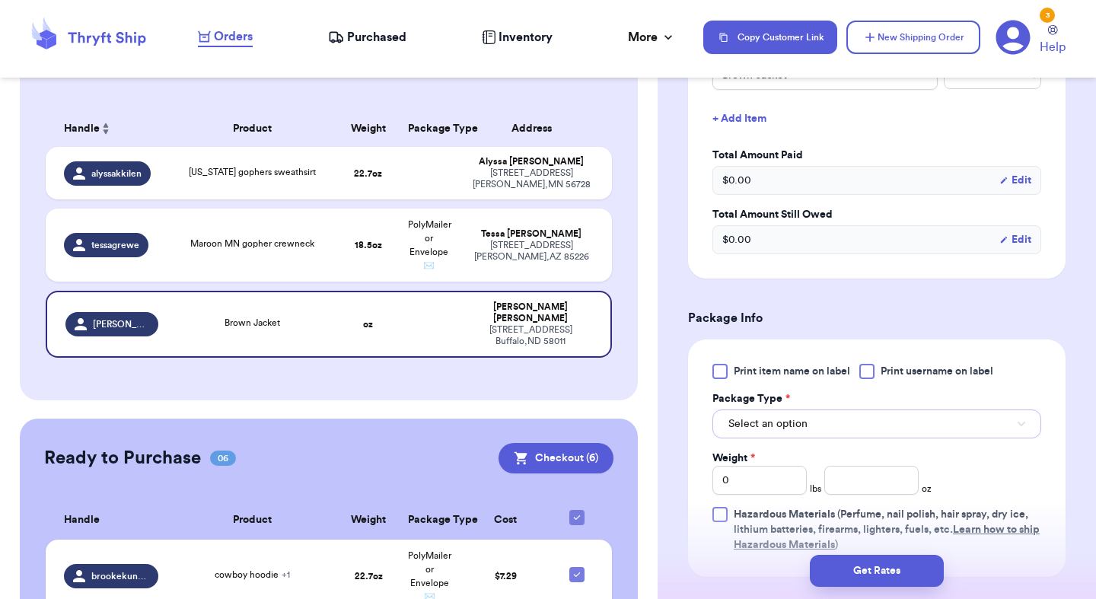
click at [801, 416] on span "Select an option" at bounding box center [767, 423] width 79 height 15
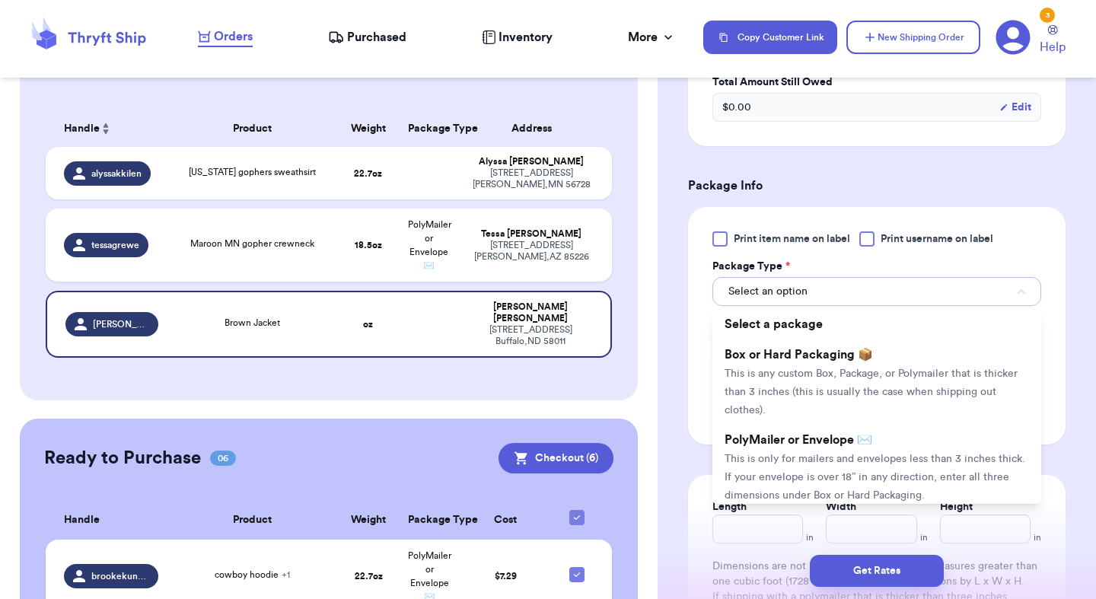
scroll to position [603, 0]
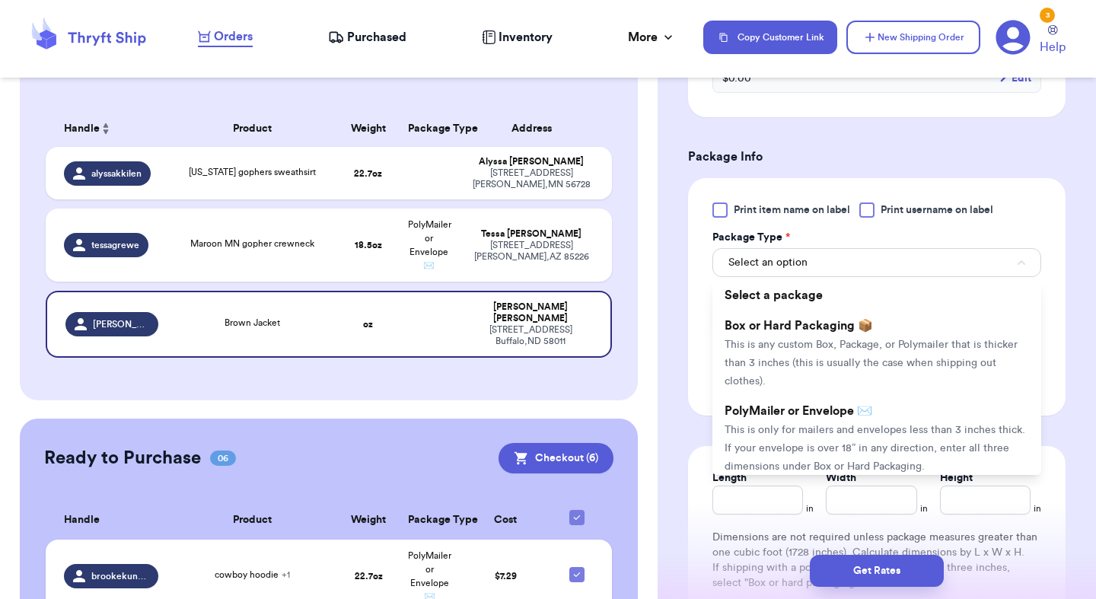
click at [801, 425] on span "This is only for mailers and envelopes less than 3 inches thick. If your envelo…" at bounding box center [875, 448] width 301 height 47
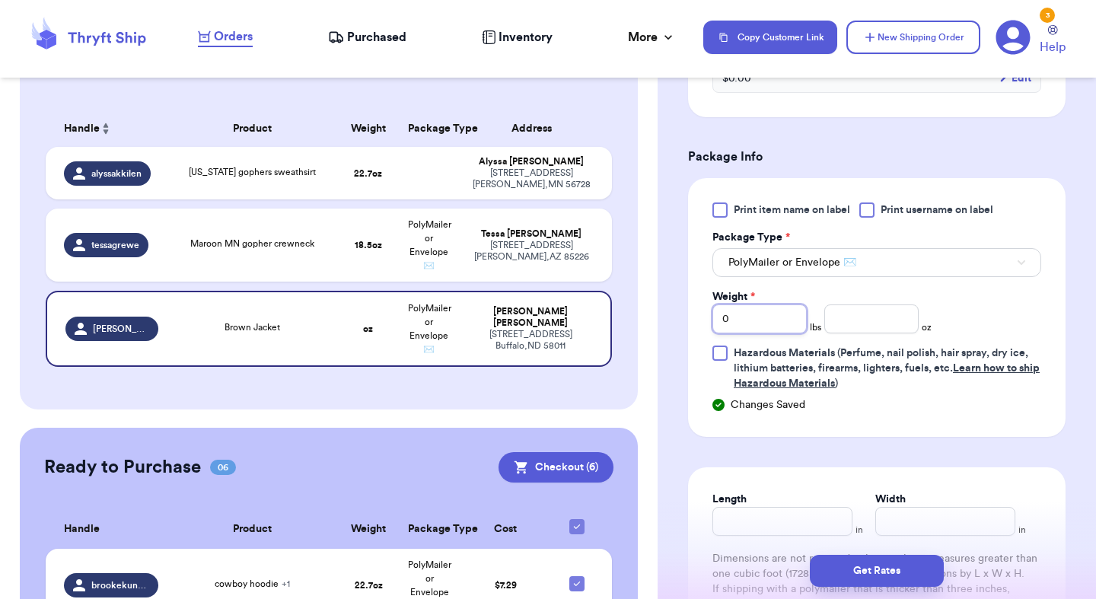
click at [758, 313] on input "0" at bounding box center [759, 318] width 94 height 29
type input "3"
type input "4"
type input "4.5"
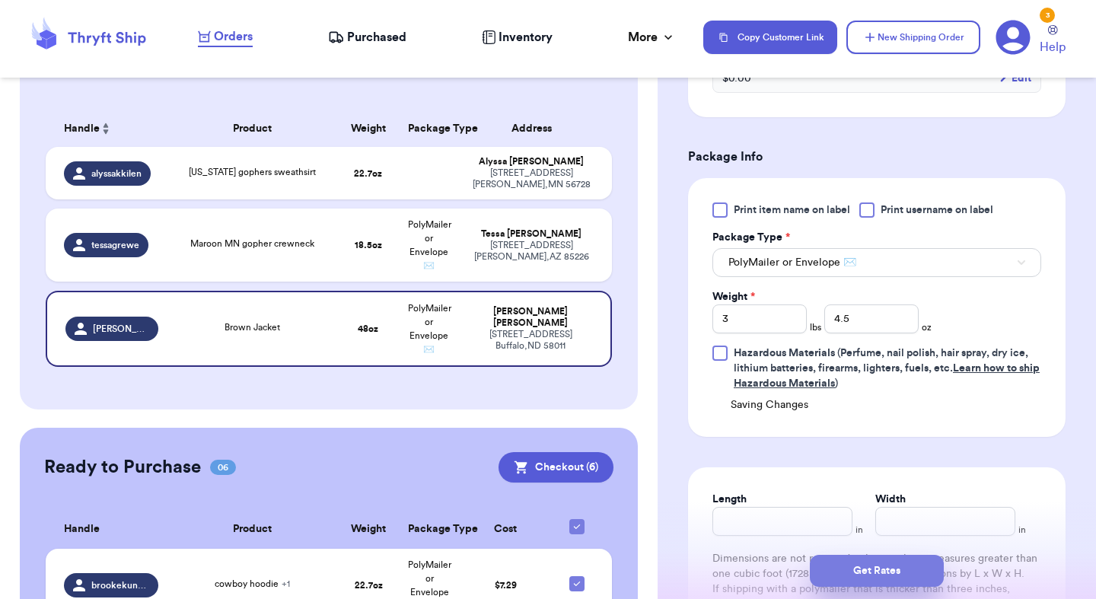
click at [863, 566] on button "Get Rates" at bounding box center [877, 571] width 134 height 32
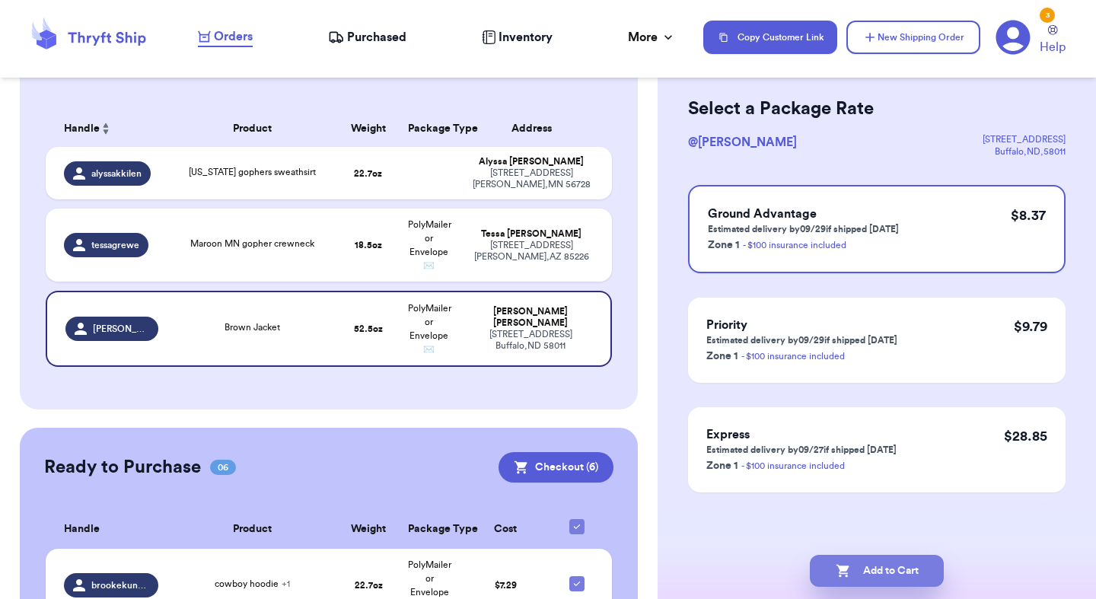
click at [905, 574] on button "Add to Cart" at bounding box center [877, 571] width 134 height 32
checkbox input "true"
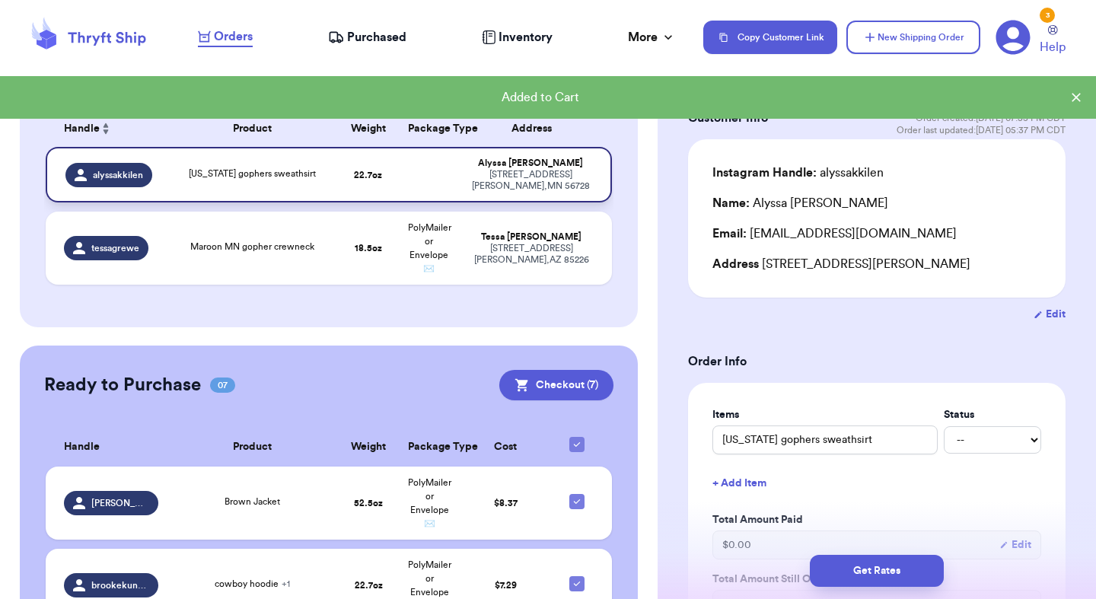
click at [238, 175] on span "Minnesota gophers sweathsirt" at bounding box center [252, 173] width 127 height 9
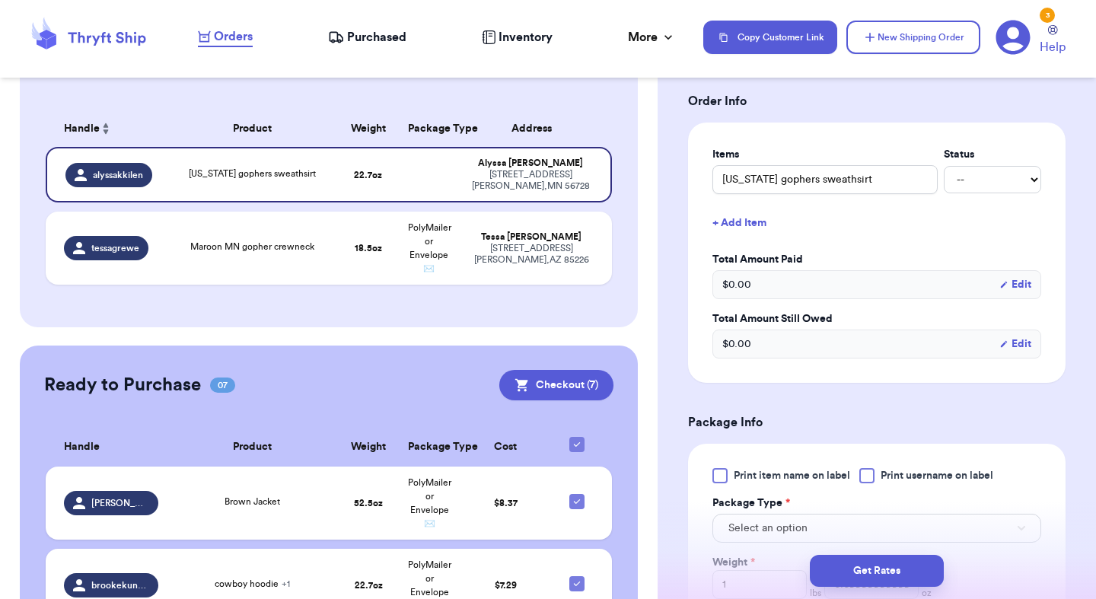
scroll to position [392, 0]
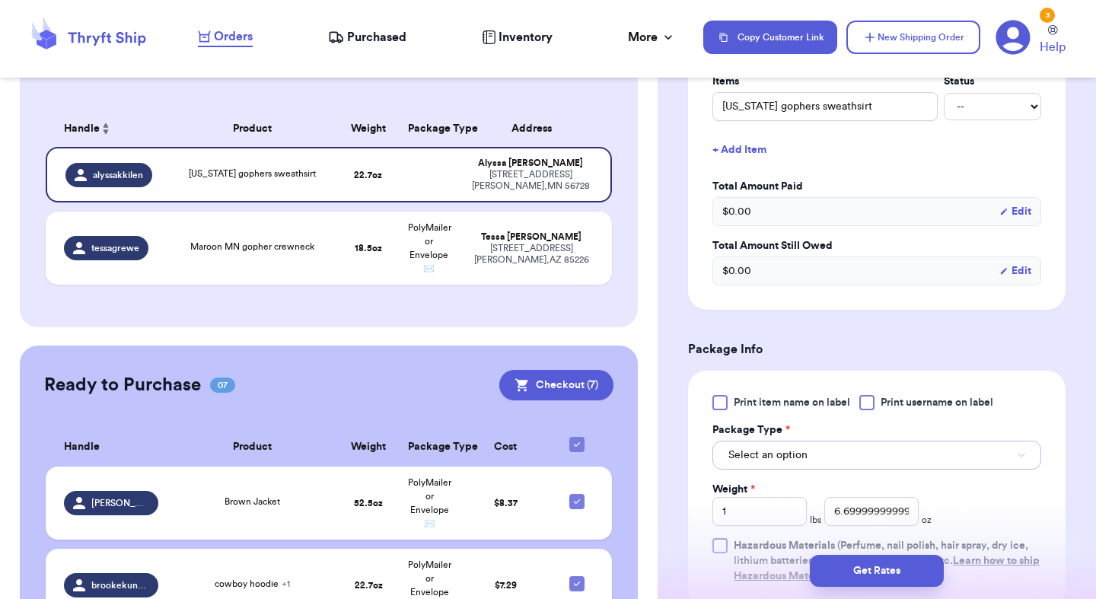
click at [830, 444] on button "Select an option" at bounding box center [876, 455] width 329 height 29
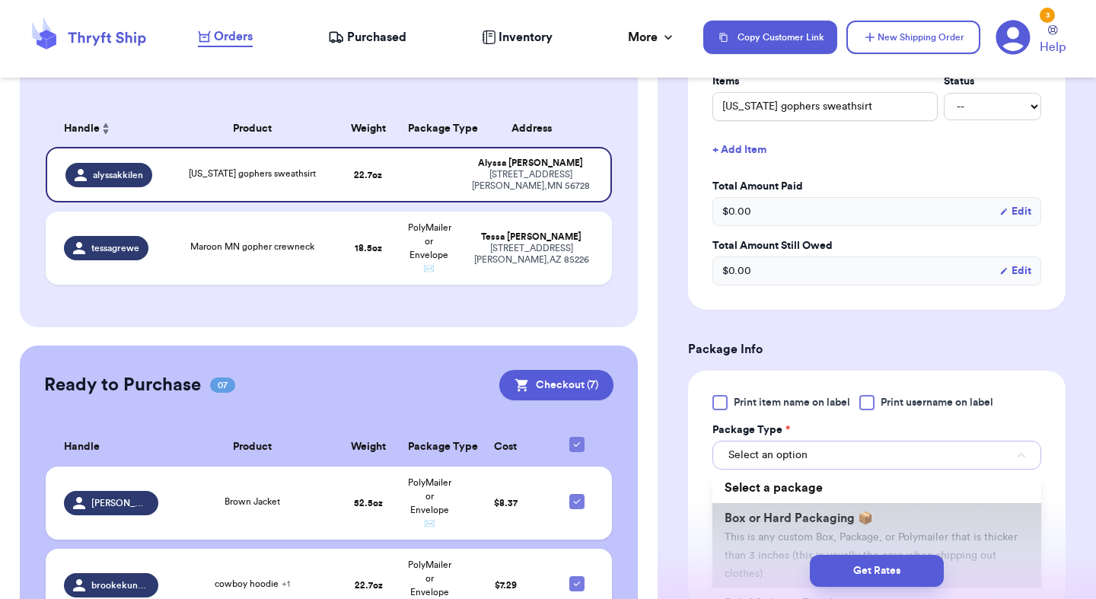
scroll to position [138, 0]
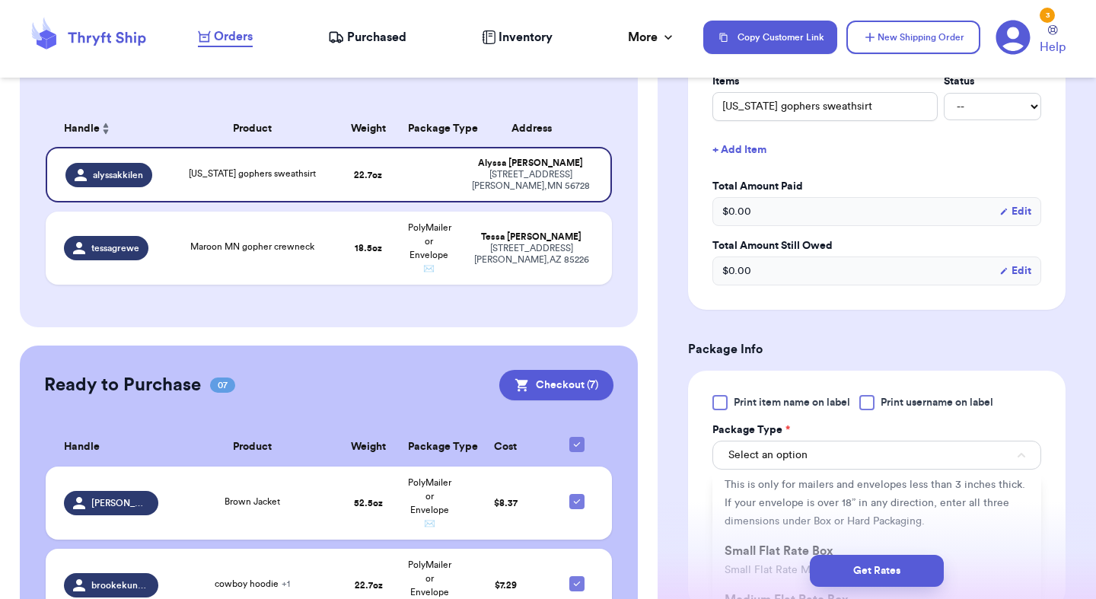
click at [804, 532] on li "PolyMailer or Envelope ✉️ This is only for mailers and envelopes less than 3 in…" at bounding box center [876, 493] width 329 height 85
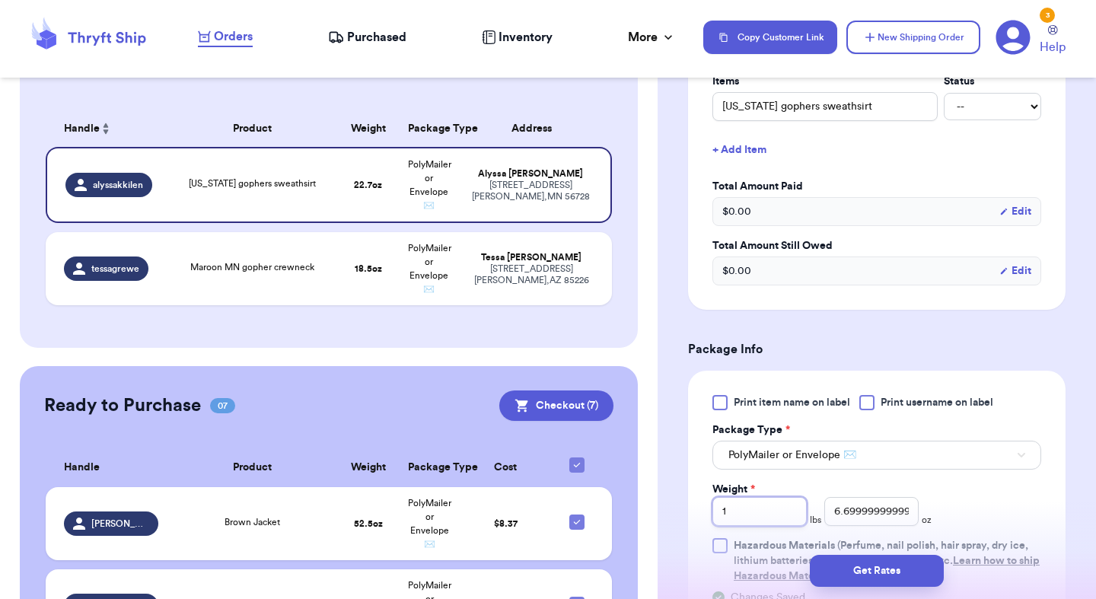
click at [769, 518] on input "1" at bounding box center [759, 511] width 94 height 29
type input "1"
type input "8"
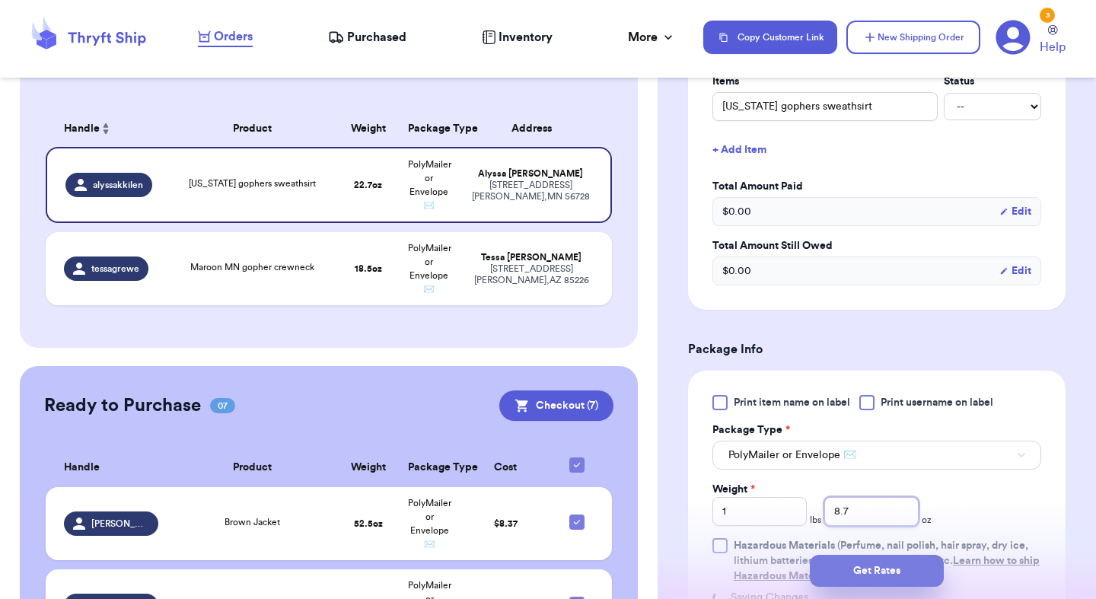
type input "8.7"
click at [851, 572] on button "Get Rates" at bounding box center [877, 571] width 134 height 32
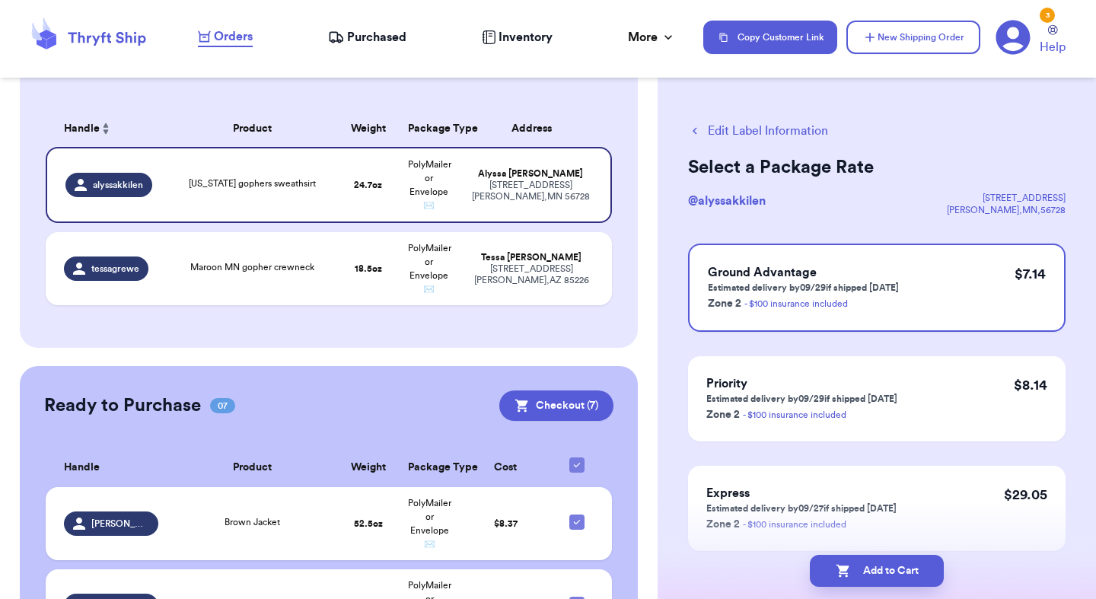
click at [851, 572] on button "Add to Cart" at bounding box center [877, 571] width 134 height 32
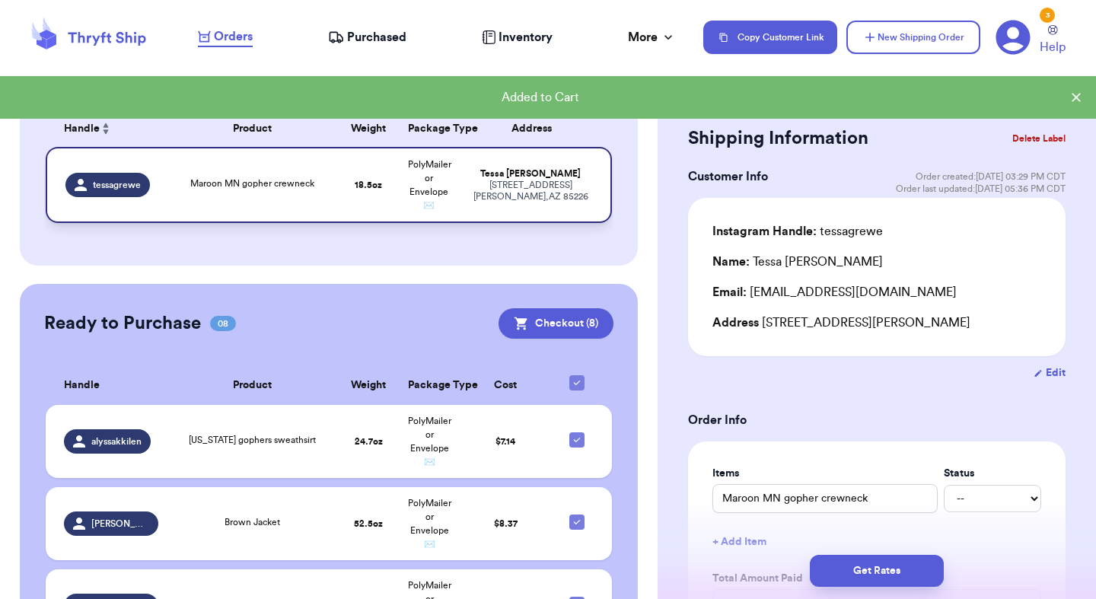
click at [467, 193] on td "Tessa Grewe 601 S Silverbrush Dr Chandler , AZ 85226" at bounding box center [536, 185] width 152 height 76
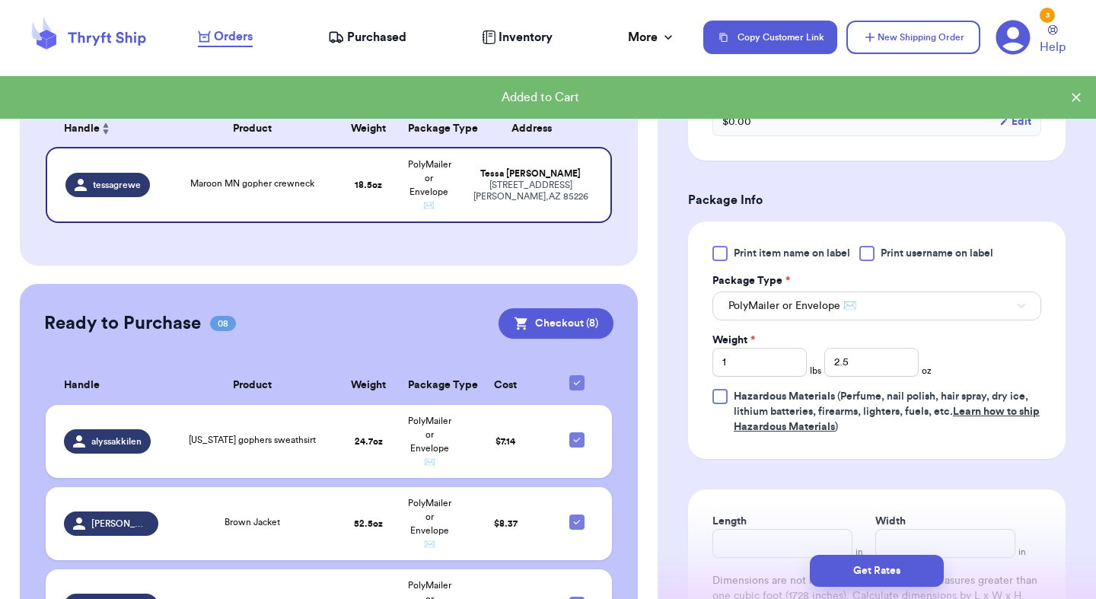
scroll to position [543, 0]
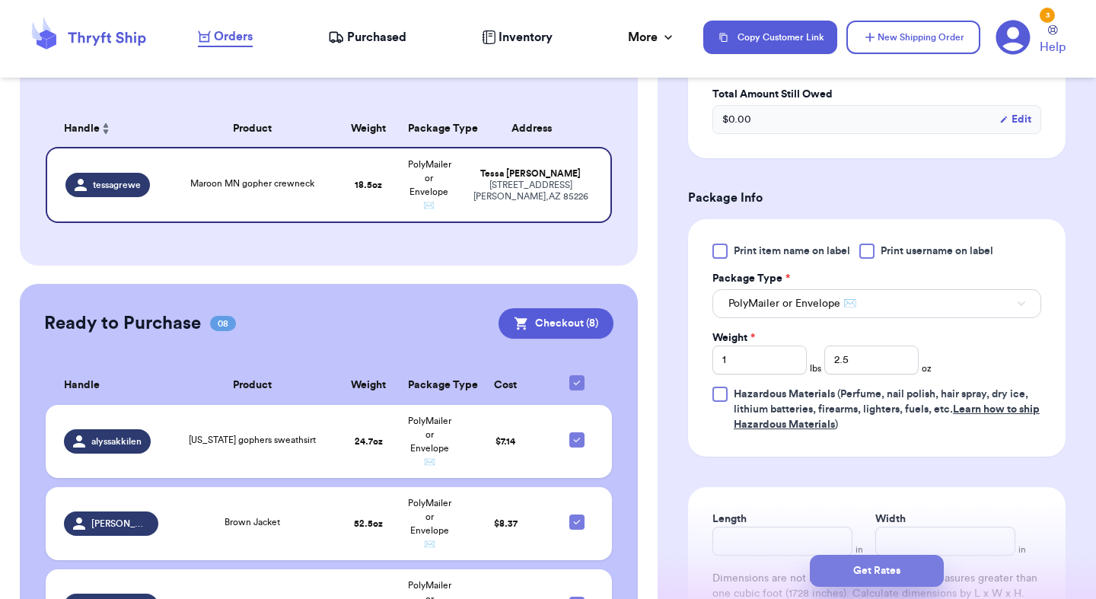
click at [878, 569] on button "Get Rates" at bounding box center [877, 571] width 134 height 32
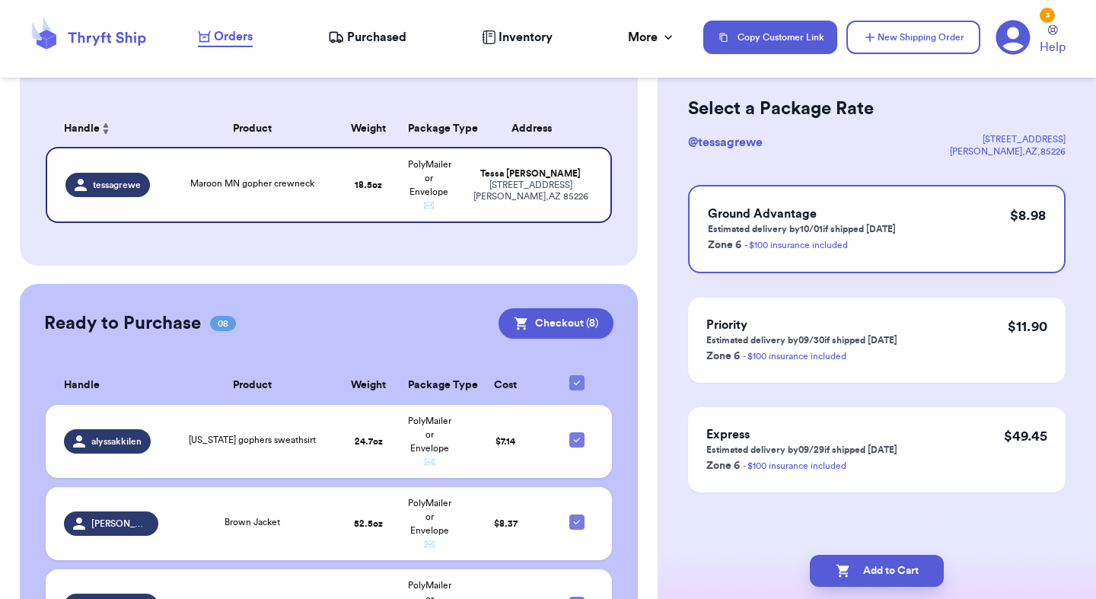
click at [878, 569] on button "Add to Cart" at bounding box center [877, 571] width 134 height 32
checkbox input "true"
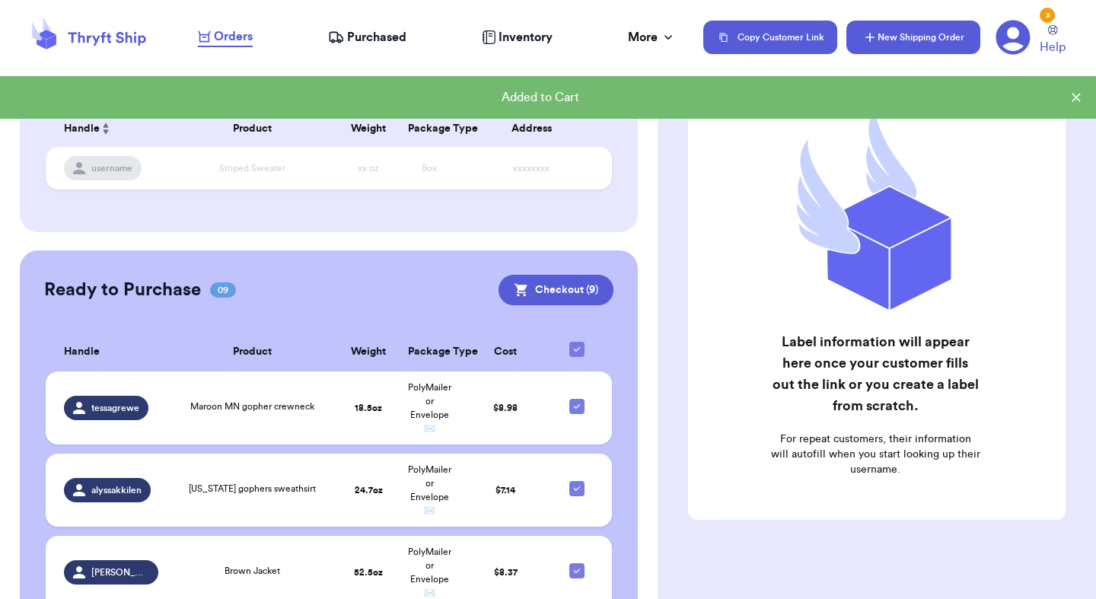
click at [958, 30] on button "New Shipping Order" at bounding box center [913, 37] width 134 height 33
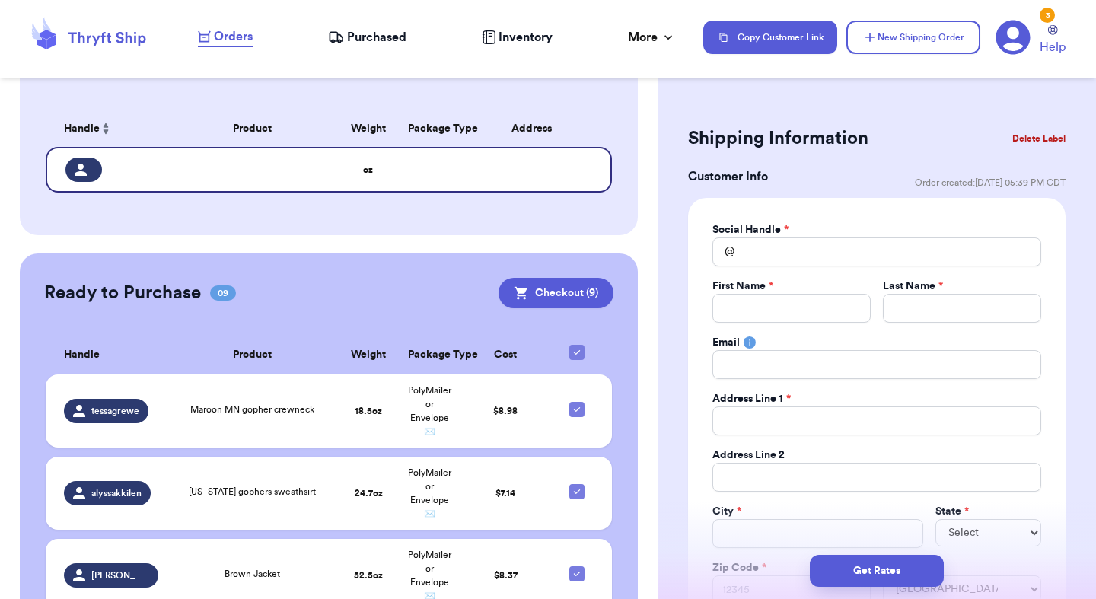
click at [767, 232] on label "Social Handle *" at bounding box center [750, 229] width 76 height 15
click at [757, 249] on input "Total Amount Paid" at bounding box center [876, 251] width 329 height 29
type input "e"
type input "el"
type input "ell"
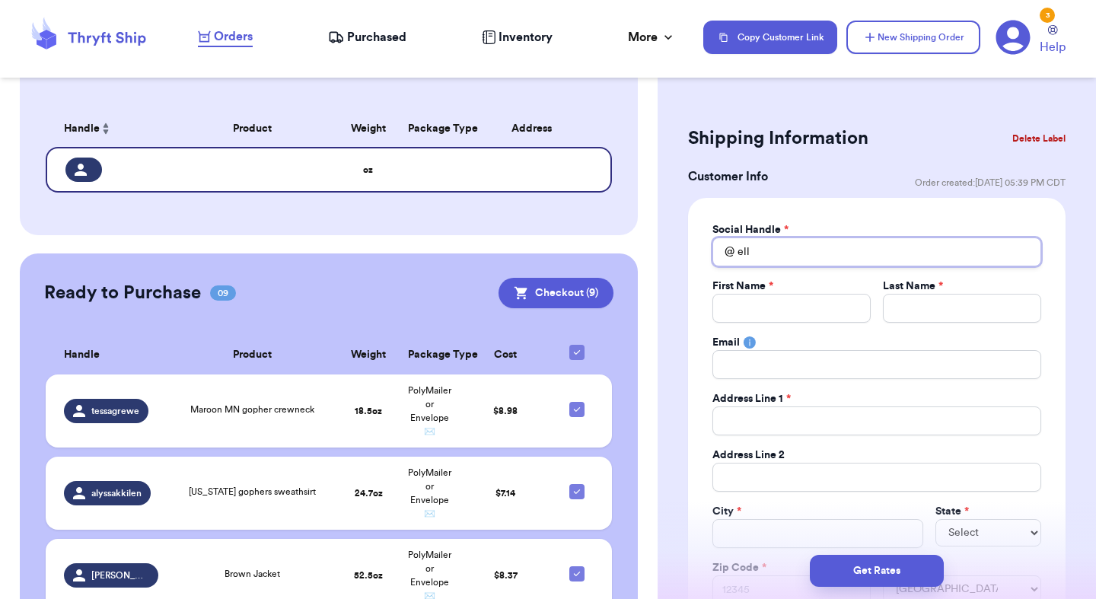
type input "ella"
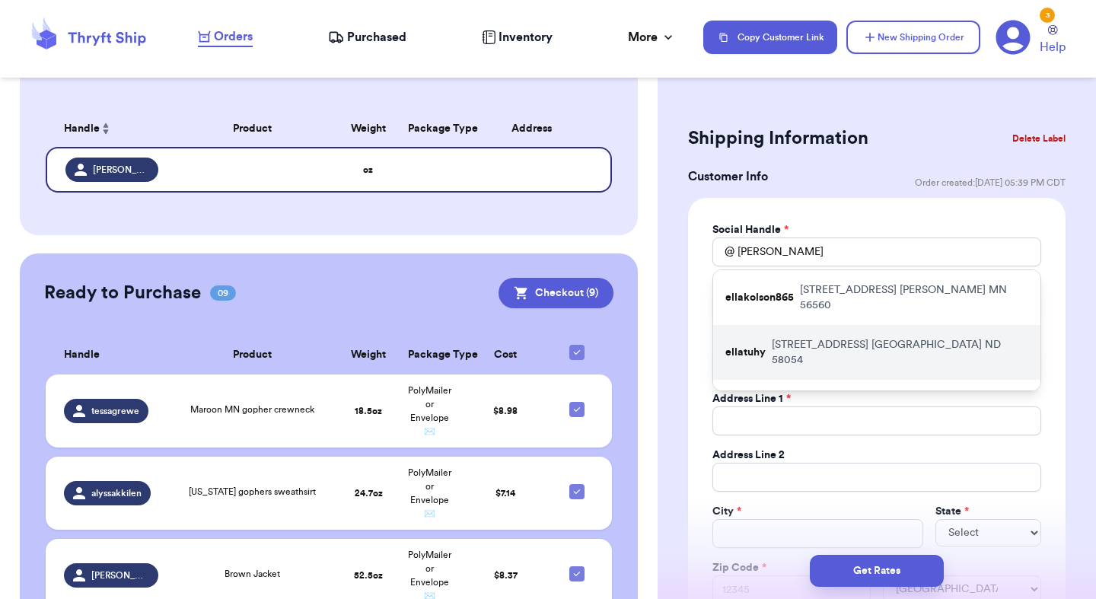
click at [861, 337] on p "13380 Highway 27 Lisbon ND 58054" at bounding box center [900, 352] width 256 height 30
type input "ellatuhy"
type input "Ella"
type input "Tuhy"
type input "ellatuhy@gmail.com"
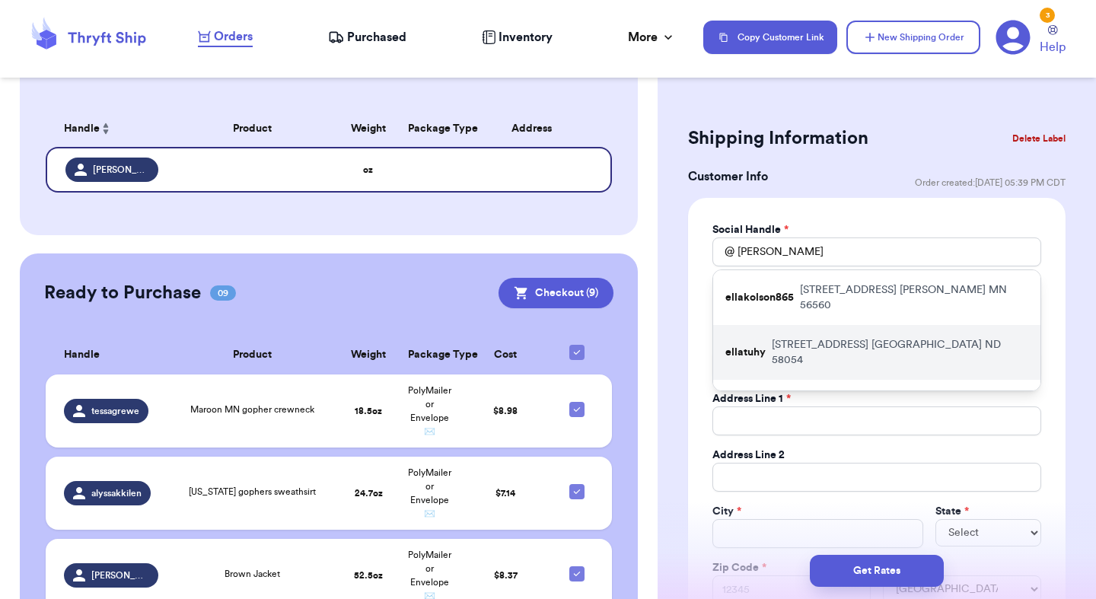
type input "13380 Highway 27"
type input "Lisbon"
select select "ND"
type input "58054"
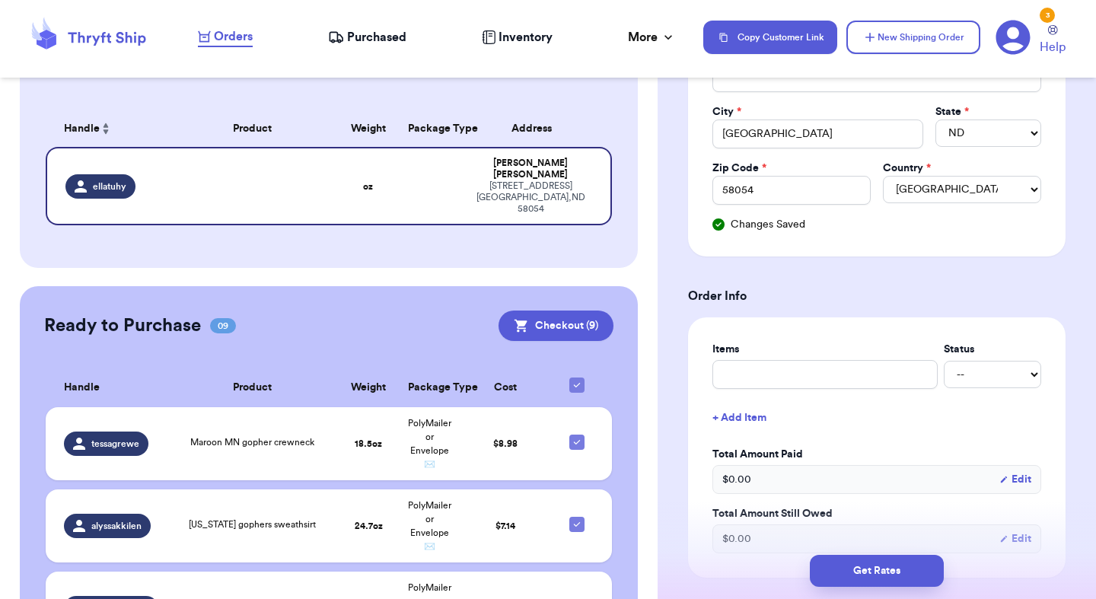
scroll to position [448, 0]
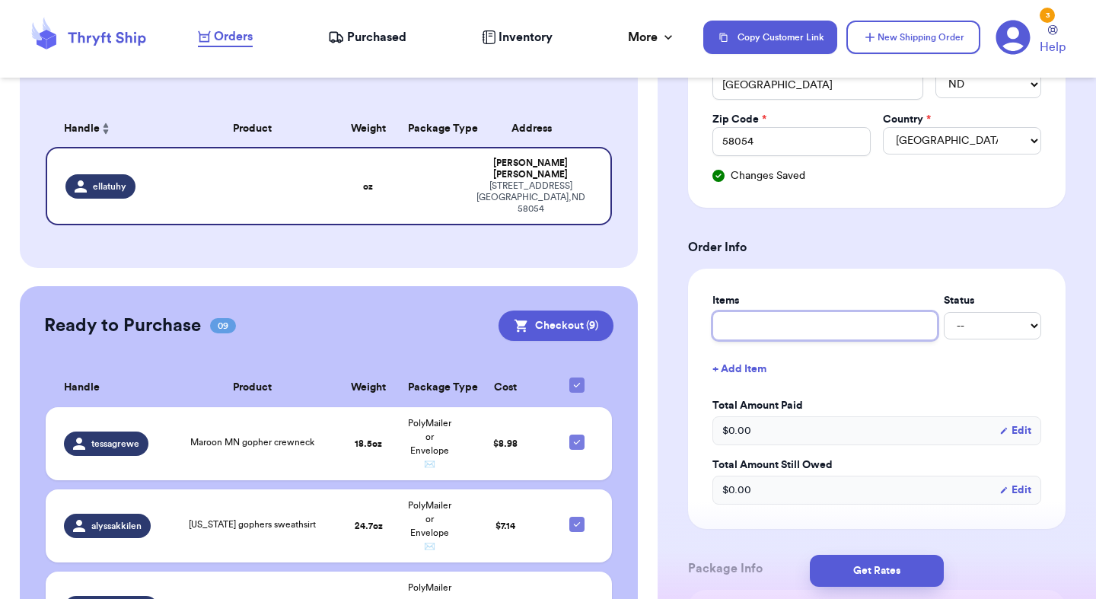
click at [861, 327] on input "text" at bounding box center [824, 325] width 225 height 29
type input "c"
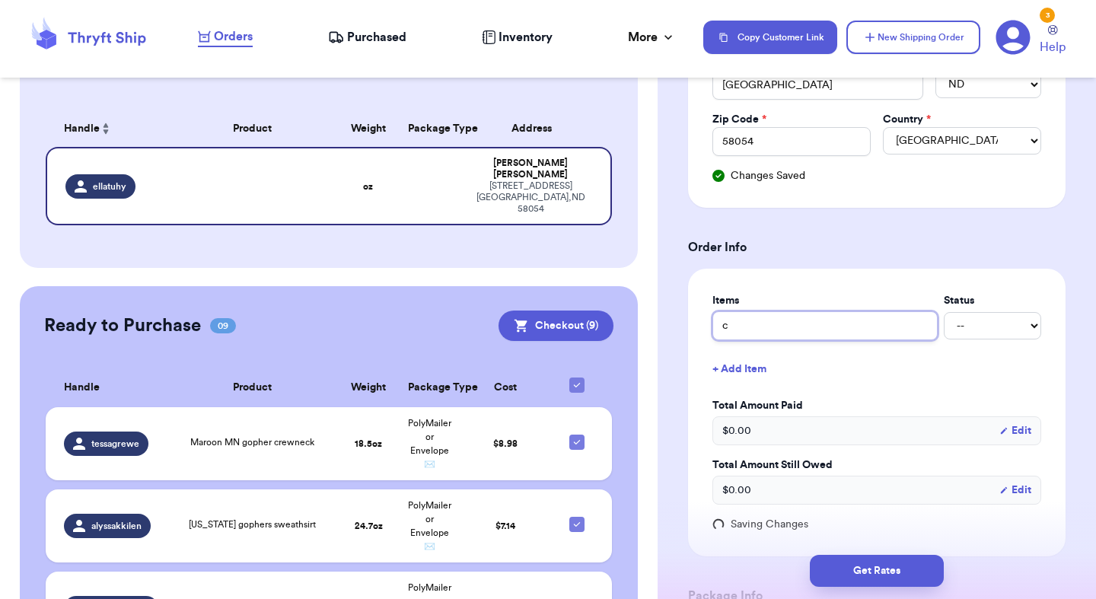
type input "cr"
type input "cre"
type input "crew"
type input "crewn"
type input "crewne"
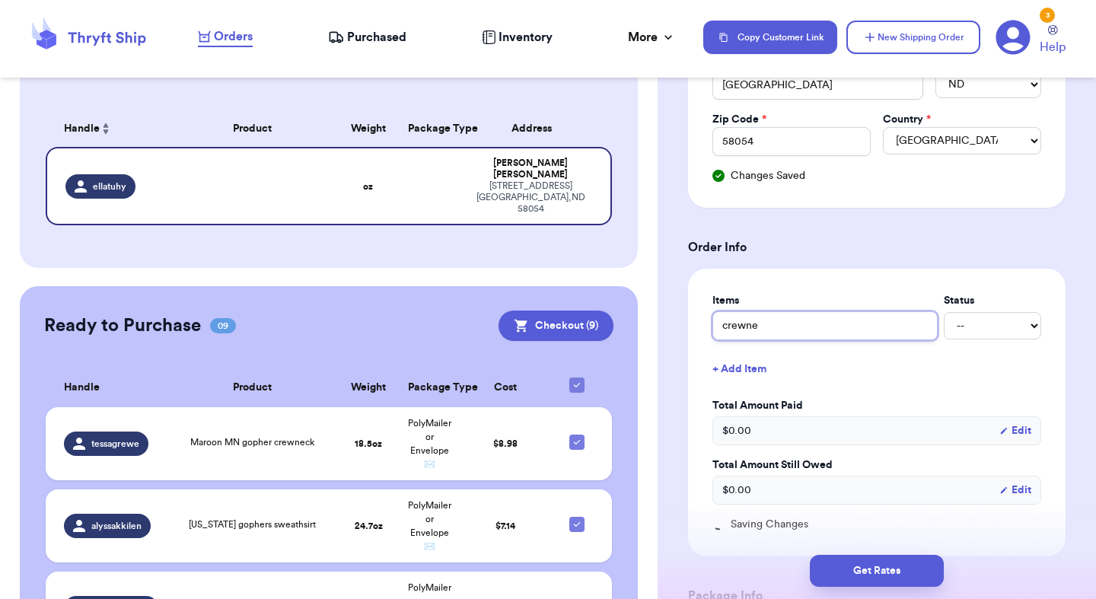
type input "crewnec"
type input "crewneck"
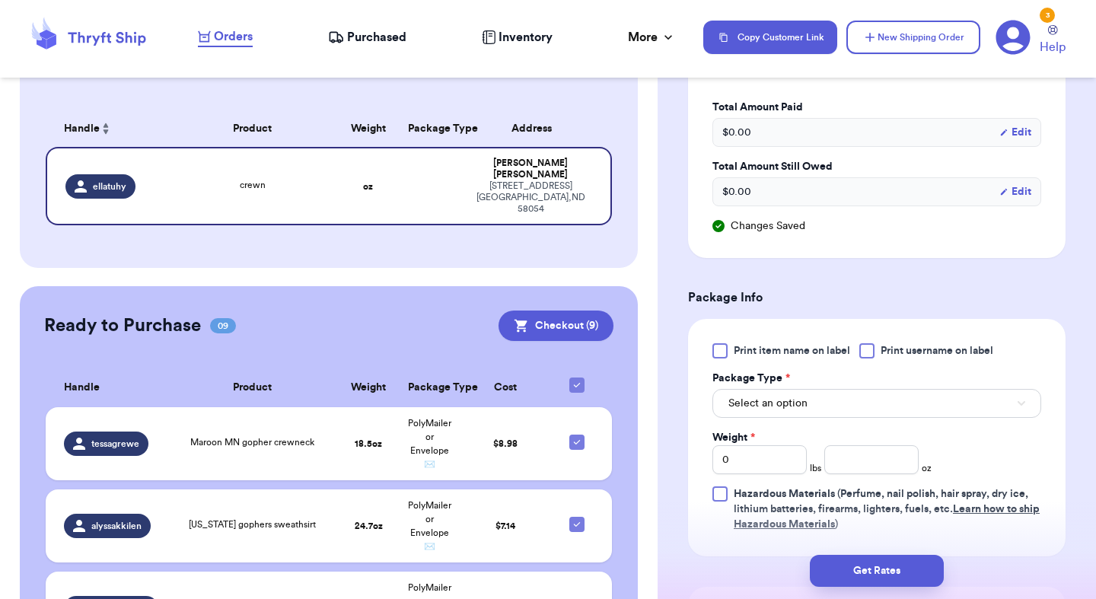
scroll to position [769, 0]
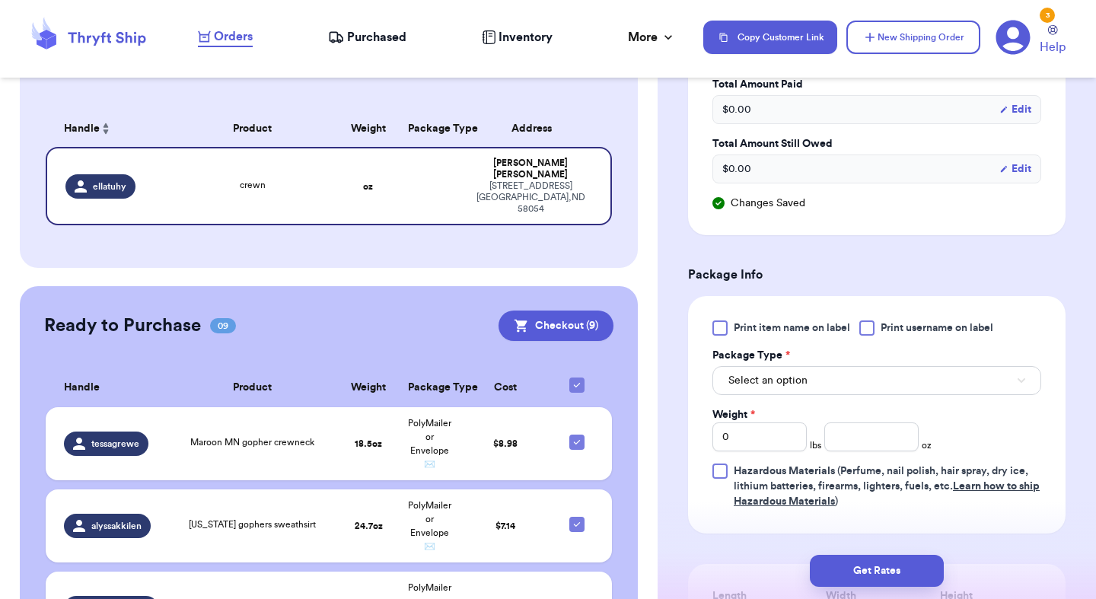
type input "crewneck"
click at [816, 382] on button "Select an option" at bounding box center [876, 380] width 329 height 29
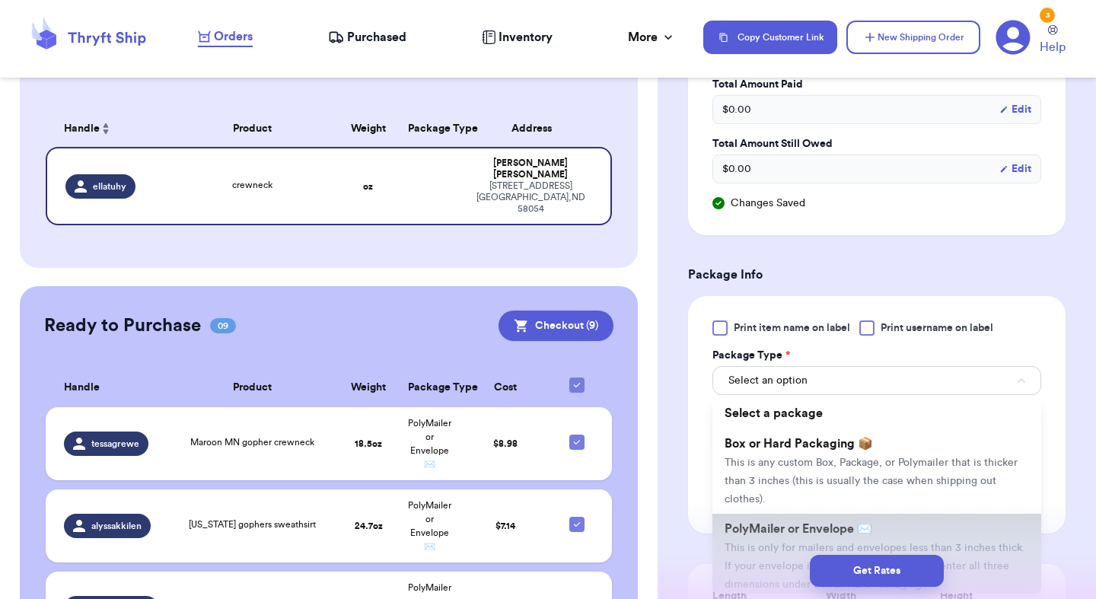
click at [789, 524] on span "PolyMailer or Envelope ✉️" at bounding box center [799, 529] width 148 height 12
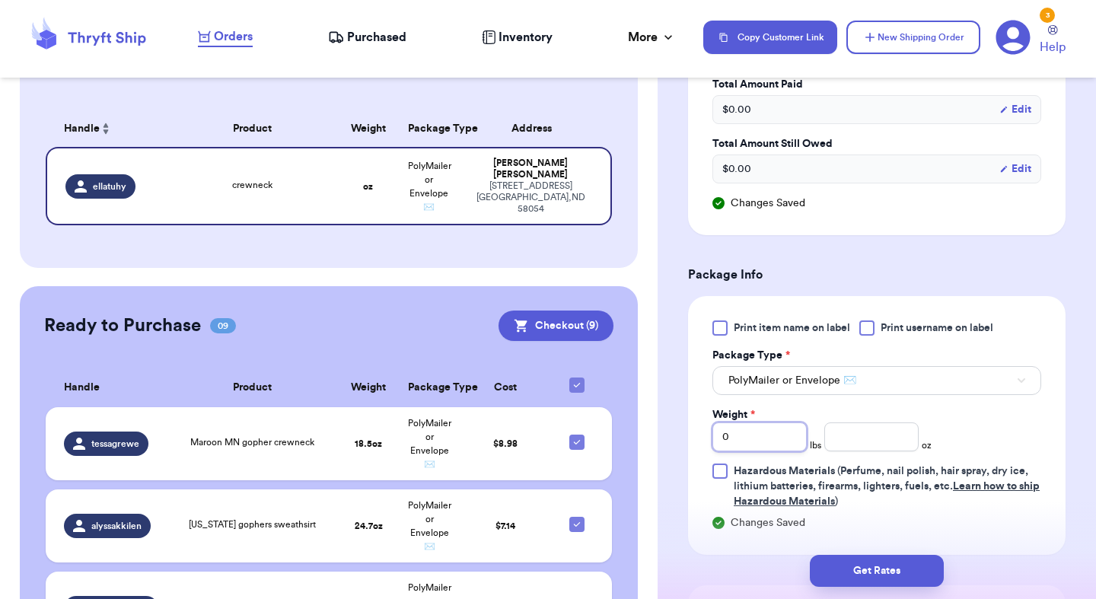
click at [755, 435] on input "0" at bounding box center [759, 436] width 94 height 29
type input "1"
type input "1.4"
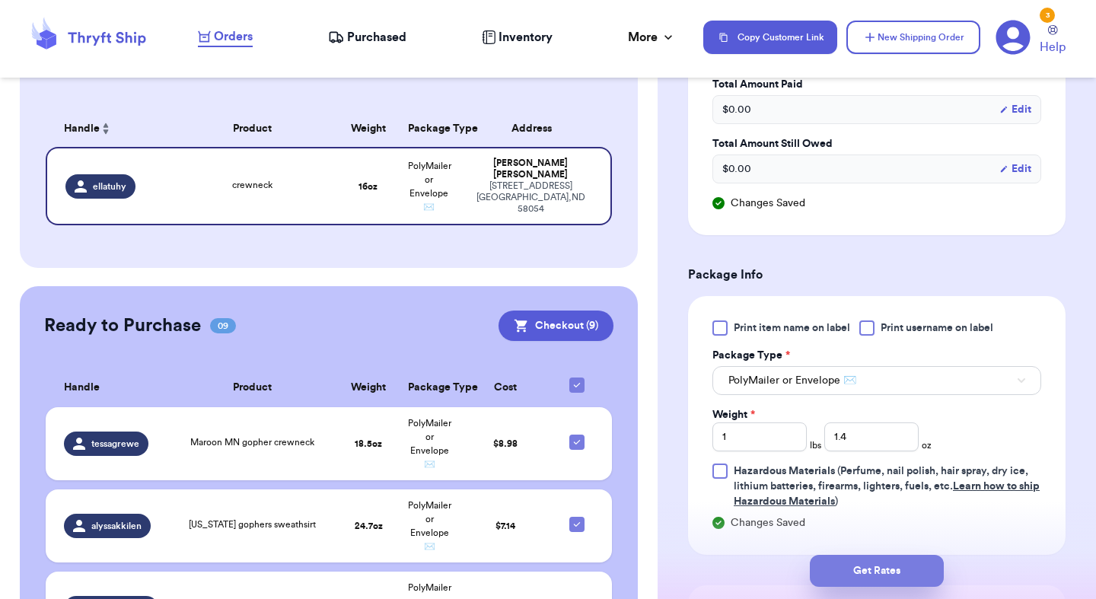
click at [867, 561] on button "Get Rates" at bounding box center [877, 571] width 134 height 32
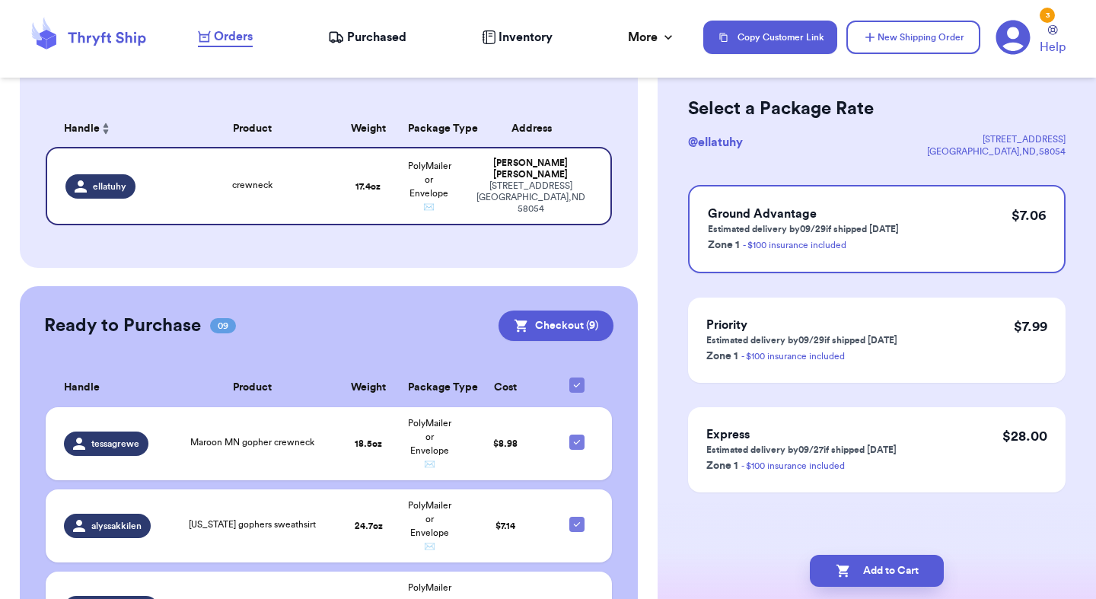
click at [867, 561] on button "Add to Cart" at bounding box center [877, 571] width 134 height 32
checkbox input "true"
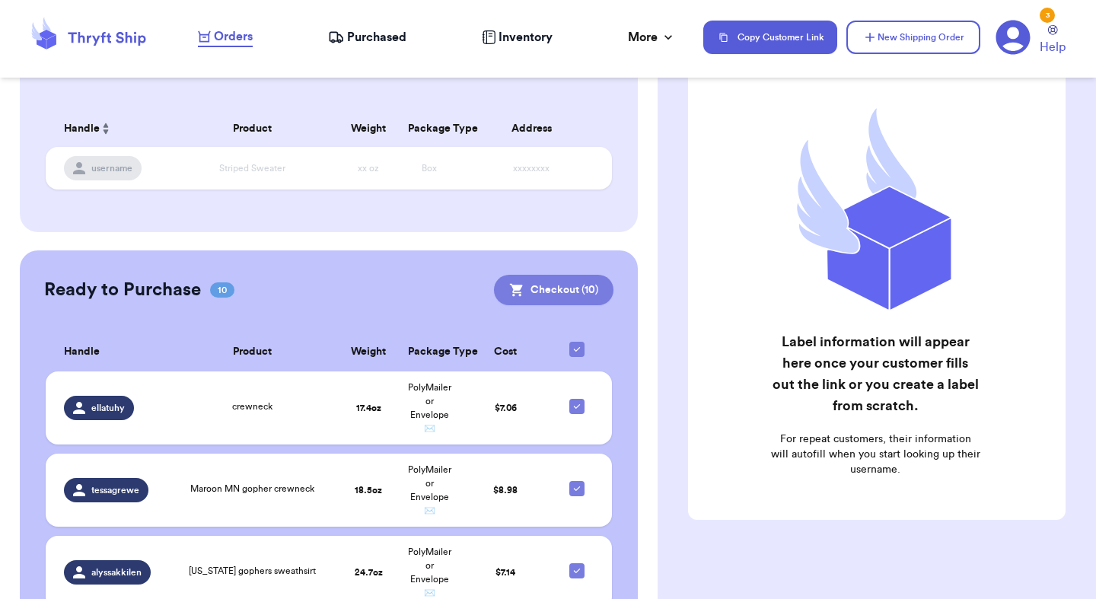
click at [550, 283] on button "Checkout ( 10 )" at bounding box center [553, 290] width 119 height 30
click at [575, 287] on button "Checkout ( 10 )" at bounding box center [553, 290] width 119 height 30
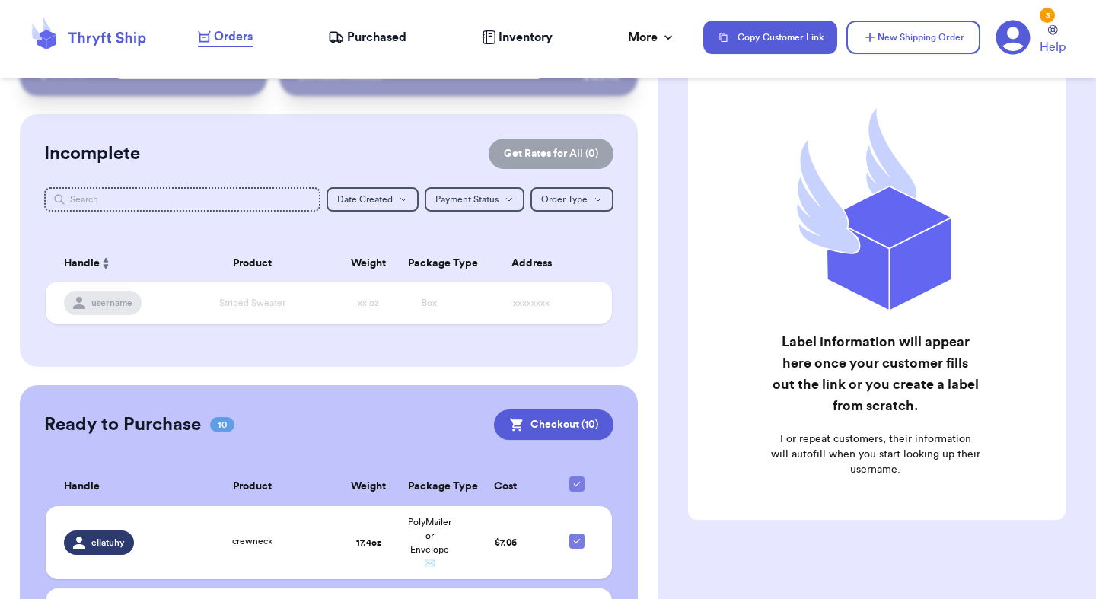
scroll to position [74, 0]
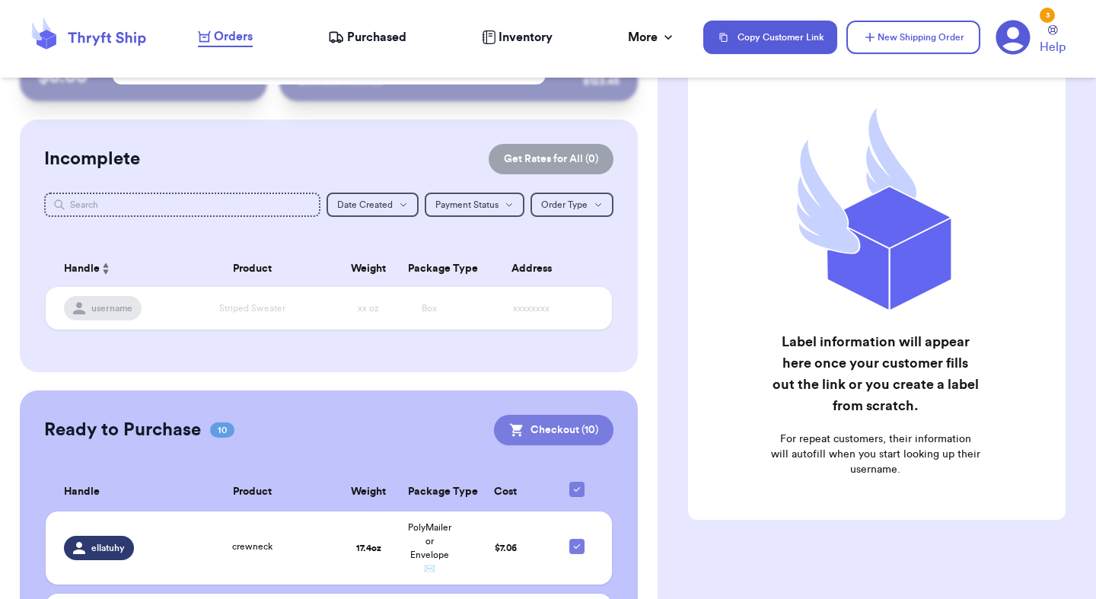
click at [555, 425] on button "Checkout ( 10 )" at bounding box center [553, 430] width 119 height 30
click at [587, 424] on button "Checkout ( 10 )" at bounding box center [553, 430] width 119 height 30
click at [553, 440] on button "Checkout ( 10 )" at bounding box center [553, 430] width 119 height 30
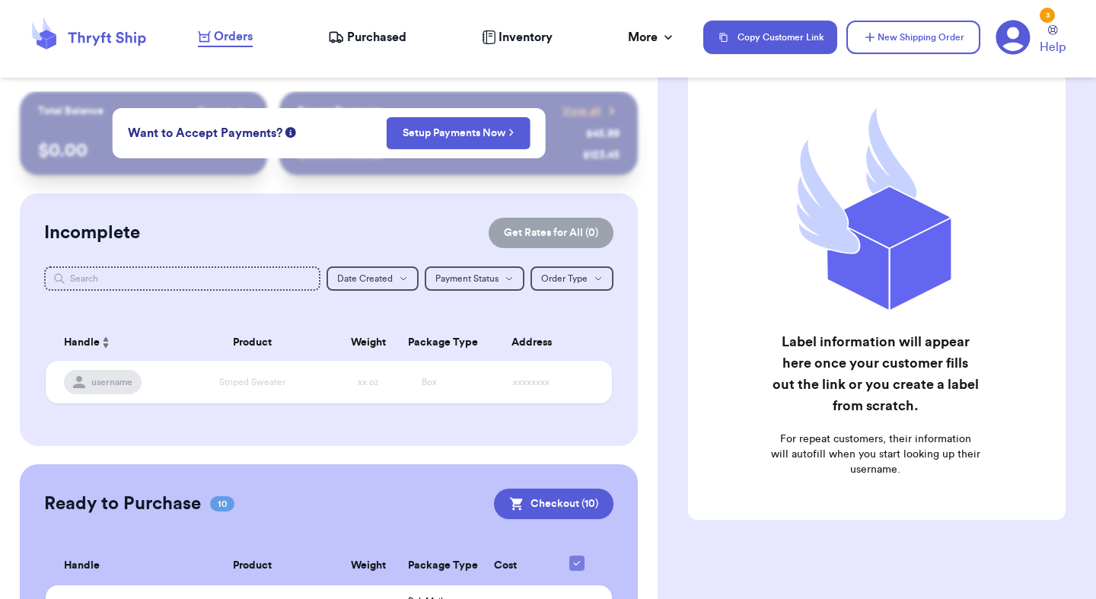
click at [356, 195] on div "Incomplete Get Rates for All ( 0 ) Get Rates for All ( 0 ) Date Created Date Cr…" at bounding box center [329, 319] width 618 height 253
click at [451, 139] on link "Setup Payments Now" at bounding box center [459, 133] width 112 height 15
click at [457, 118] on button "Setup Payments Now" at bounding box center [459, 133] width 144 height 32
click at [495, 142] on button "Setup Payments Now" at bounding box center [459, 133] width 144 height 32
click at [173, 265] on div "Incomplete Get Rates for All ( 0 ) Get Rates for All ( 0 ) Date Created Date Cr…" at bounding box center [329, 319] width 618 height 253
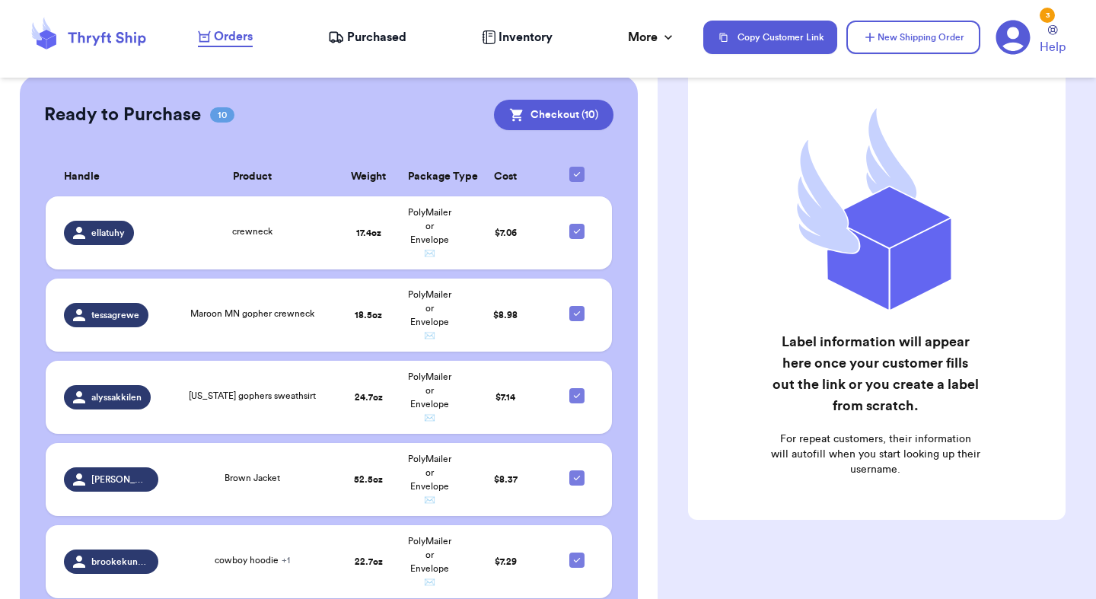
scroll to position [378, 0]
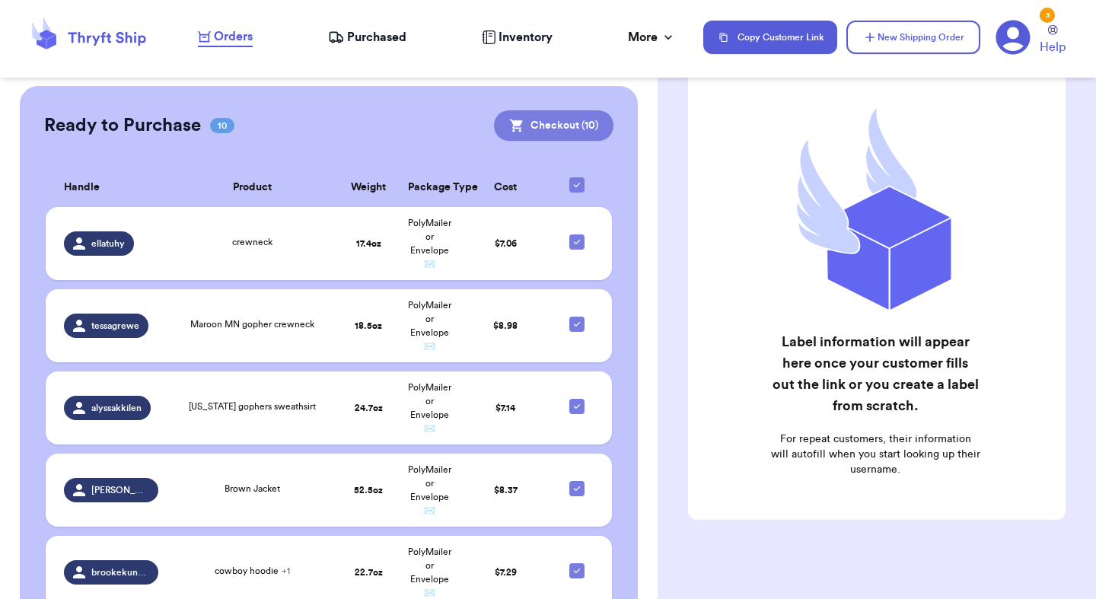
click at [545, 132] on button "Checkout ( 10 )" at bounding box center [553, 125] width 119 height 30
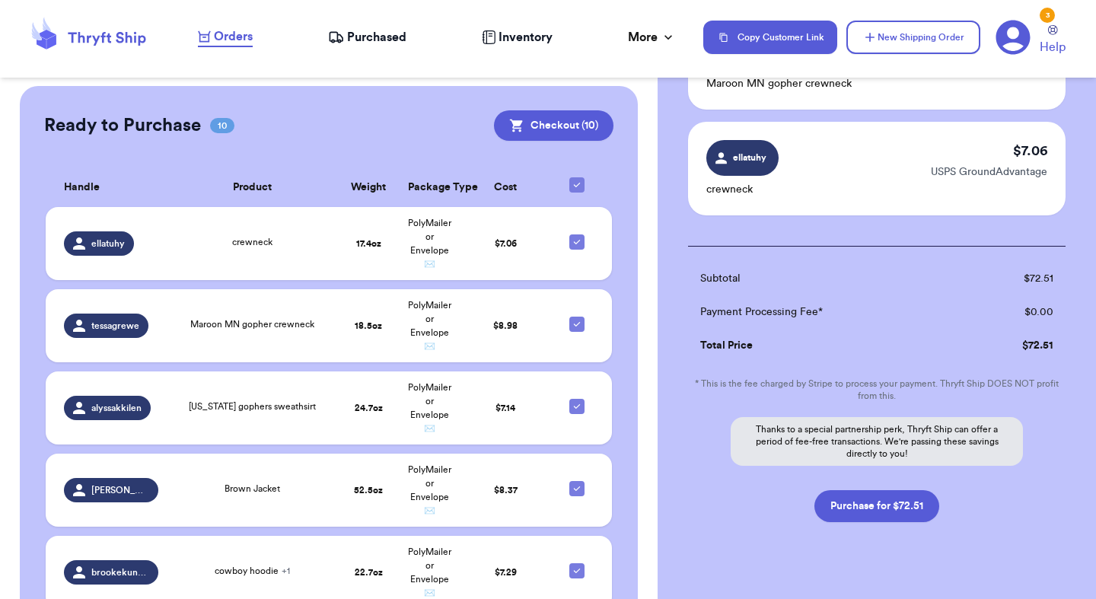
scroll to position [1043, 0]
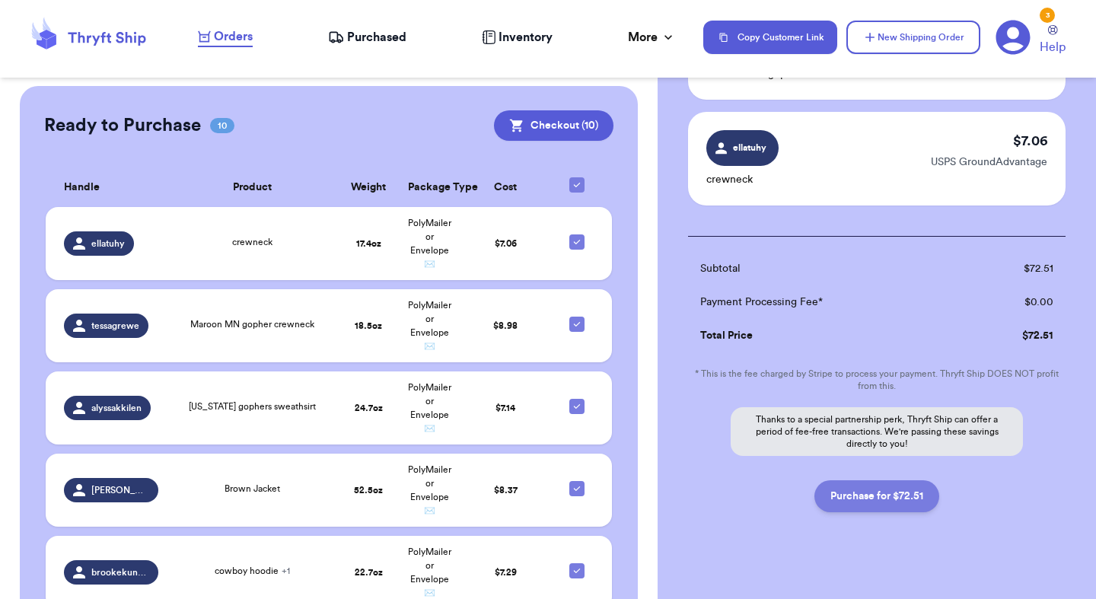
click at [875, 487] on button "Purchase for $72.51" at bounding box center [876, 496] width 125 height 32
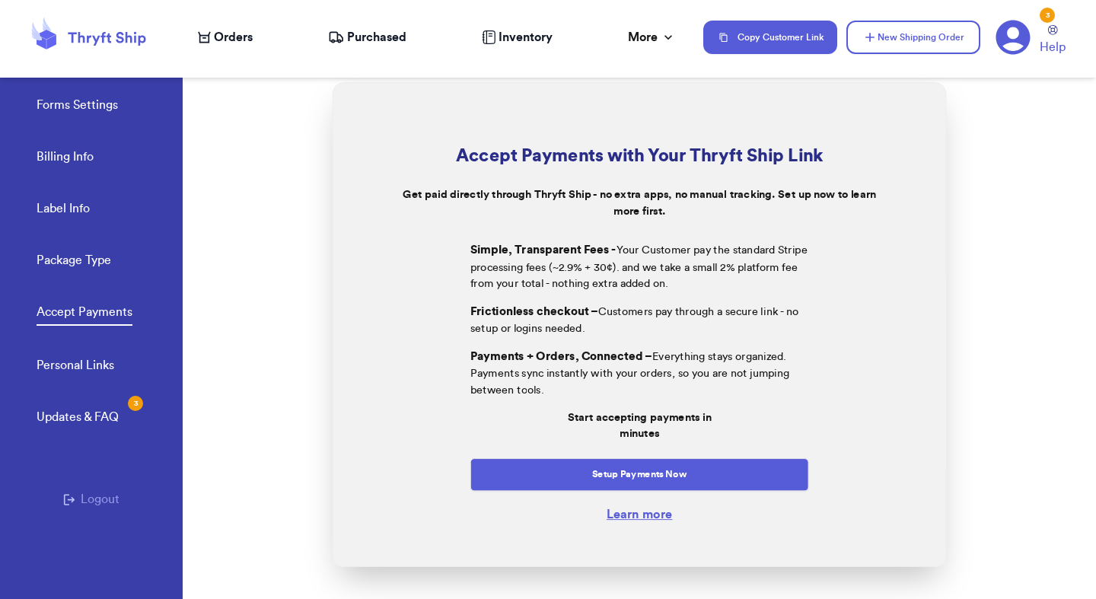
click at [229, 46] on nav "Orders Purchased Inventory More Stats Completed Orders Payments Payouts Copy Cu…" at bounding box center [639, 37] width 913 height 50
click at [228, 34] on span "Orders" at bounding box center [233, 37] width 39 height 18
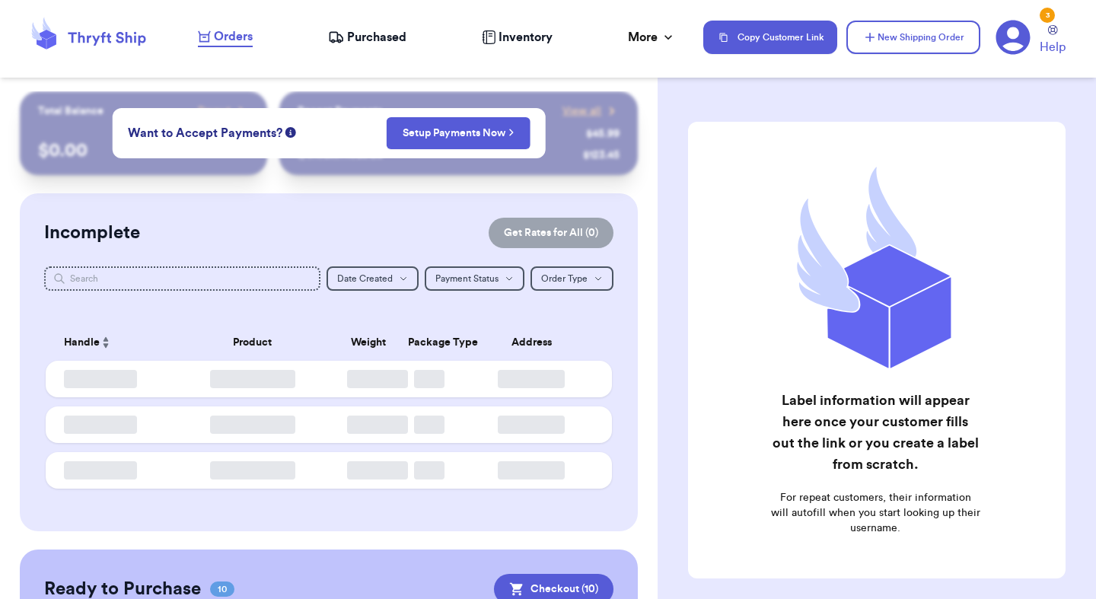
click at [391, 40] on span "Purchased" at bounding box center [376, 37] width 59 height 18
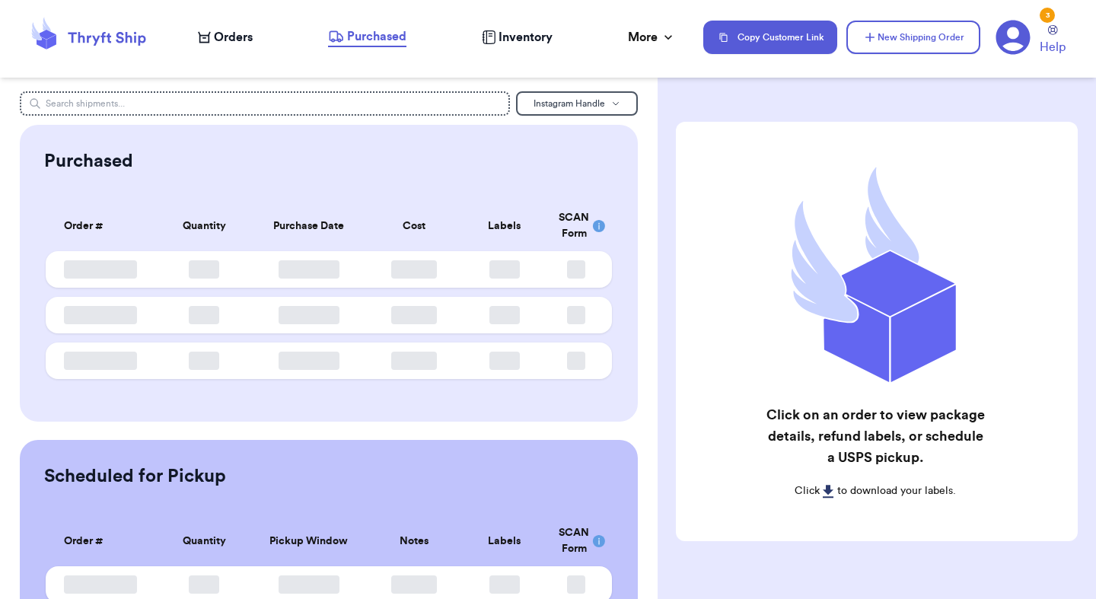
click at [528, 45] on span "Inventory" at bounding box center [526, 37] width 54 height 18
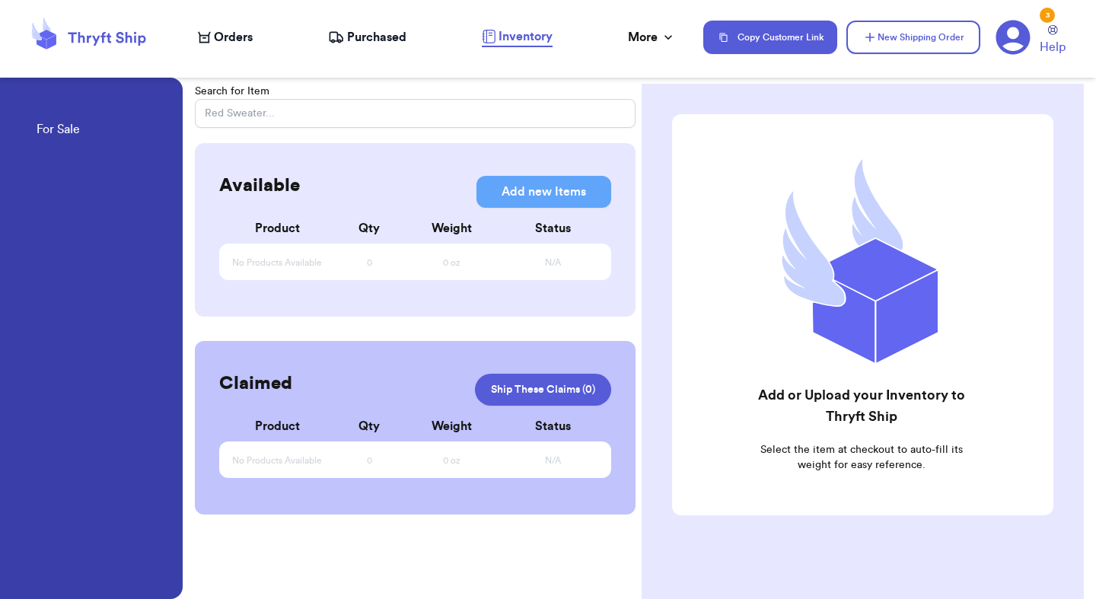
click at [362, 44] on span "Purchased" at bounding box center [376, 37] width 59 height 18
click at [374, 37] on span "Purchased" at bounding box center [376, 37] width 59 height 18
click at [232, 40] on span "Orders" at bounding box center [233, 37] width 39 height 18
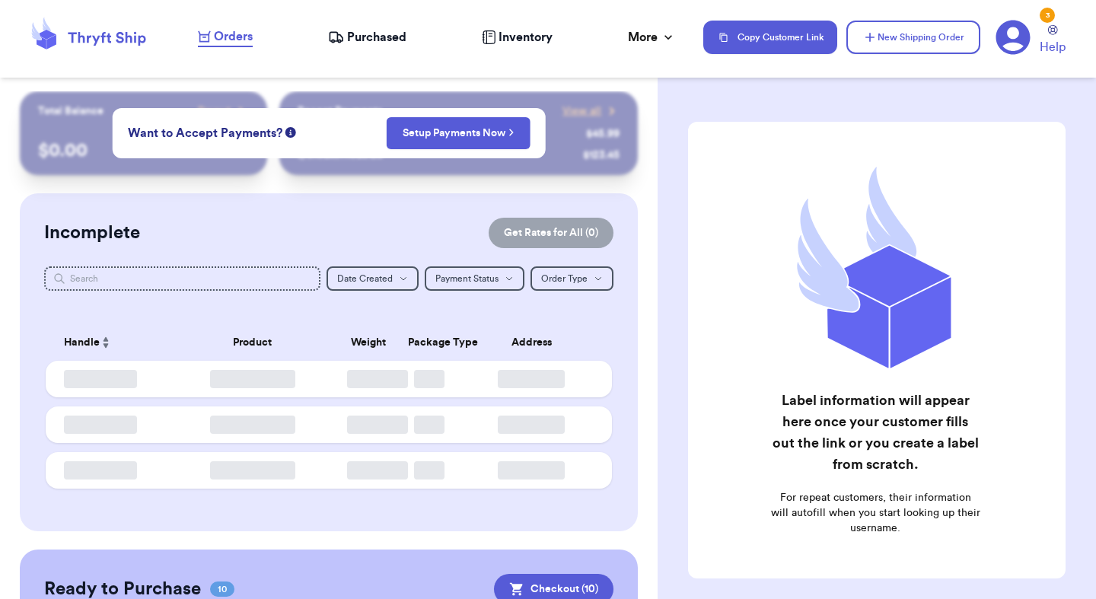
click at [346, 211] on div "Incomplete Get Rates for All ( 0 ) Get Rates for All ( 0 ) Date Created Date Cr…" at bounding box center [329, 362] width 618 height 338
